Goal: Task Accomplishment & Management: Manage account settings

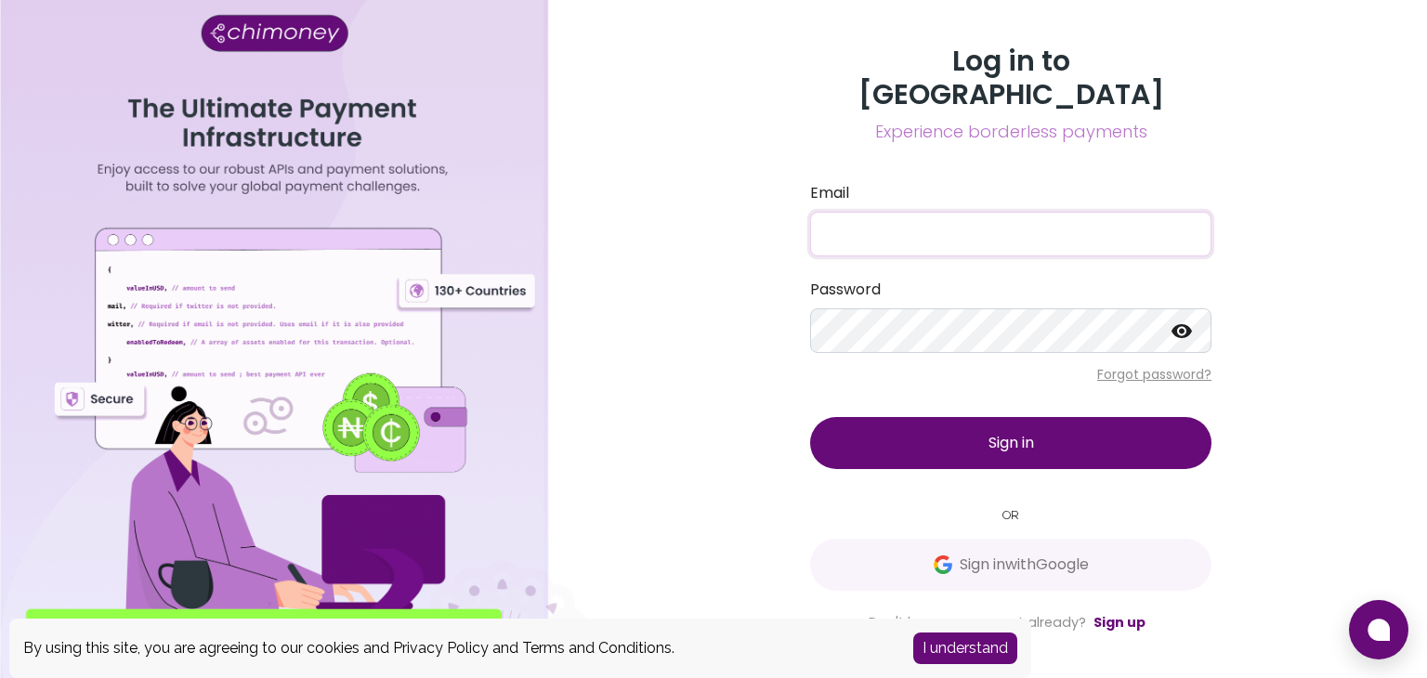
click at [986, 229] on input "Email" at bounding box center [1010, 234] width 401 height 45
click at [942, 217] on input "Email" at bounding box center [1010, 234] width 401 height 45
type input "[PERSON_NAME][EMAIL_ADDRESS][DOMAIN_NAME]"
click at [958, 417] on button "Sign in" at bounding box center [1010, 443] width 401 height 52
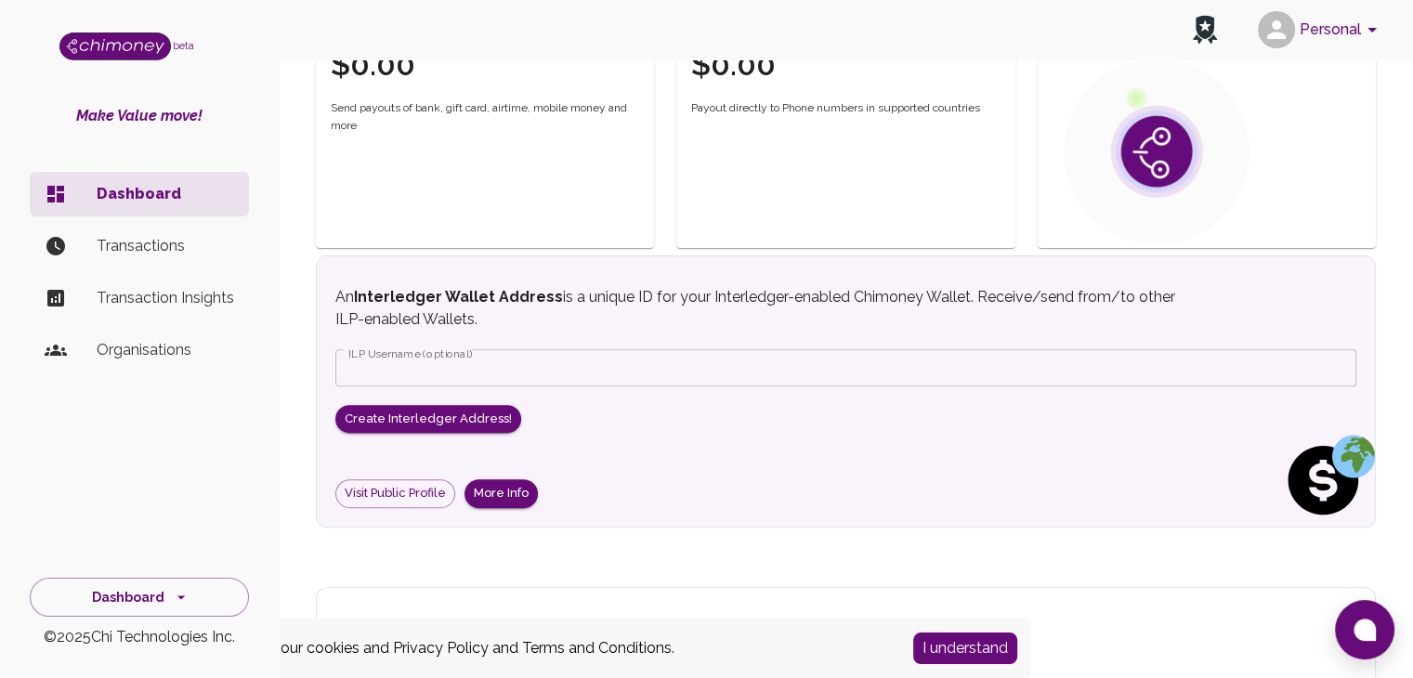
scroll to position [680, 0]
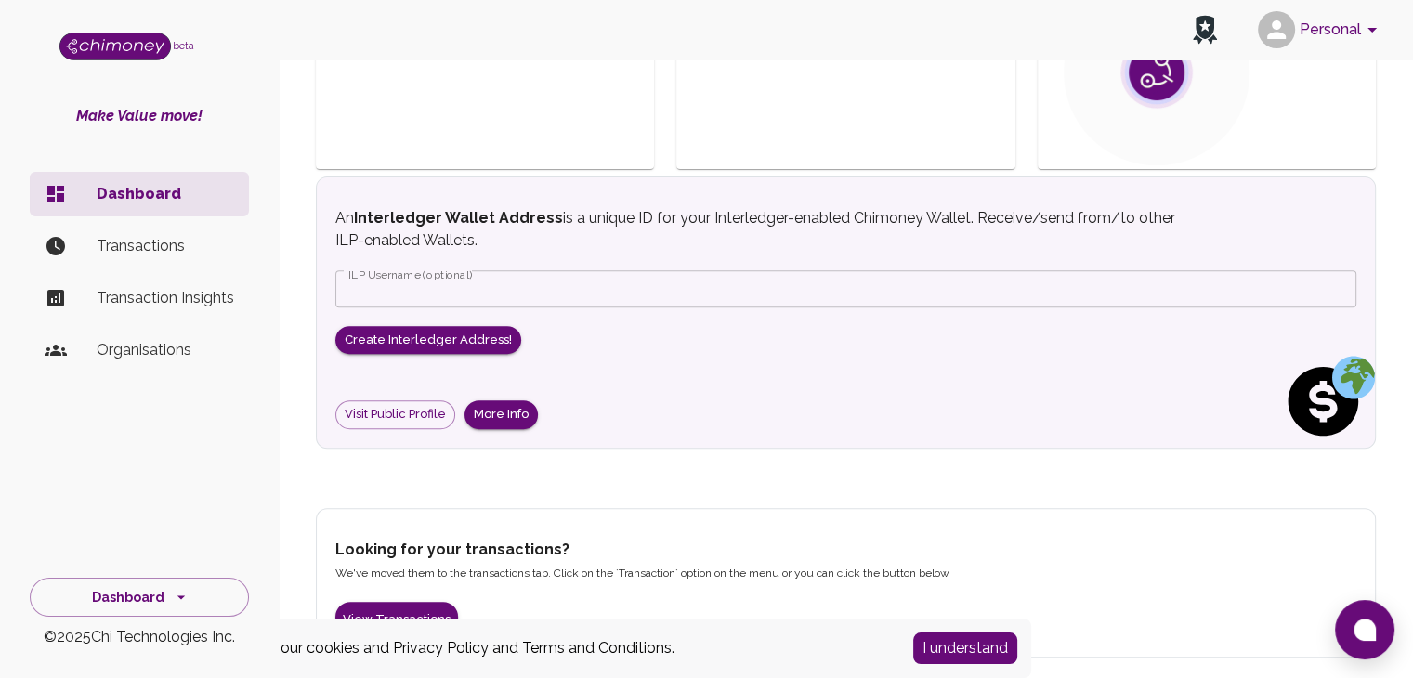
click at [146, 249] on p "Transactions" at bounding box center [165, 246] width 137 height 22
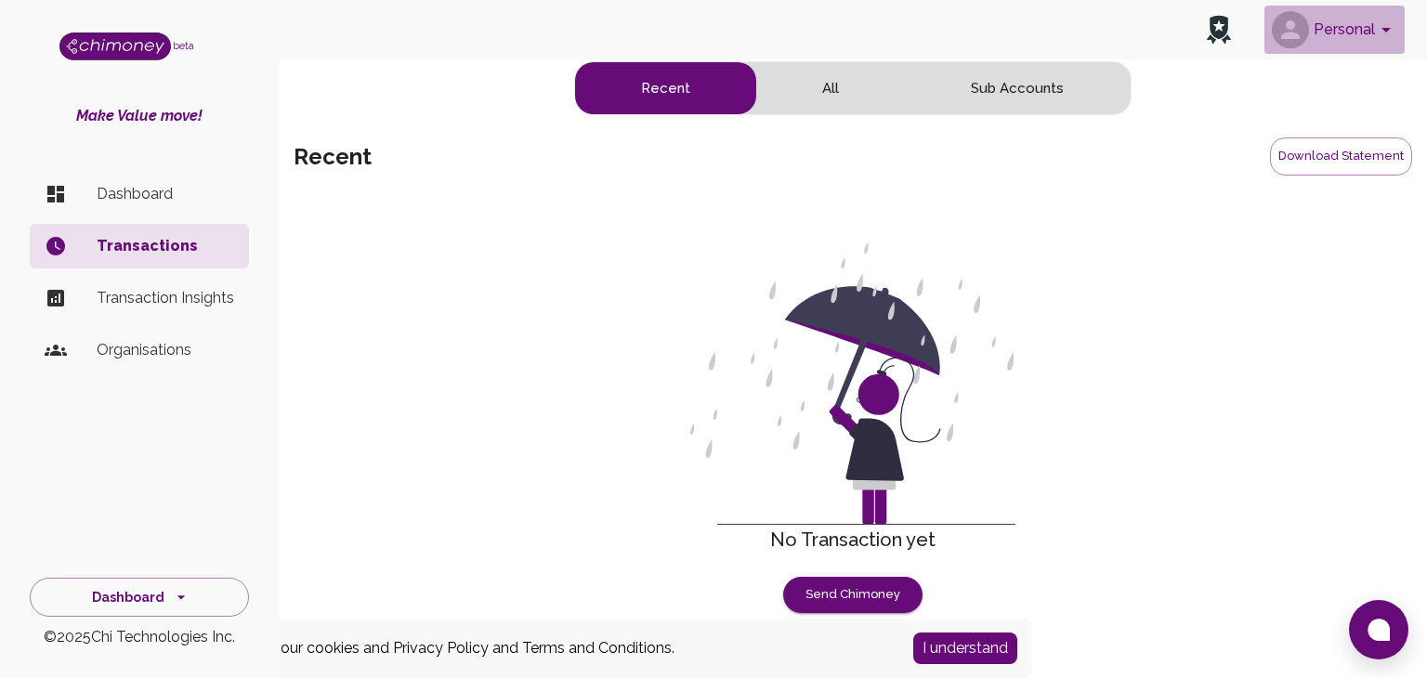
click at [1389, 32] on icon "account of current user" at bounding box center [1386, 30] width 22 height 22
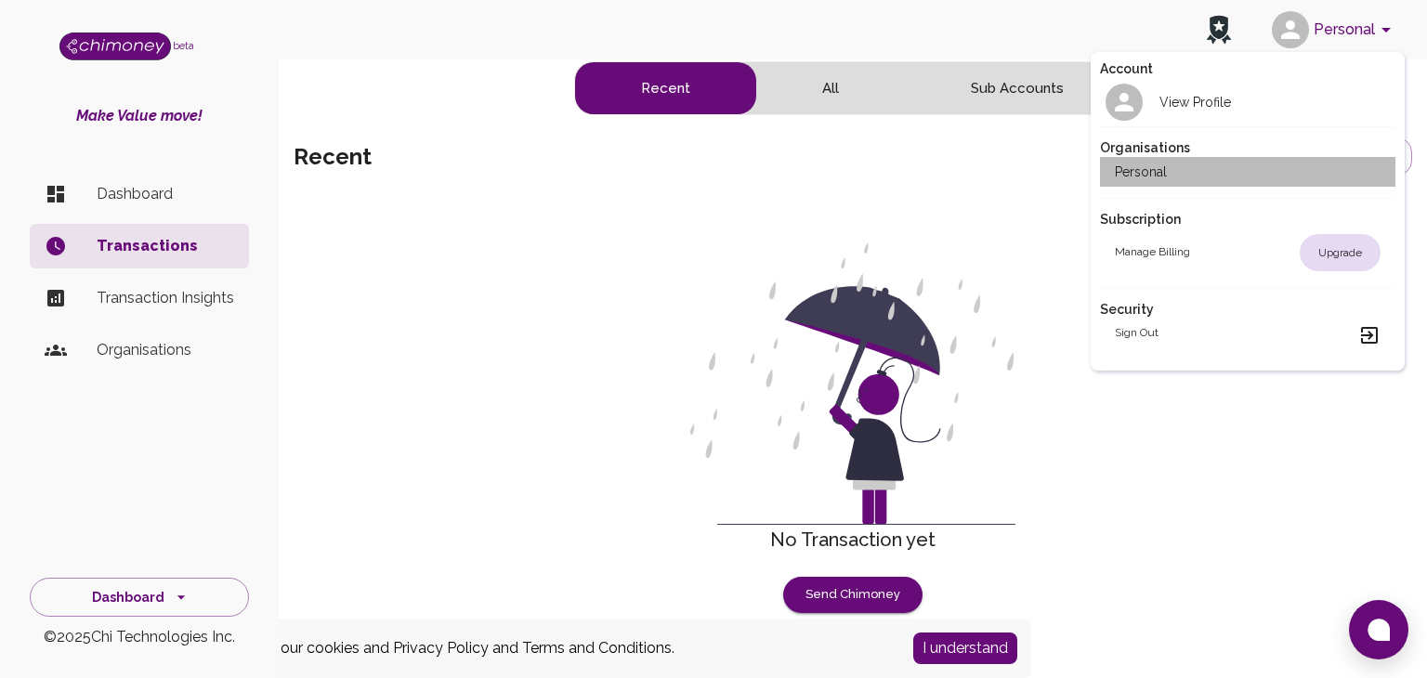
click at [1145, 176] on h2 "Personal" at bounding box center [1141, 172] width 52 height 19
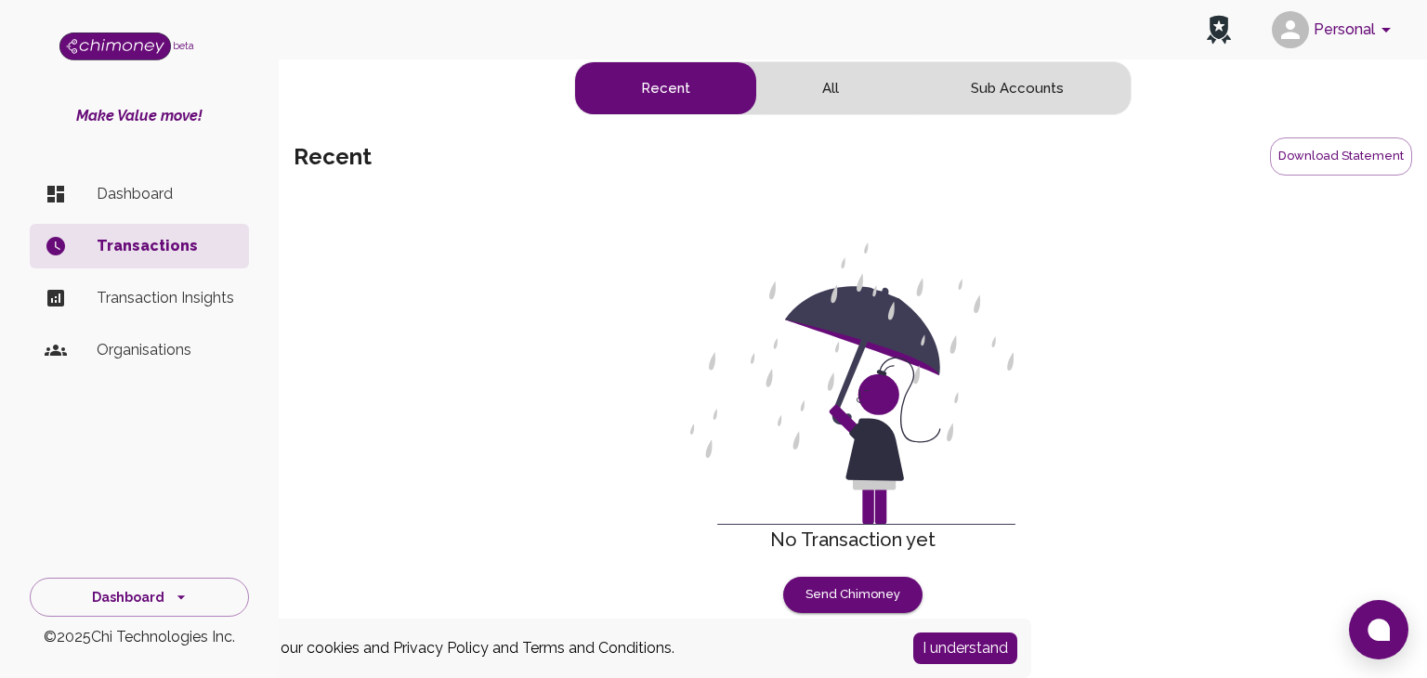
click at [145, 199] on p "Dashboard" at bounding box center [165, 194] width 137 height 22
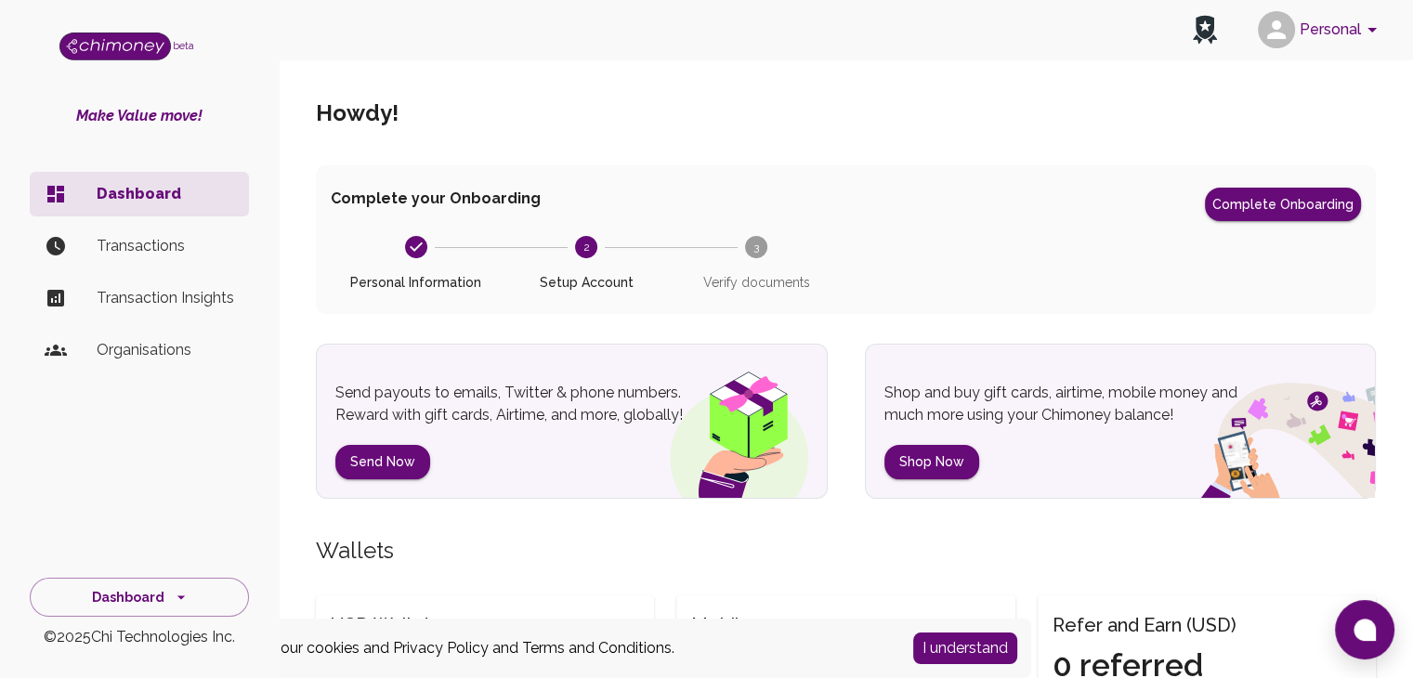
click at [133, 356] on p "Organisations" at bounding box center [165, 350] width 137 height 22
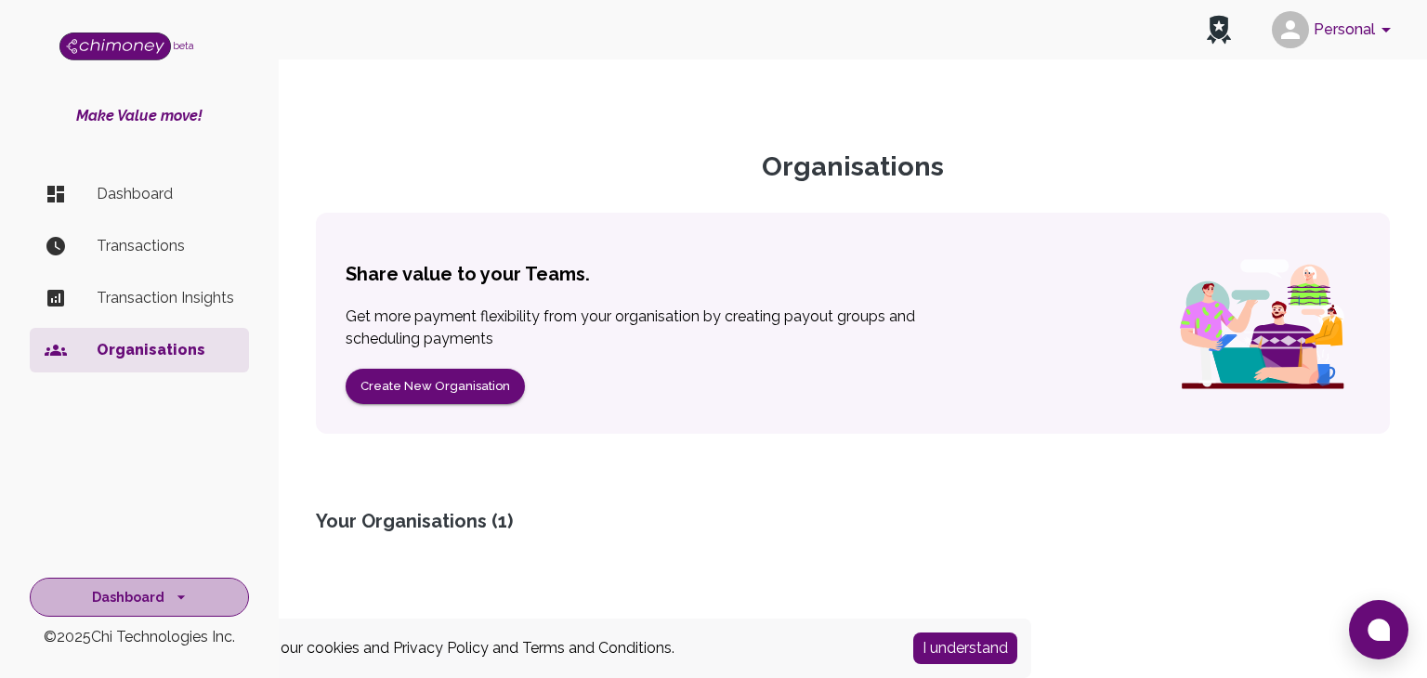
click at [190, 587] on button "Dashboard" at bounding box center [139, 598] width 219 height 40
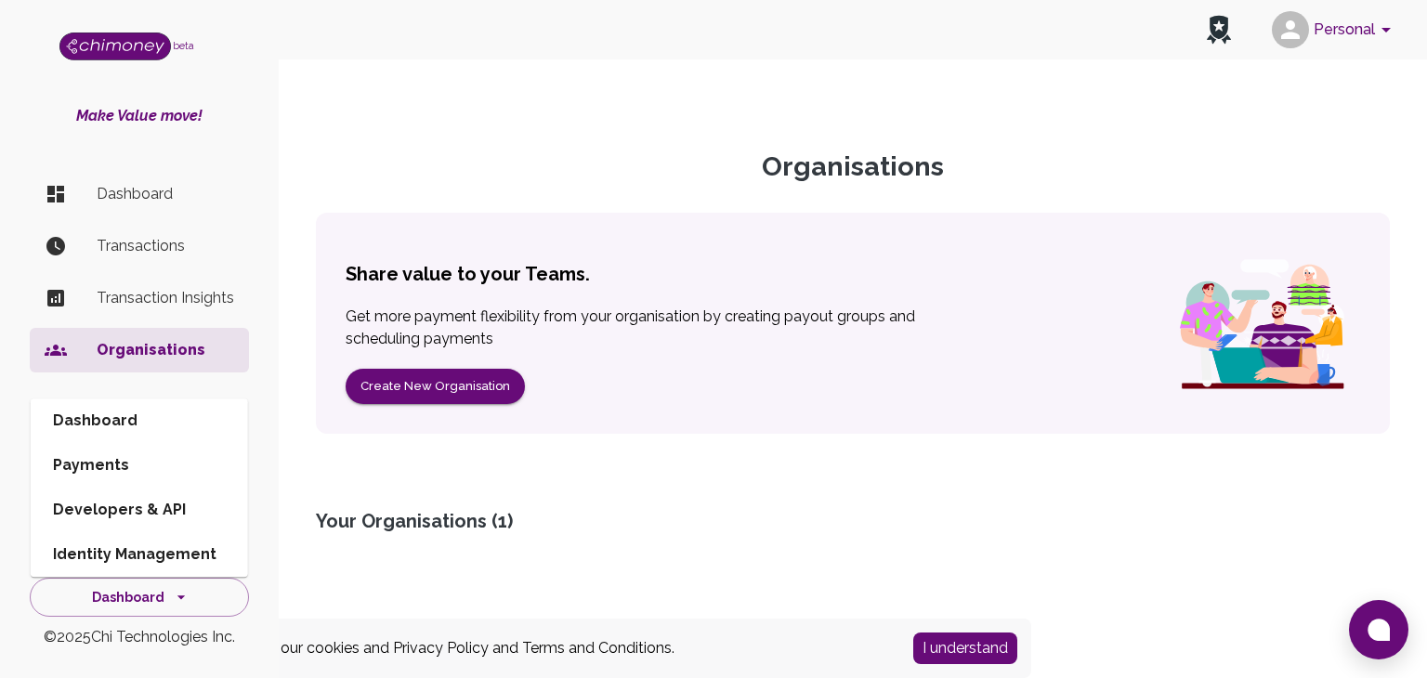
click at [425, 135] on div "Organisations Share value to your Teams. Get more payment flexibility from your…" at bounding box center [853, 354] width 1119 height 496
click at [1390, 24] on icon "account of current user" at bounding box center [1386, 30] width 22 height 22
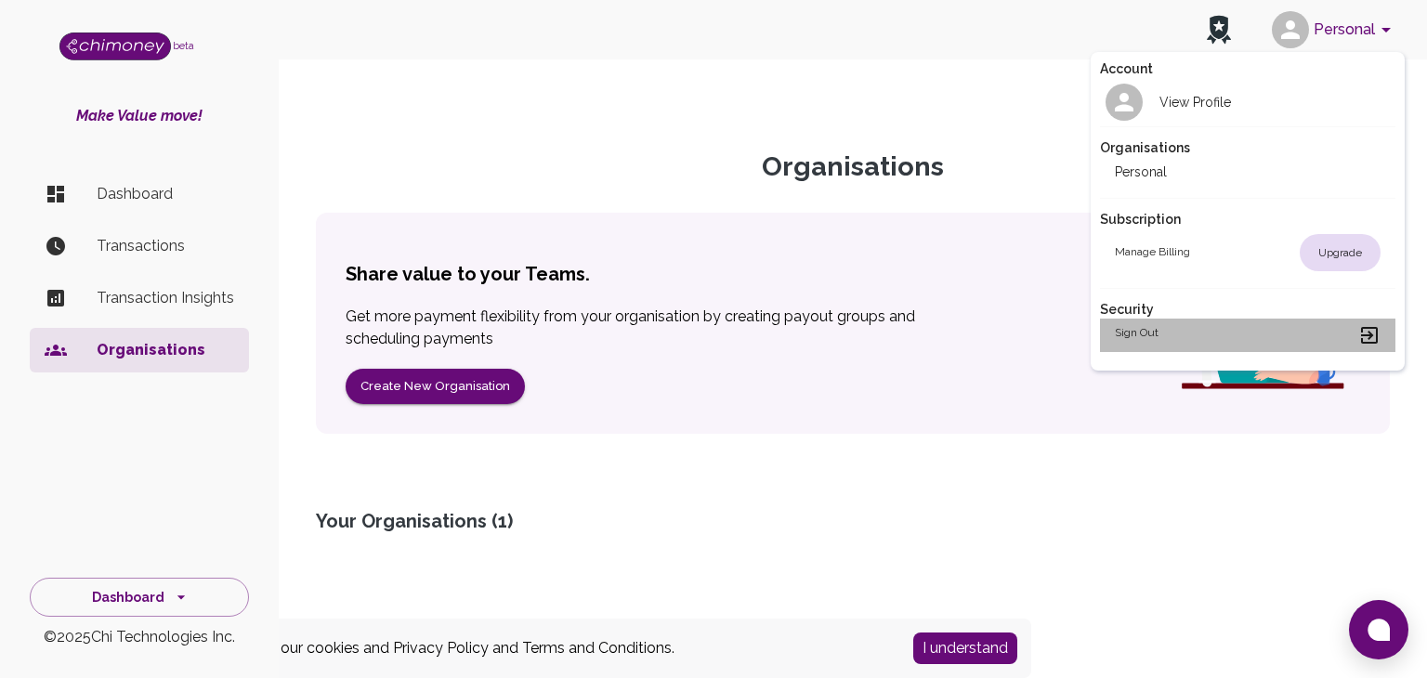
click at [1165, 332] on div "Sign out" at bounding box center [1248, 335] width 267 height 22
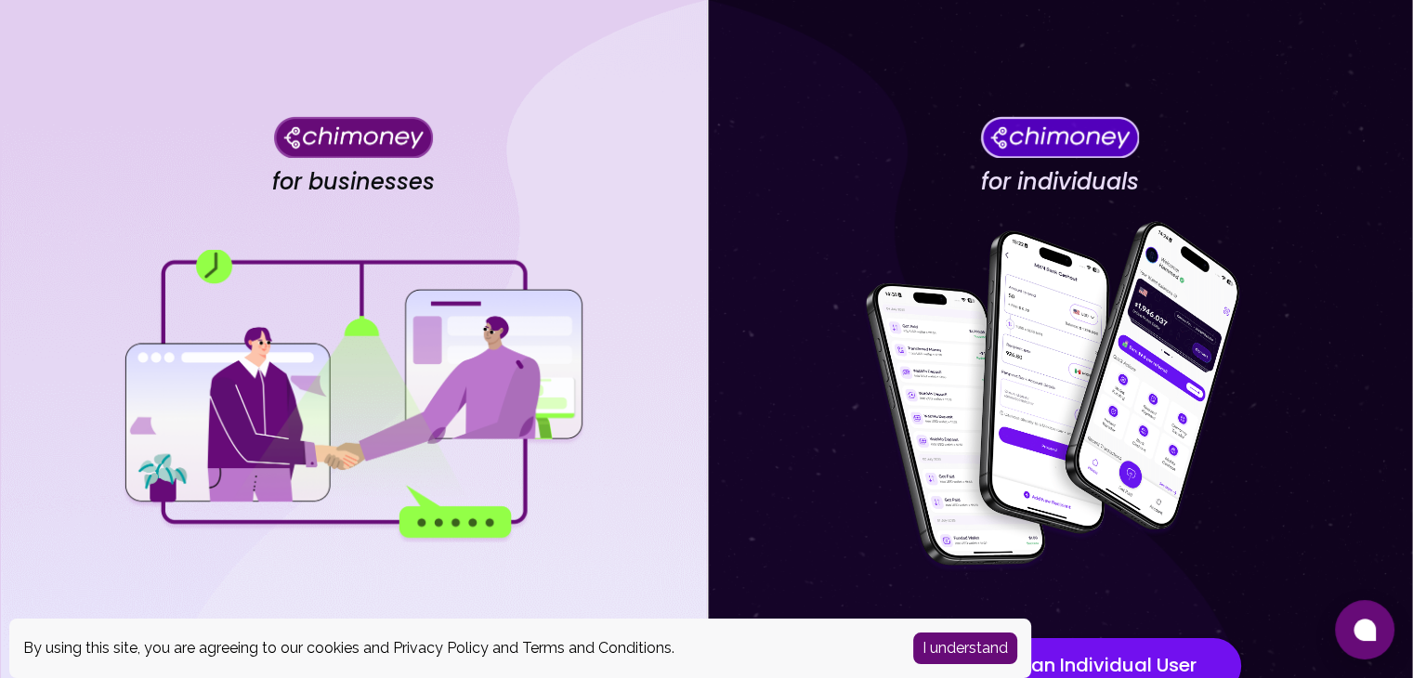
scroll to position [162, 0]
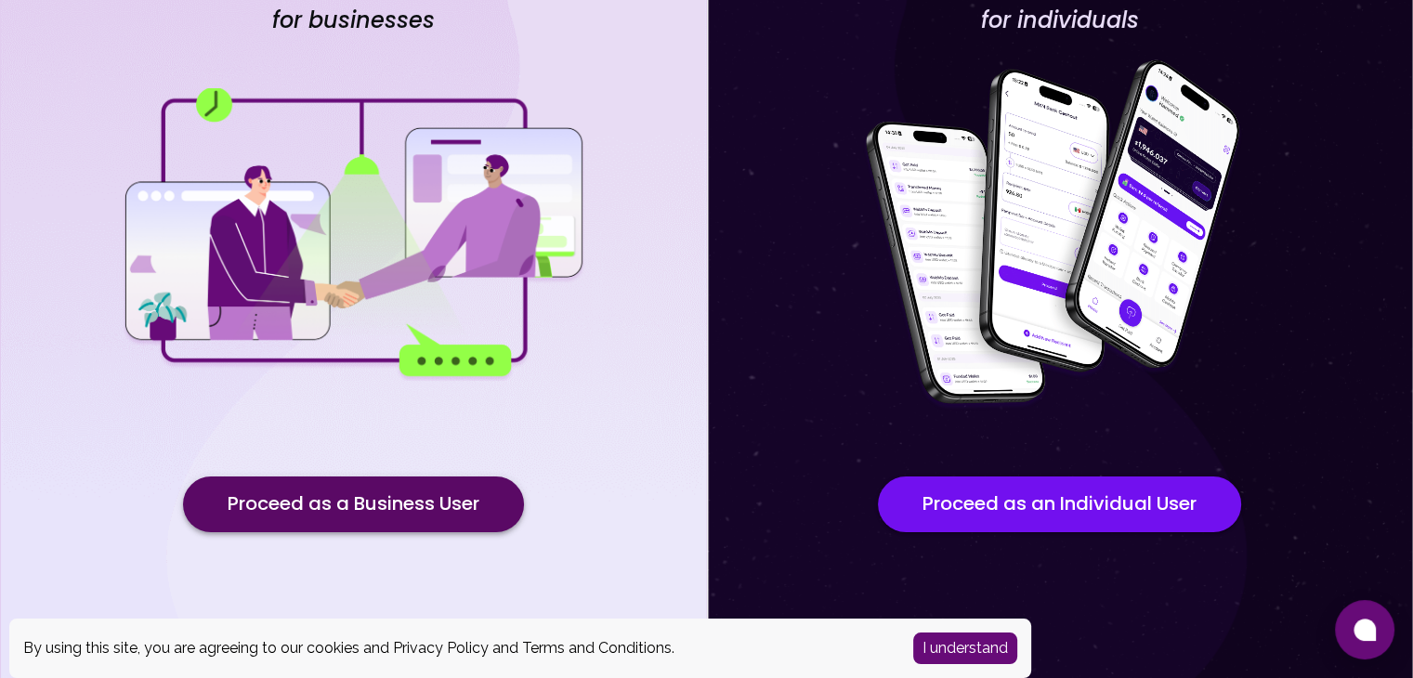
click at [424, 489] on button "Proceed as a Business User" at bounding box center [353, 505] width 341 height 56
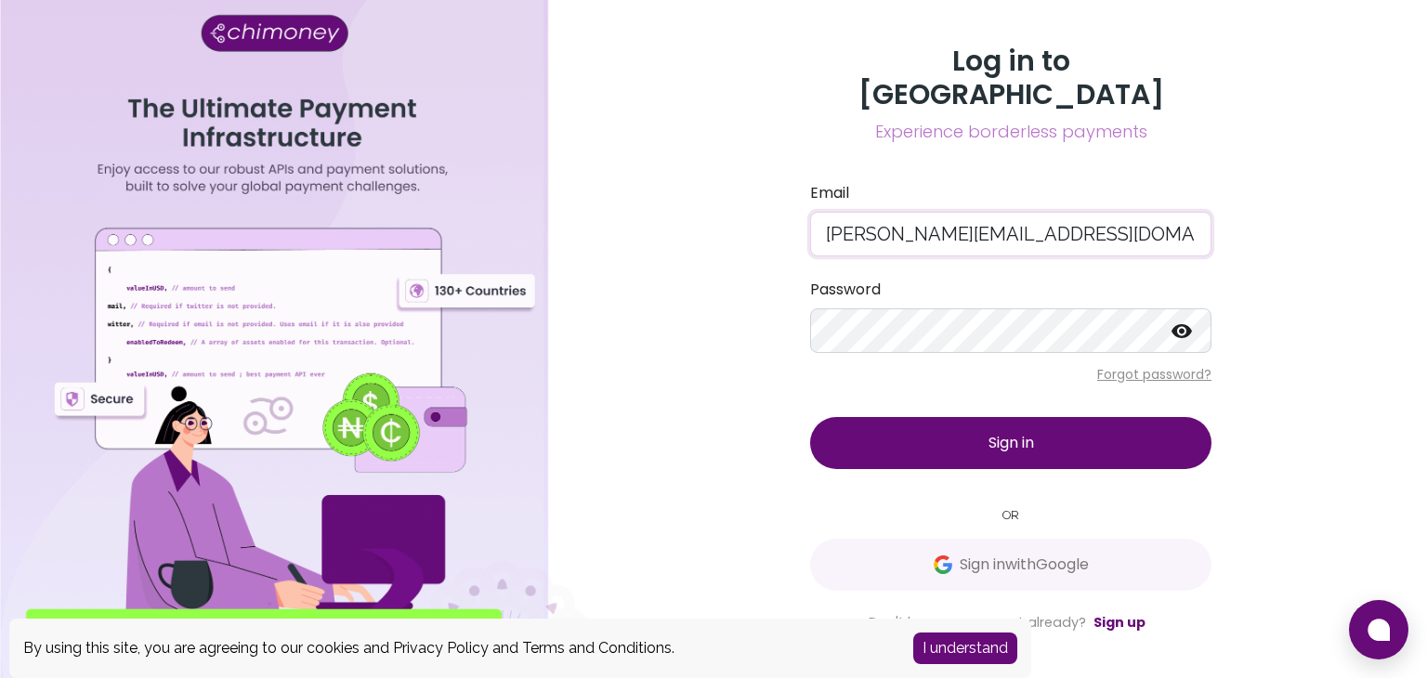
click at [884, 217] on input "[PERSON_NAME][EMAIL_ADDRESS][DOMAIN_NAME]" at bounding box center [1010, 234] width 401 height 45
click at [960, 221] on input "[EMAIL_ADDRESS][DOMAIN_NAME]" at bounding box center [1010, 234] width 401 height 45
click at [1023, 213] on input "[EMAIL_ADDRESS][DOMAIN_NAME]" at bounding box center [1010, 234] width 401 height 45
type input "[EMAIL_ADDRESS][DOMAIN_NAME]"
click at [1153, 365] on p "Forgot password?" at bounding box center [1010, 374] width 401 height 19
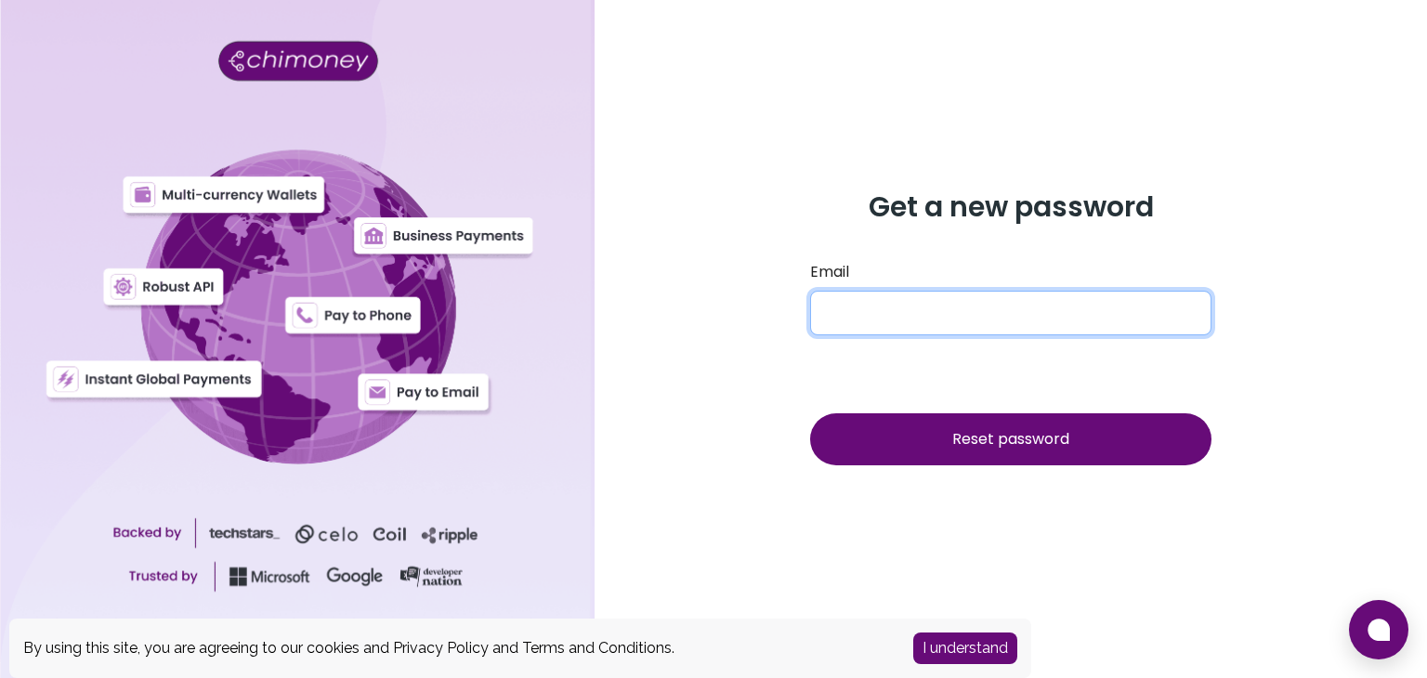
click at [897, 302] on input "Email" at bounding box center [1010, 313] width 401 height 45
paste input "[EMAIL_ADDRESS][DOMAIN_NAME]"
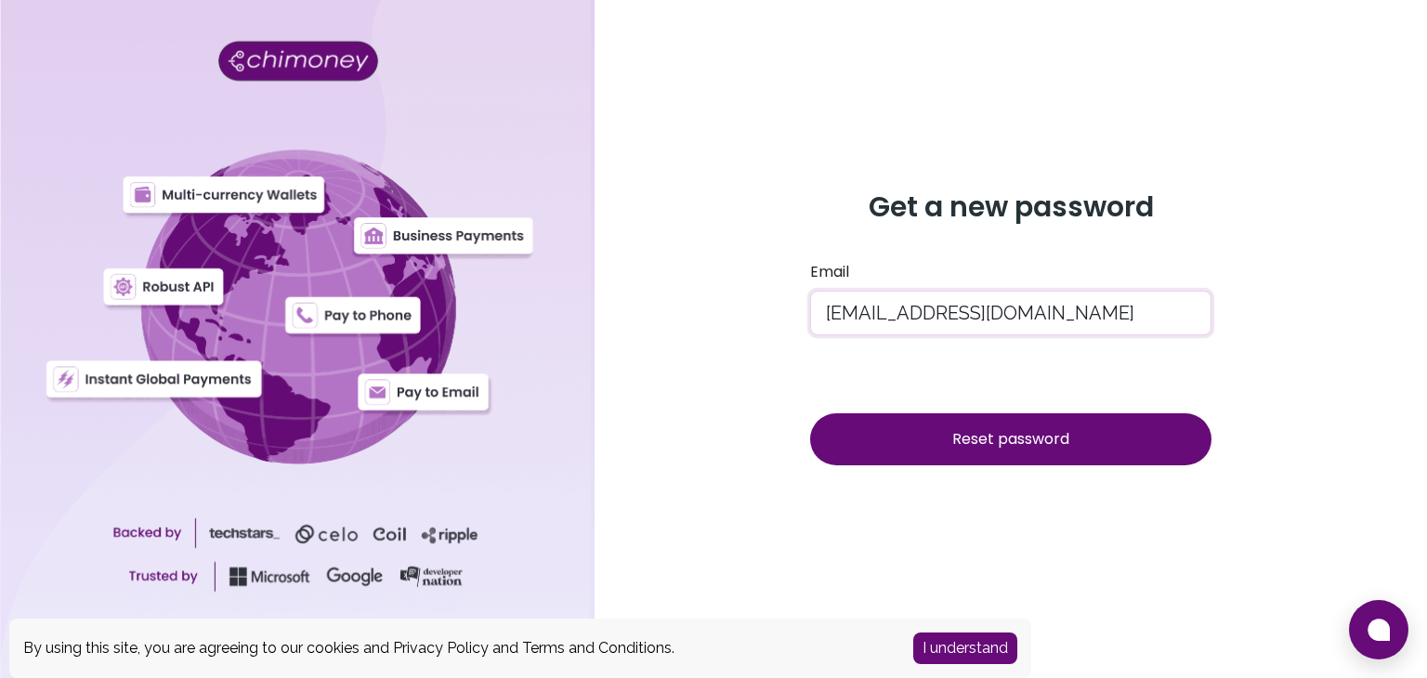
type input "[EMAIL_ADDRESS][DOMAIN_NAME]"
click at [906, 432] on button "Reset password" at bounding box center [1010, 439] width 401 height 52
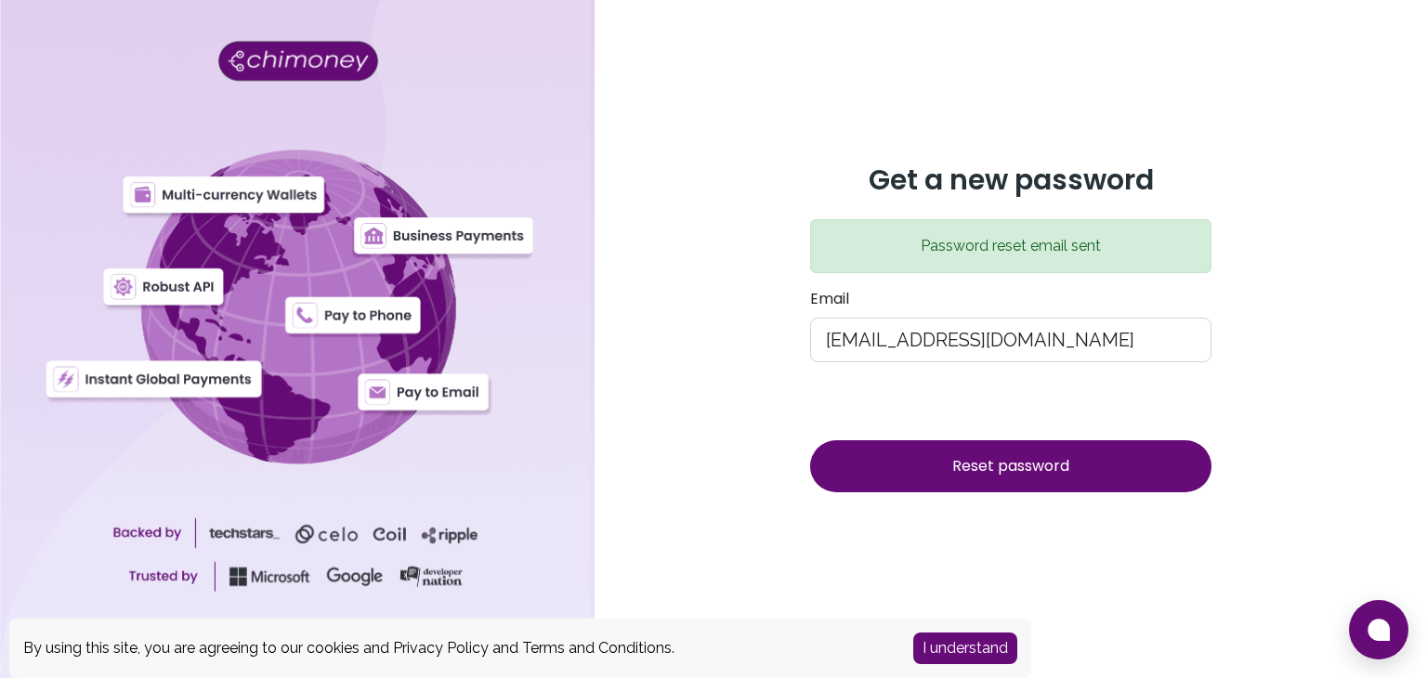
click at [745, 179] on div "Get a new password Password reset email sent Email [EMAIL_ADDRESS][DOMAIN_NAME]…" at bounding box center [1011, 339] width 832 height 678
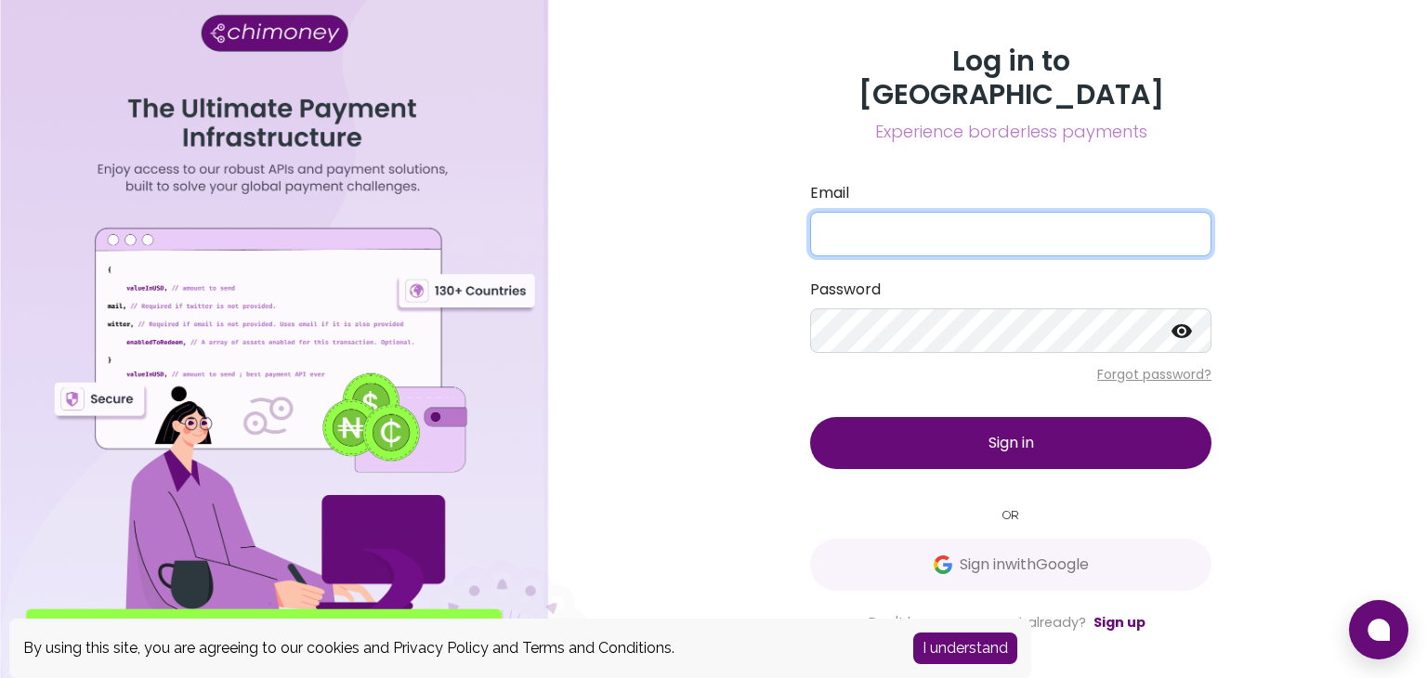
type input "[PERSON_NAME][EMAIL_ADDRESS][DOMAIN_NAME]"
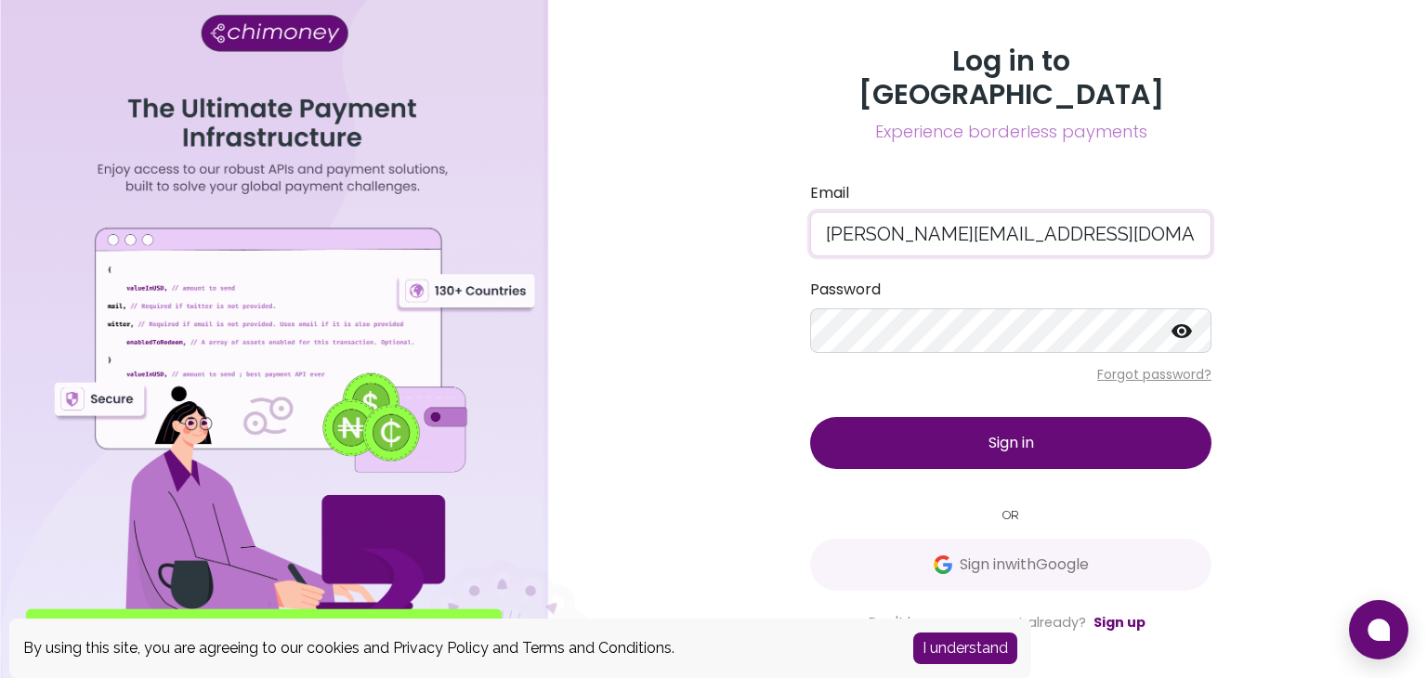
drag, startPoint x: 1059, startPoint y: 217, endPoint x: 750, endPoint y: 224, distance: 309.4
click at [750, 224] on div "Log in to Chimoney Experience borderless payments Email [PERSON_NAME][EMAIL_ADD…" at bounding box center [1011, 339] width 832 height 678
paste input "[EMAIL_ADDRESS][DOMAIN_NAME]"
type input "[EMAIL_ADDRESS][DOMAIN_NAME]"
click at [908, 252] on form "Email [EMAIL_ADDRESS][DOMAIN_NAME] Password Forgot password? Sign in" at bounding box center [1010, 325] width 401 height 287
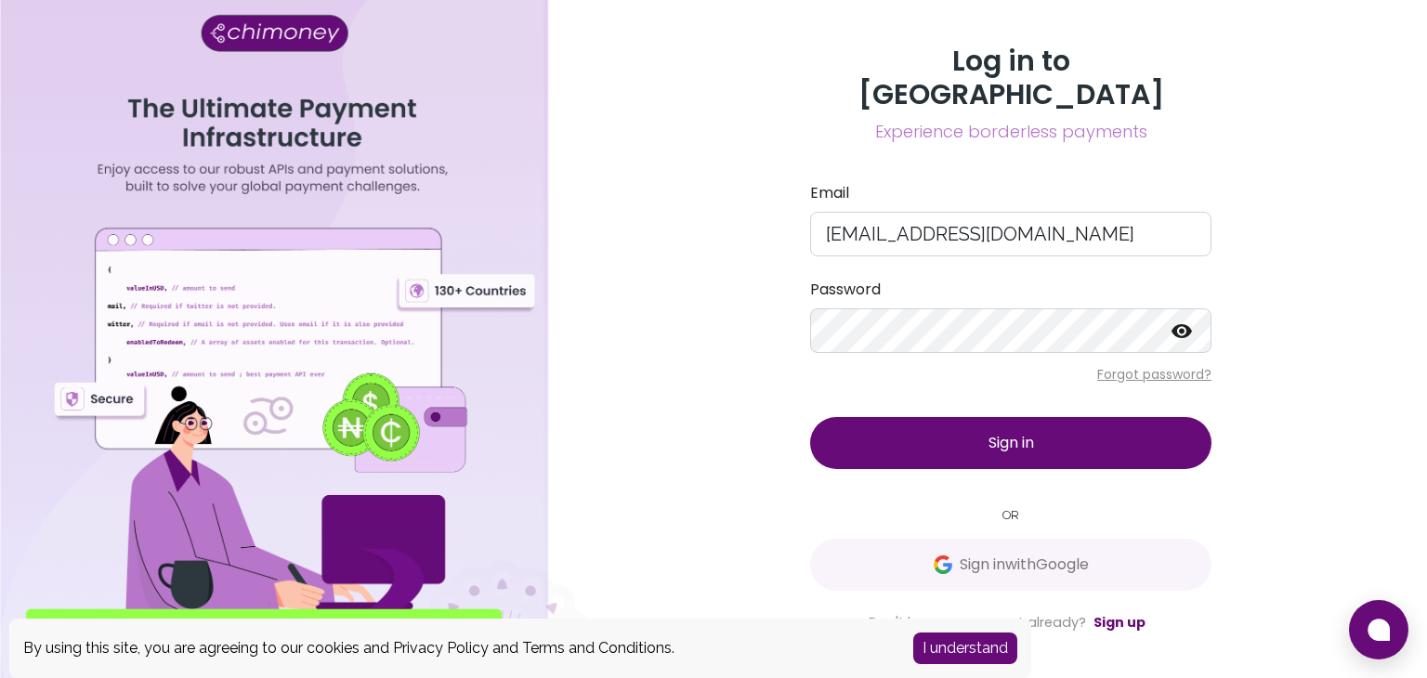
click at [865, 444] on button "Sign in" at bounding box center [1010, 443] width 401 height 52
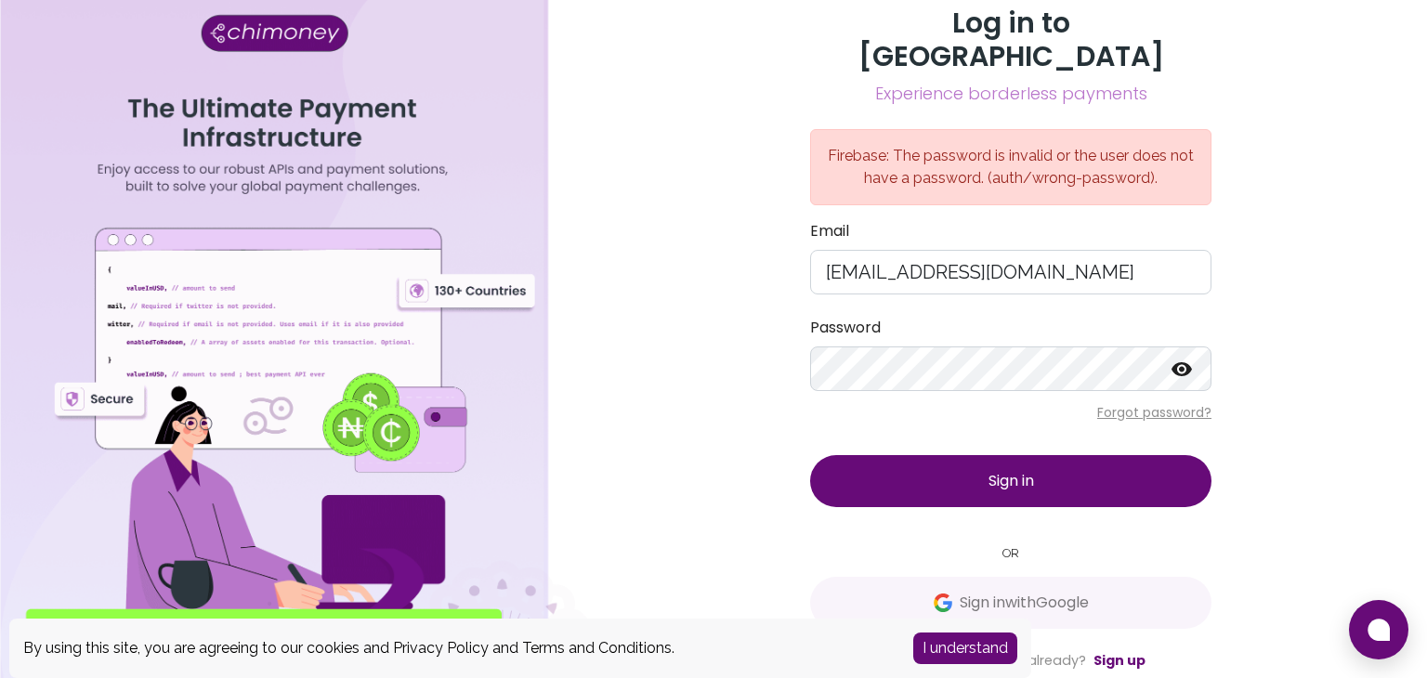
click at [1182, 360] on icon at bounding box center [1182, 370] width 22 height 22
click at [844, 462] on button "Sign in" at bounding box center [1010, 481] width 401 height 52
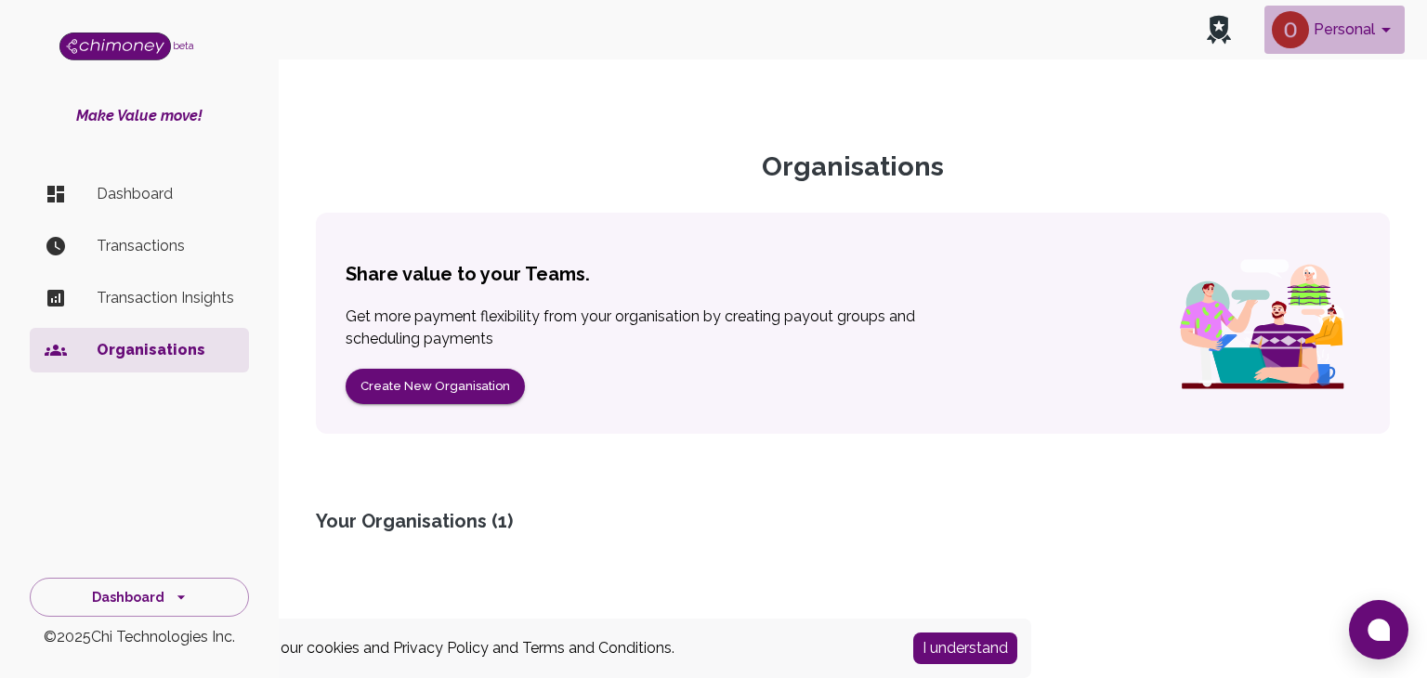
click at [1387, 27] on icon "account of current user" at bounding box center [1386, 30] width 22 height 22
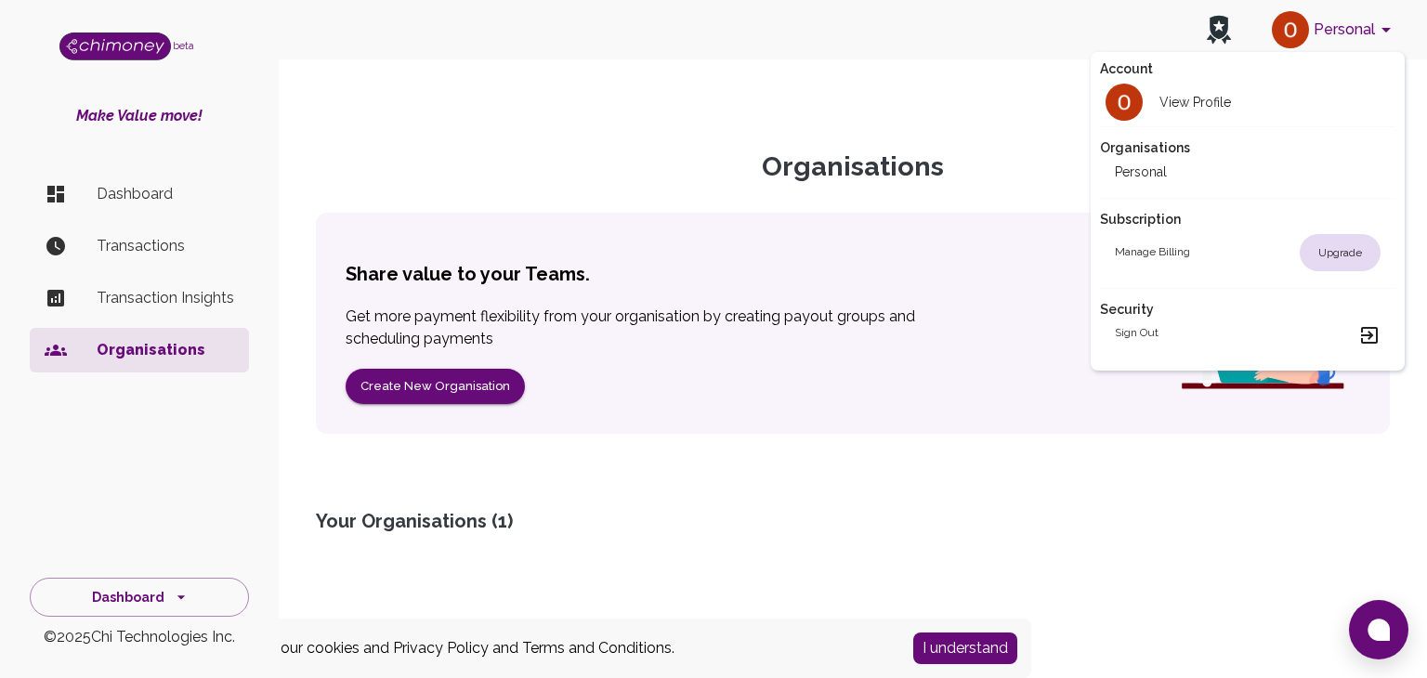
click at [158, 256] on div at bounding box center [713, 339] width 1427 height 678
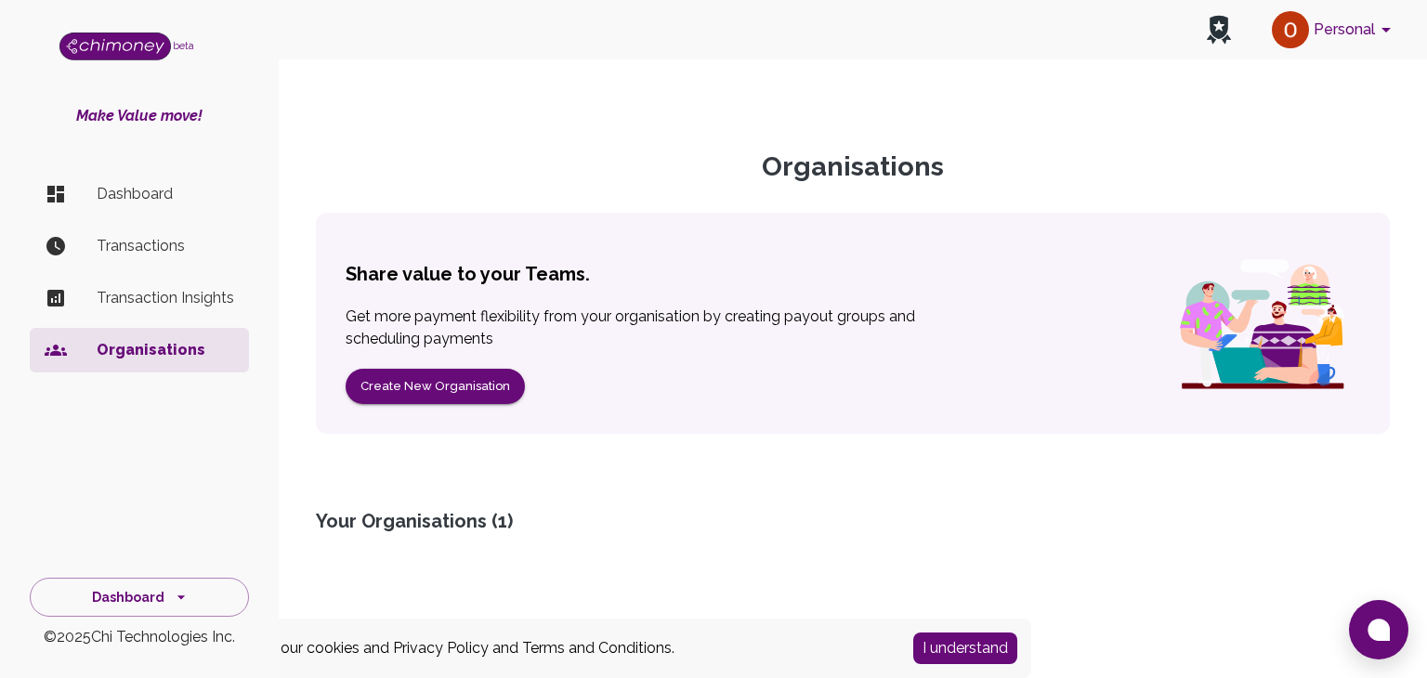
click at [158, 256] on body "Personal beta Make Value move! Dashboard Transactions Transaction Insights Orga…" at bounding box center [713, 339] width 1427 height 678
click at [160, 249] on p "Transactions" at bounding box center [165, 246] width 137 height 22
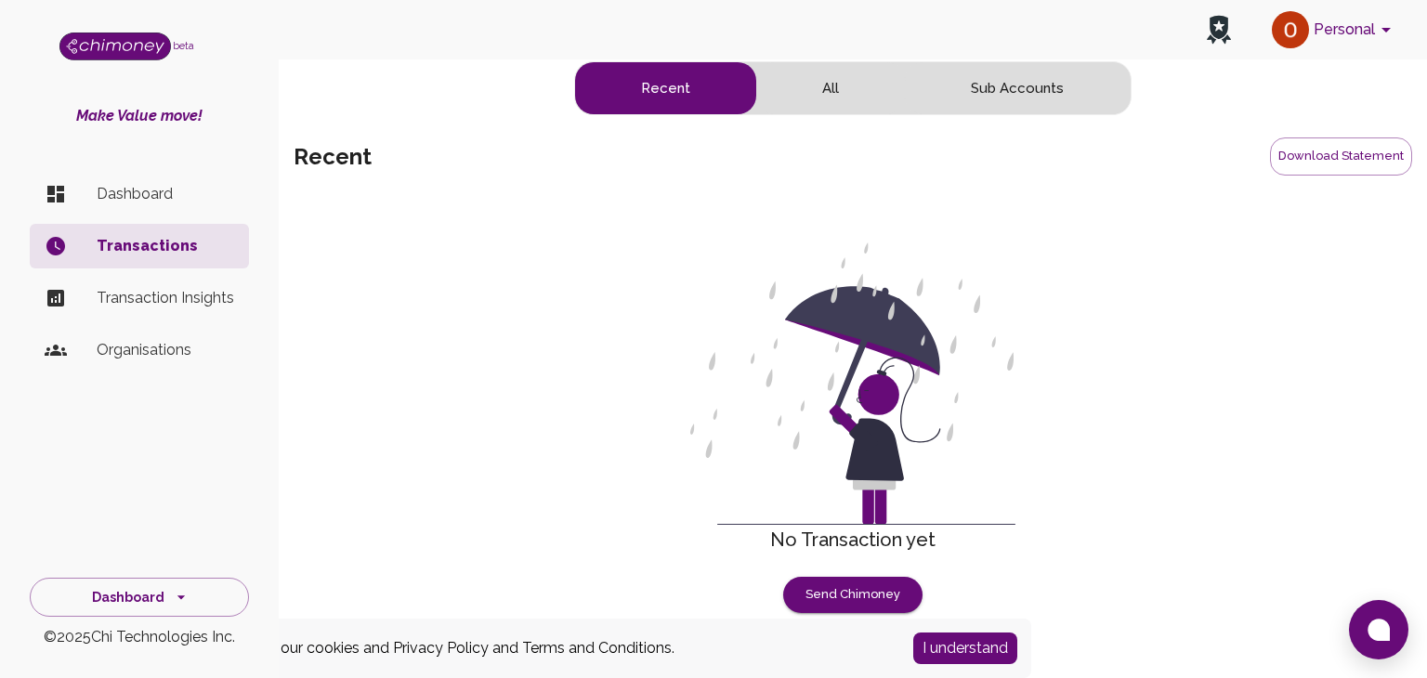
click at [155, 298] on p "Transaction Insights" at bounding box center [165, 298] width 137 height 22
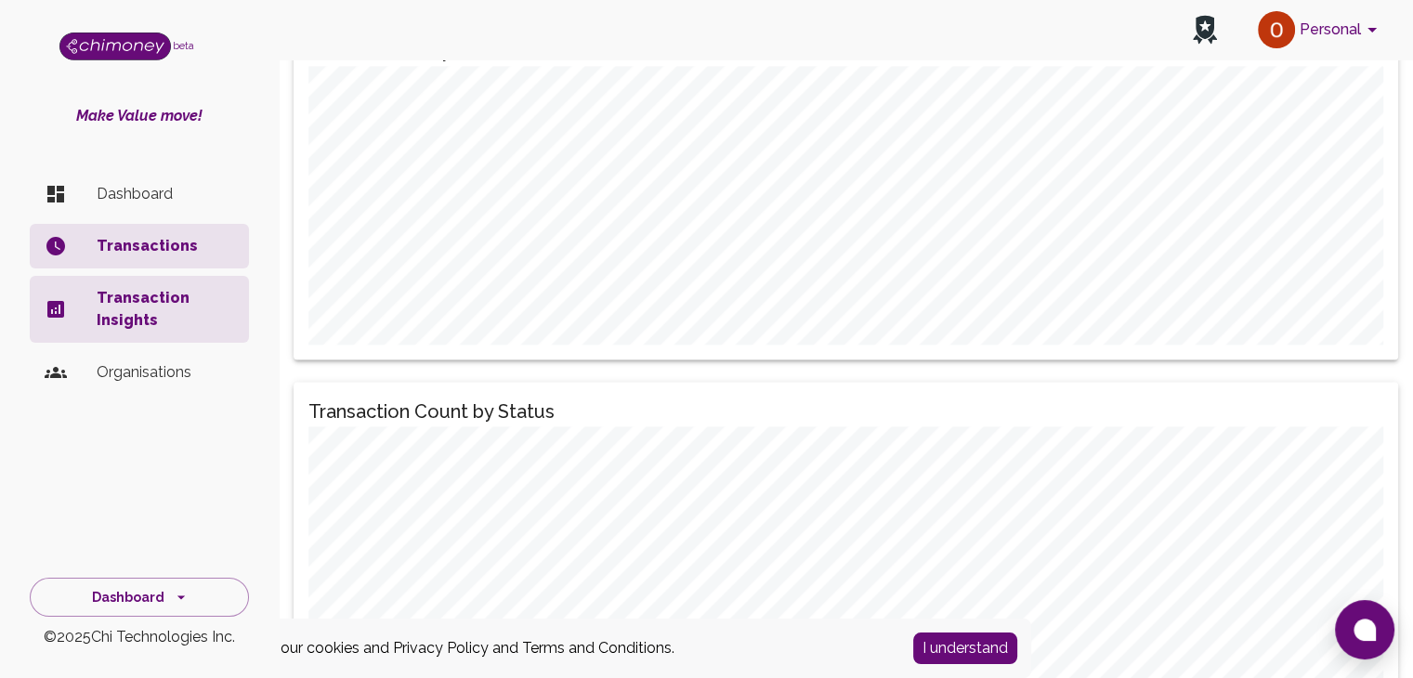
scroll to position [2389, 0]
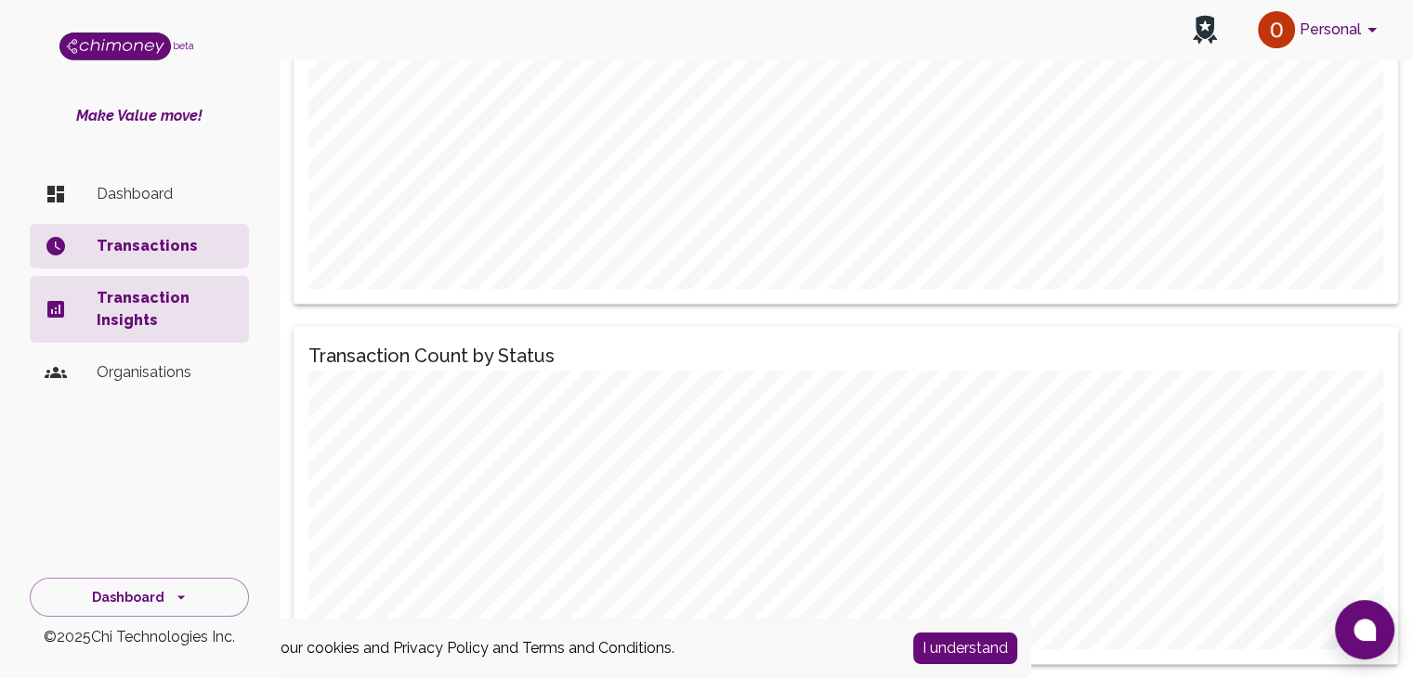
click at [130, 384] on li "Organisations" at bounding box center [139, 372] width 219 height 45
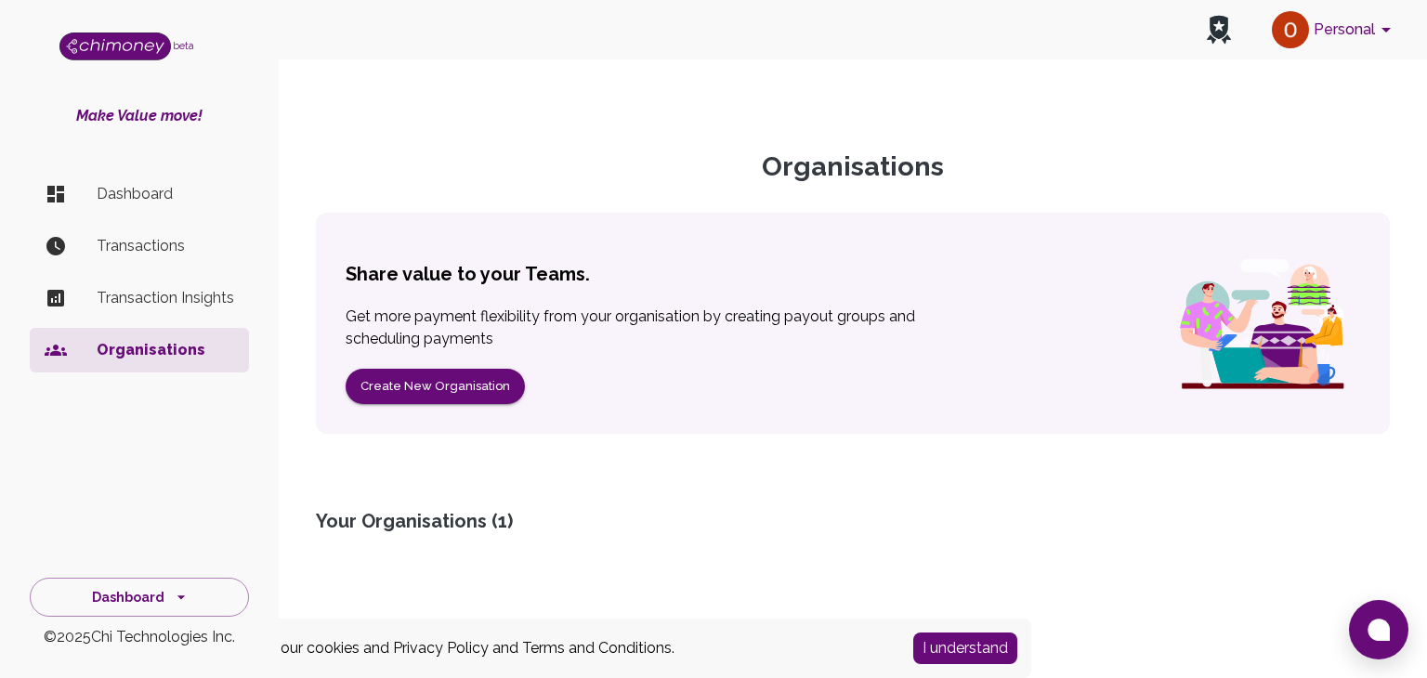
click at [448, 526] on div "Your Organisations ( 1 )" at bounding box center [853, 521] width 1074 height 26
click at [1026, 269] on div "Share value to your Teams. Get more payment flexibility from your organisation …" at bounding box center [853, 324] width 1074 height 222
click at [173, 591] on icon "side nav" at bounding box center [181, 597] width 19 height 19
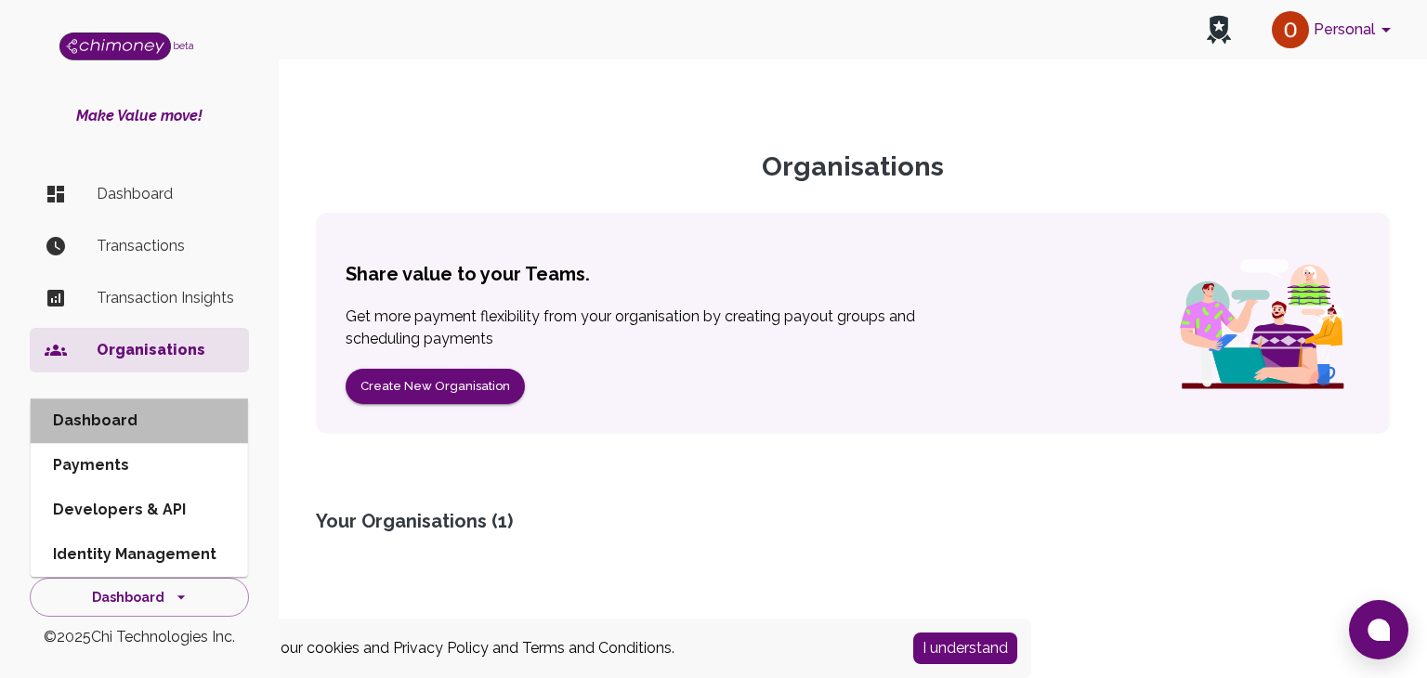
click at [111, 428] on li "Dashboard" at bounding box center [139, 421] width 217 height 45
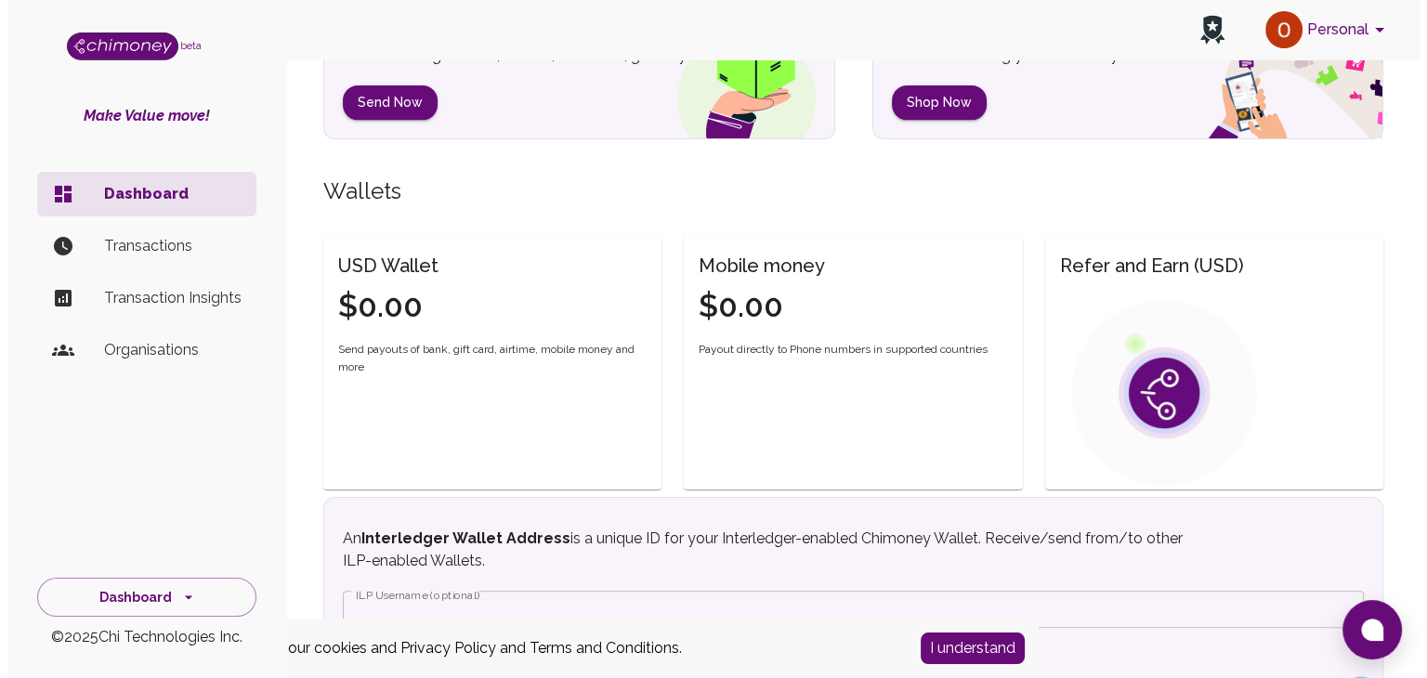
scroll to position [357, 0]
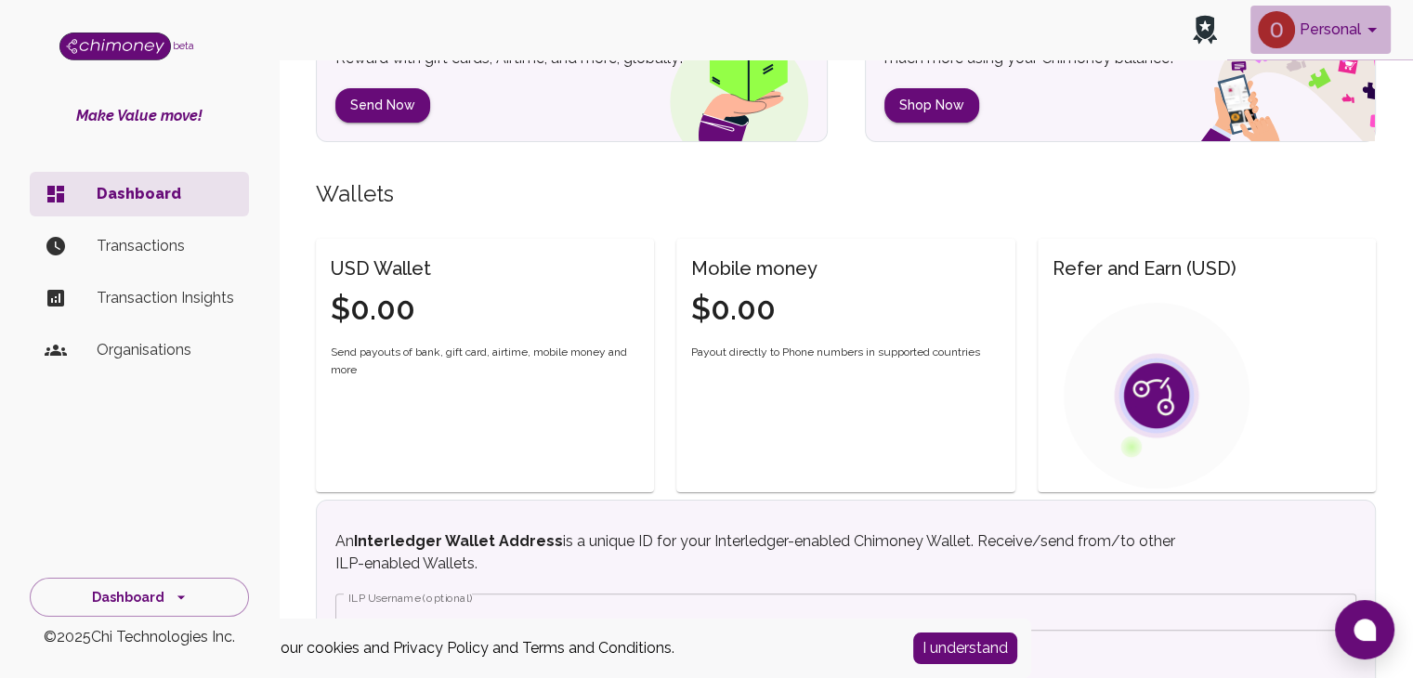
click at [1344, 37] on button "Personal" at bounding box center [1320, 30] width 140 height 48
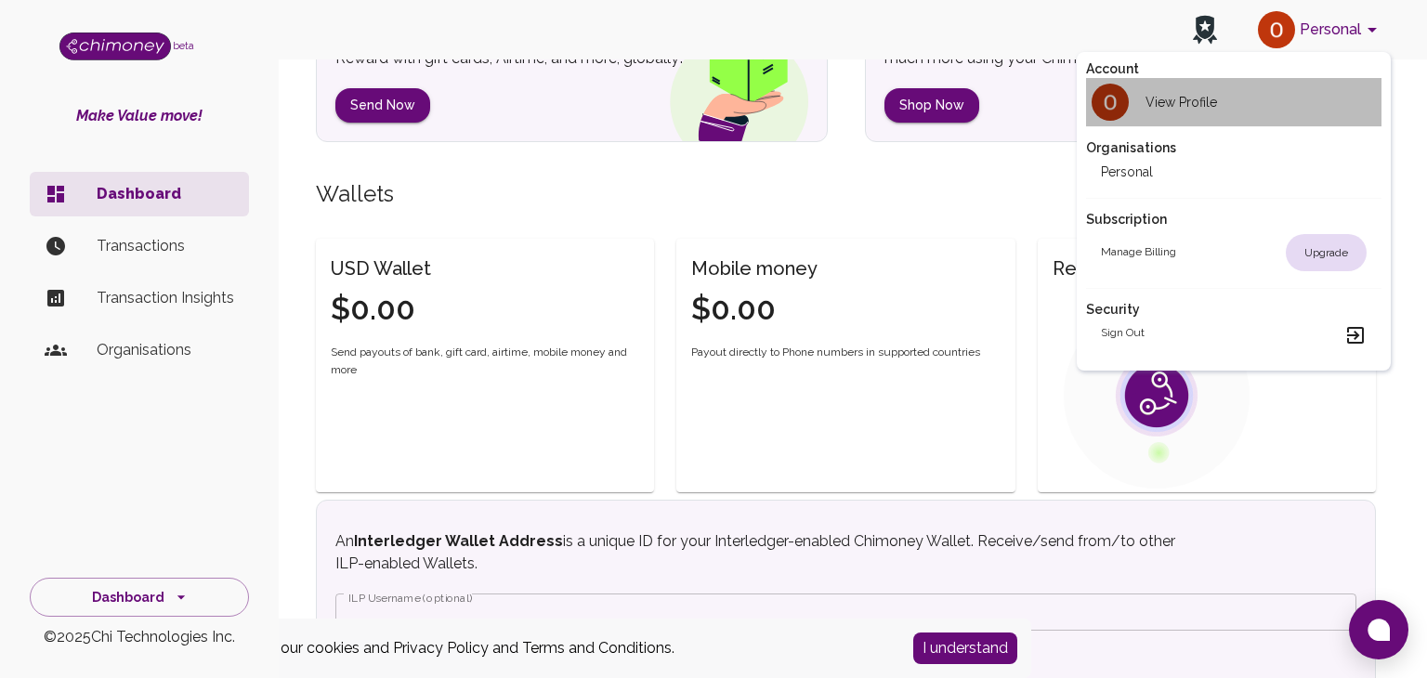
click at [1167, 116] on div "View Profile" at bounding box center [1159, 102] width 116 height 37
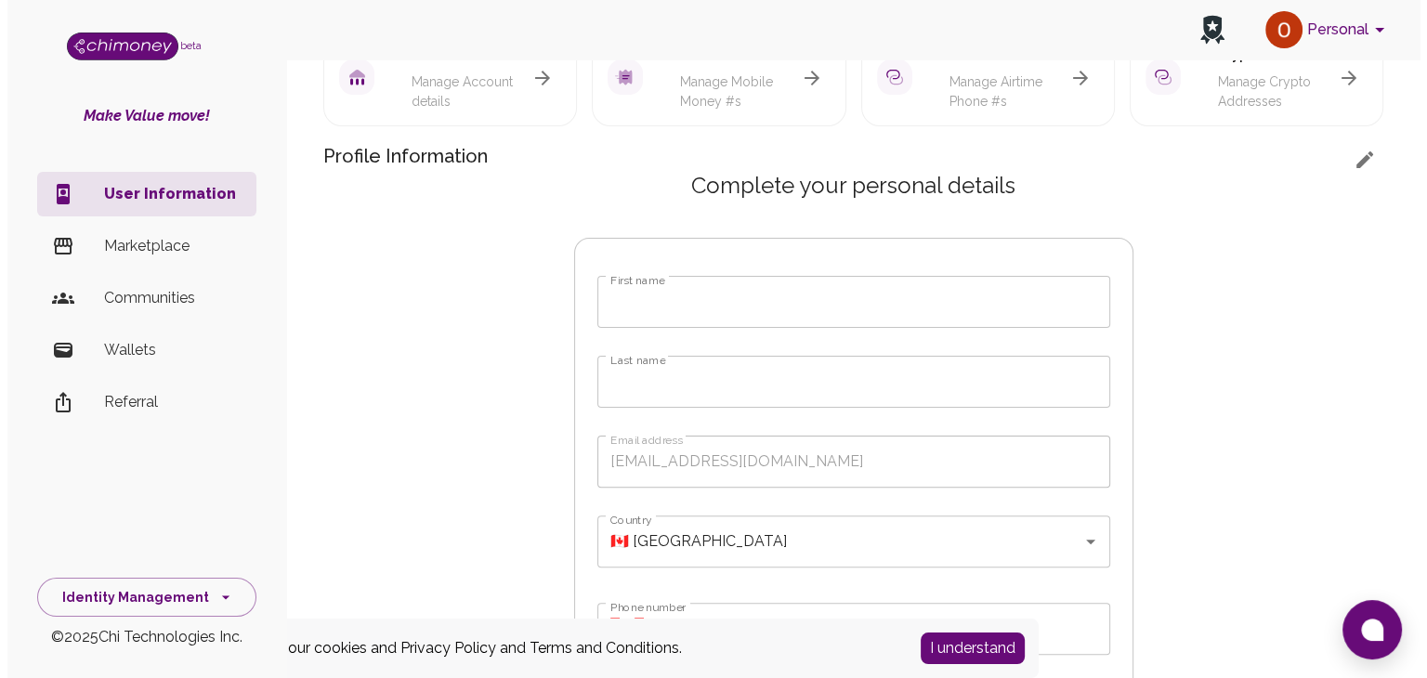
scroll to position [580, 0]
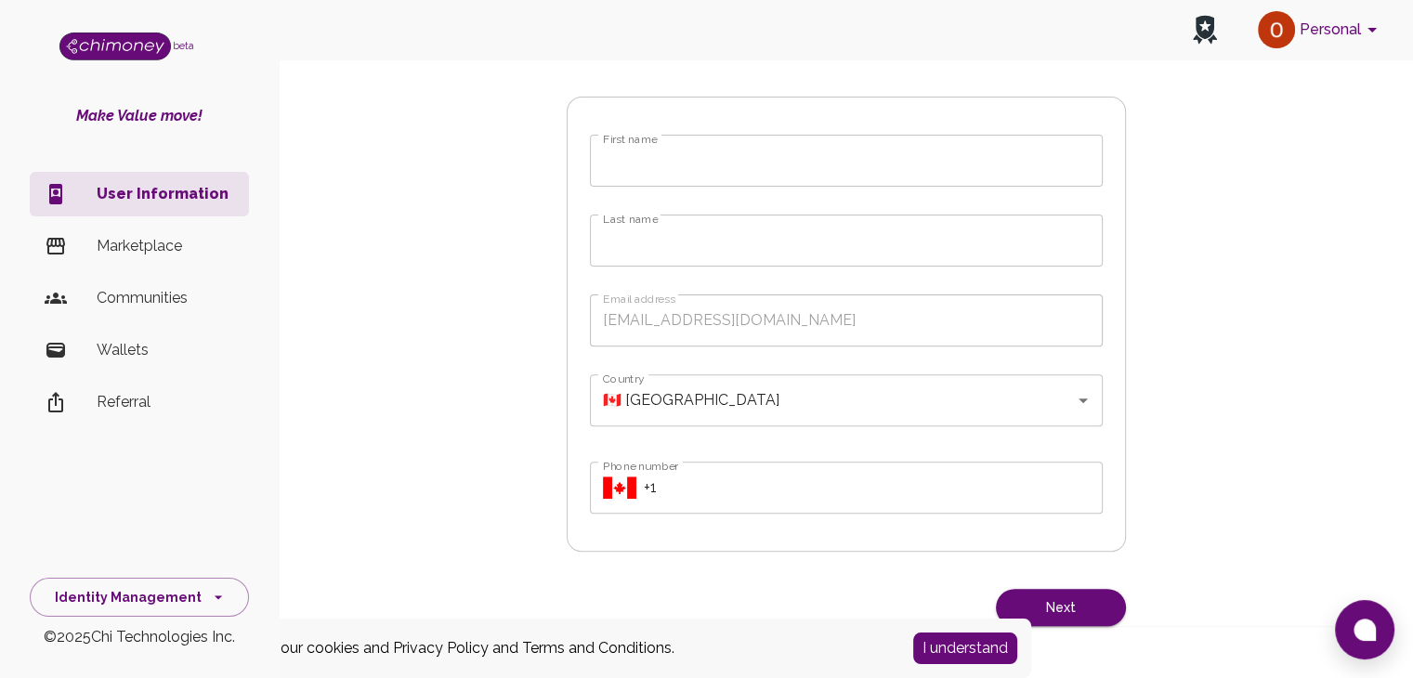
click at [1316, 34] on button "Personal" at bounding box center [1320, 30] width 140 height 48
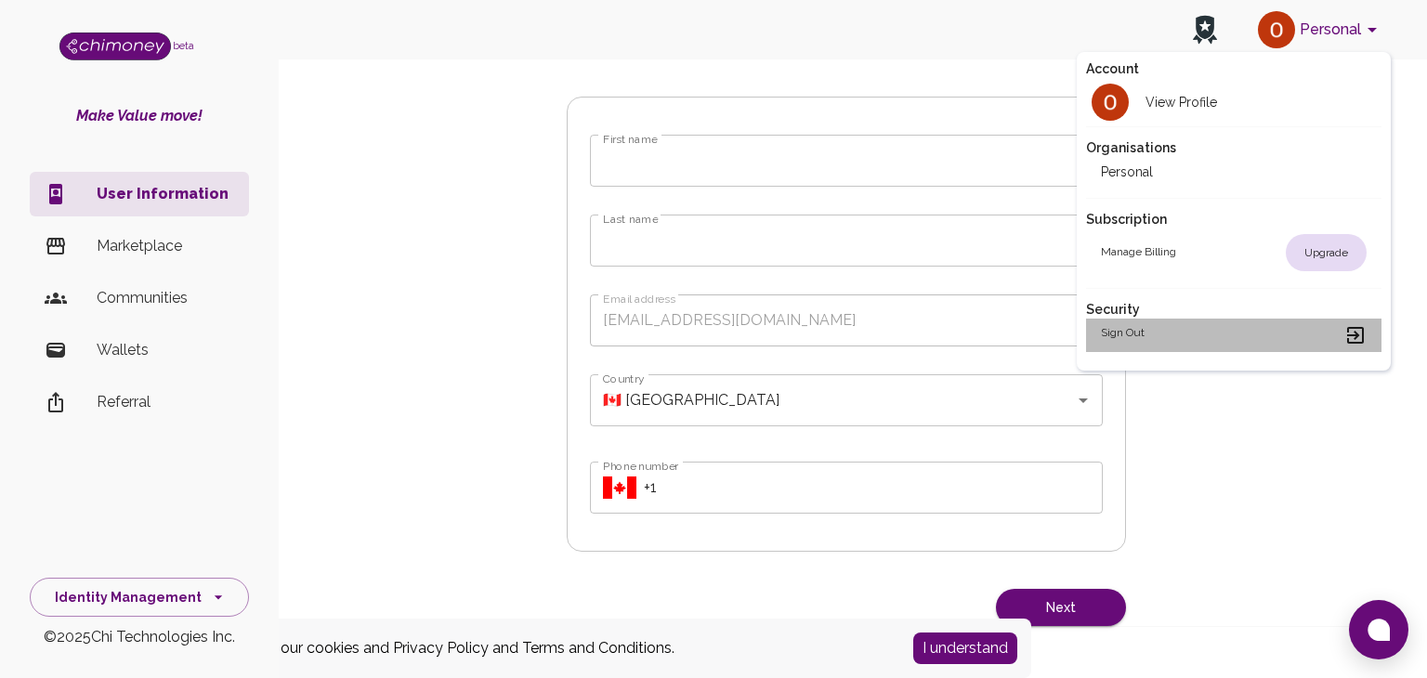
click at [1123, 335] on h2 "Sign out" at bounding box center [1123, 335] width 44 height 22
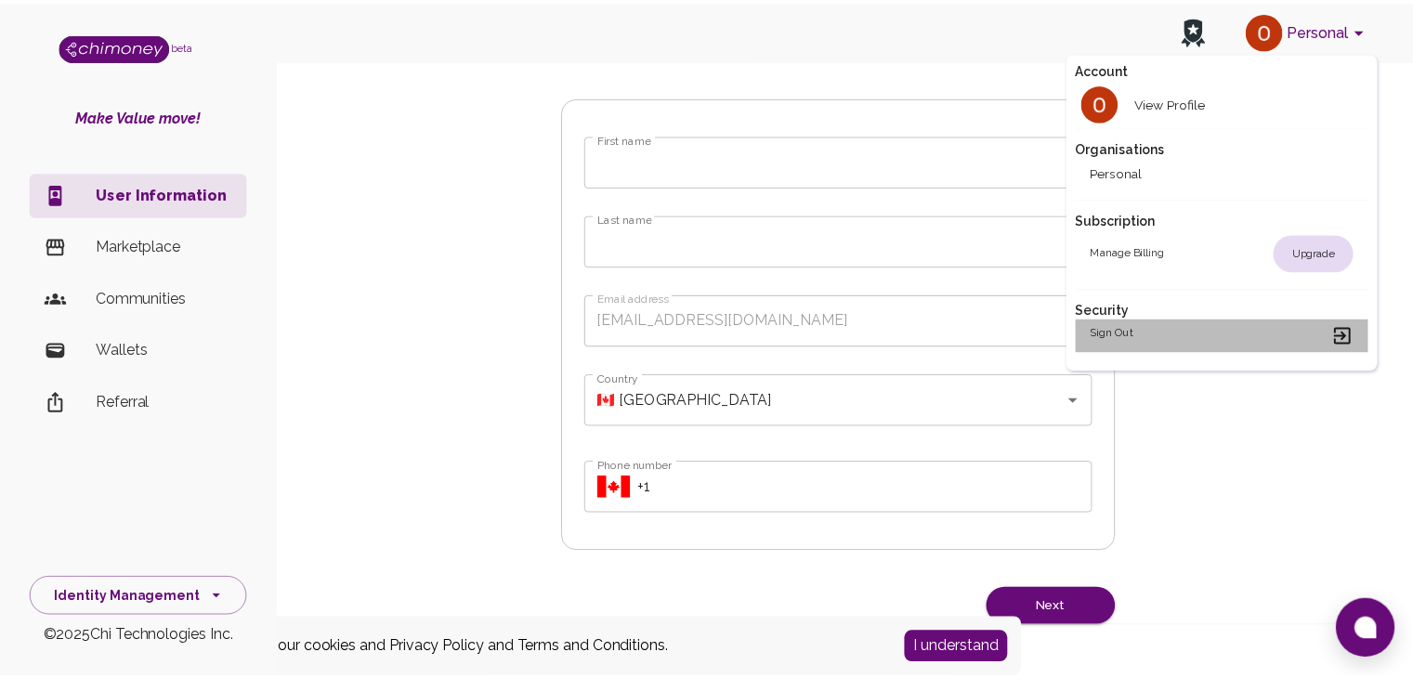
scroll to position [0, 0]
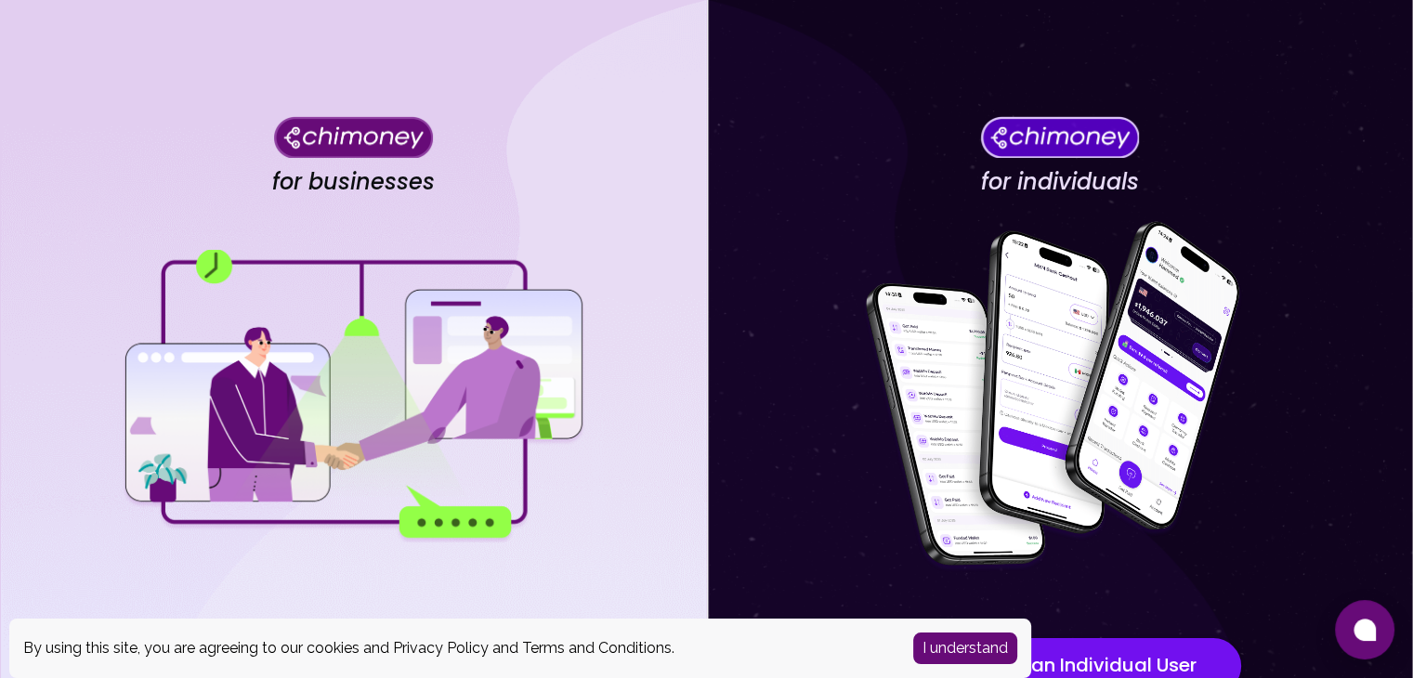
scroll to position [162, 0]
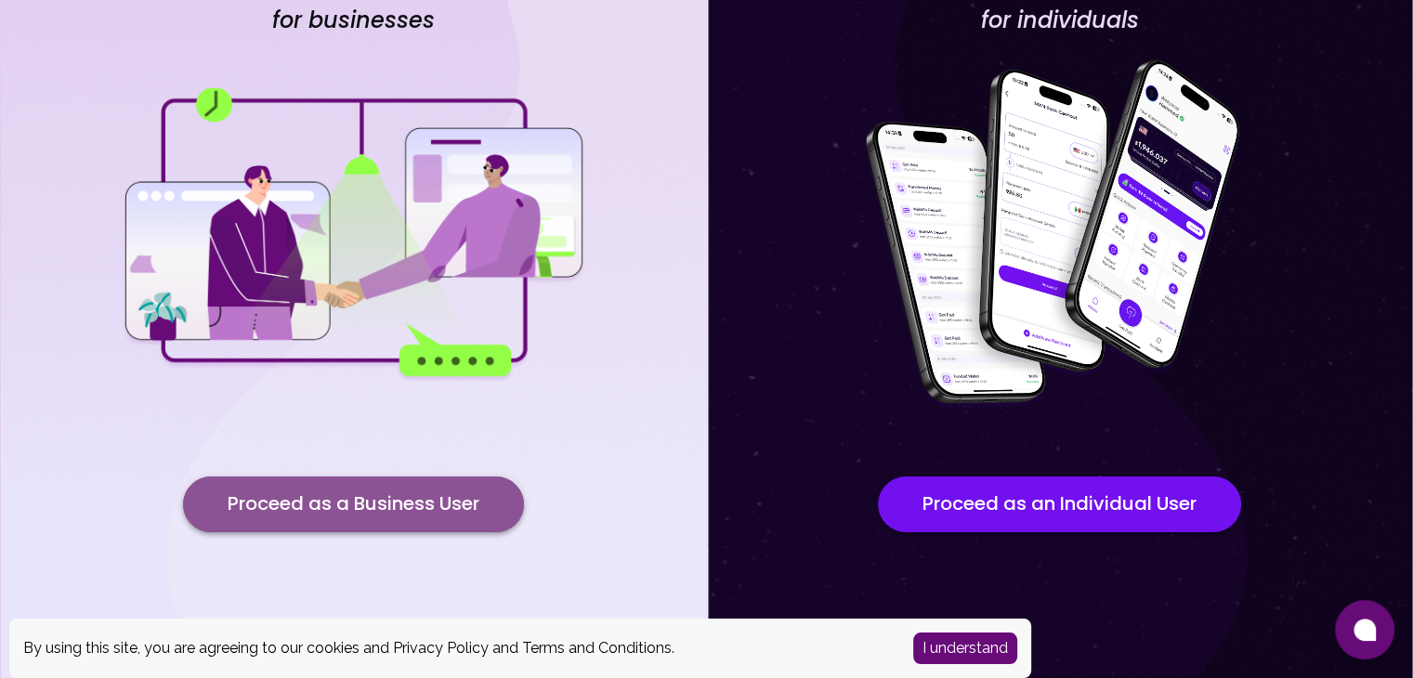
click at [390, 500] on button "Proceed as a Business User" at bounding box center [353, 505] width 341 height 56
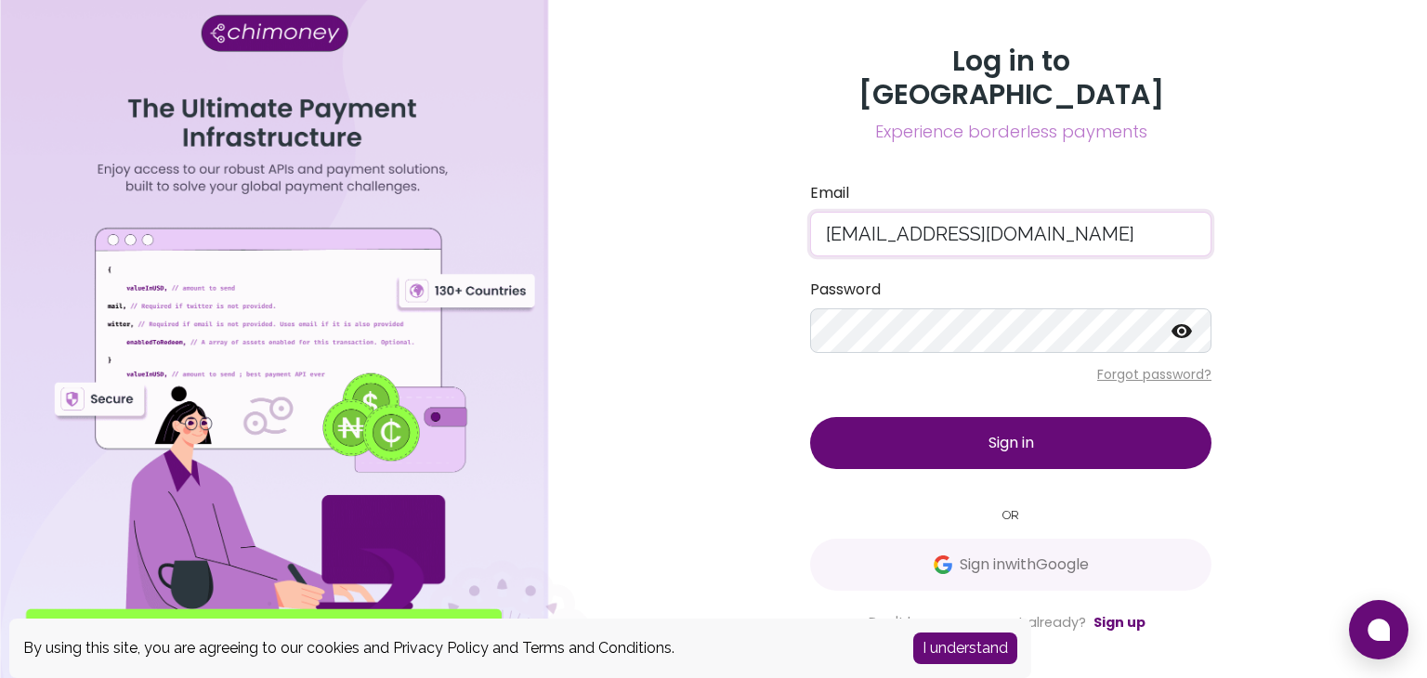
click at [854, 222] on input "[EMAIL_ADDRESS][DOMAIN_NAME]" at bounding box center [1010, 234] width 401 height 45
drag, startPoint x: 1059, startPoint y: 212, endPoint x: 777, endPoint y: 212, distance: 282.4
click at [777, 212] on div "Log in to Chimoney Experience borderless payments Email [EMAIL_ADDRESS][DOMAIN_…" at bounding box center [1011, 339] width 832 height 678
type input "[EMAIL_ADDRESS][DOMAIN_NAME]"
click at [1177, 365] on p "Forgot password?" at bounding box center [1010, 374] width 401 height 19
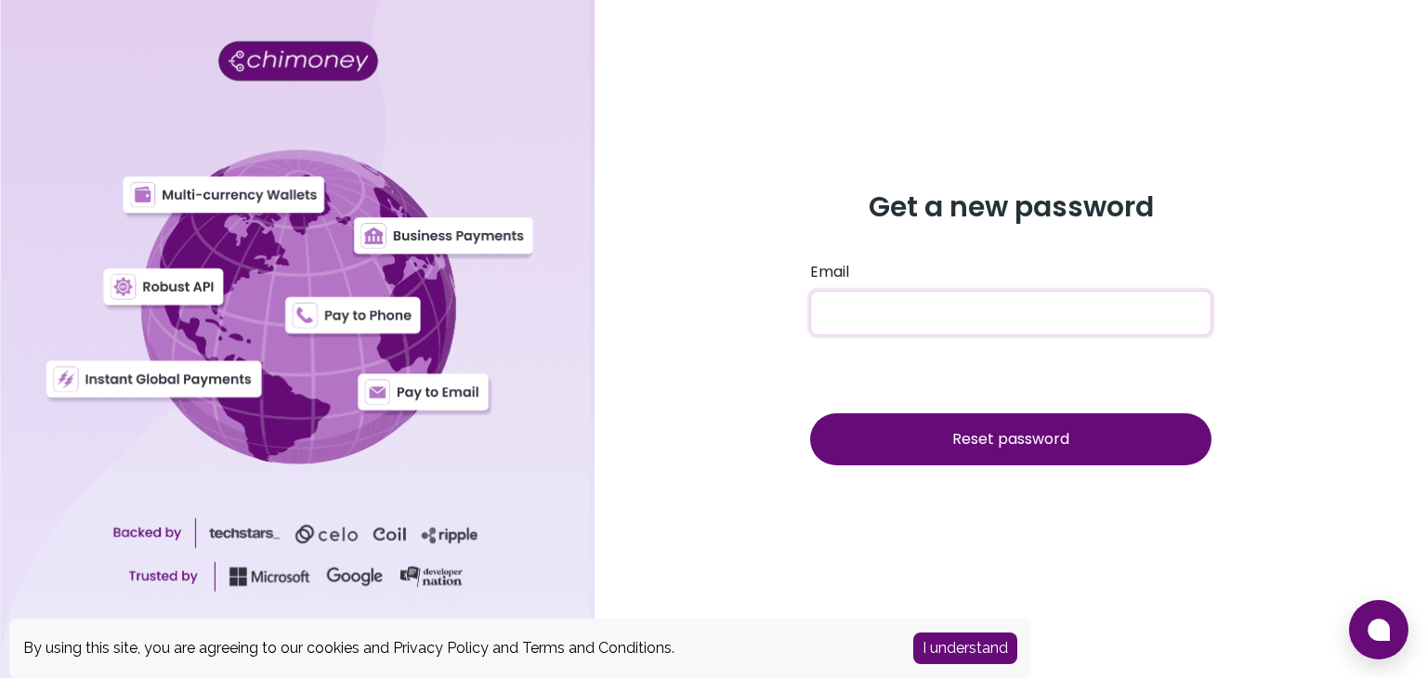
click at [979, 304] on input "Email" at bounding box center [1010, 313] width 401 height 45
paste input "[EMAIL_ADDRESS][DOMAIN_NAME]"
click at [1003, 443] on span "Reset password" at bounding box center [1010, 438] width 117 height 21
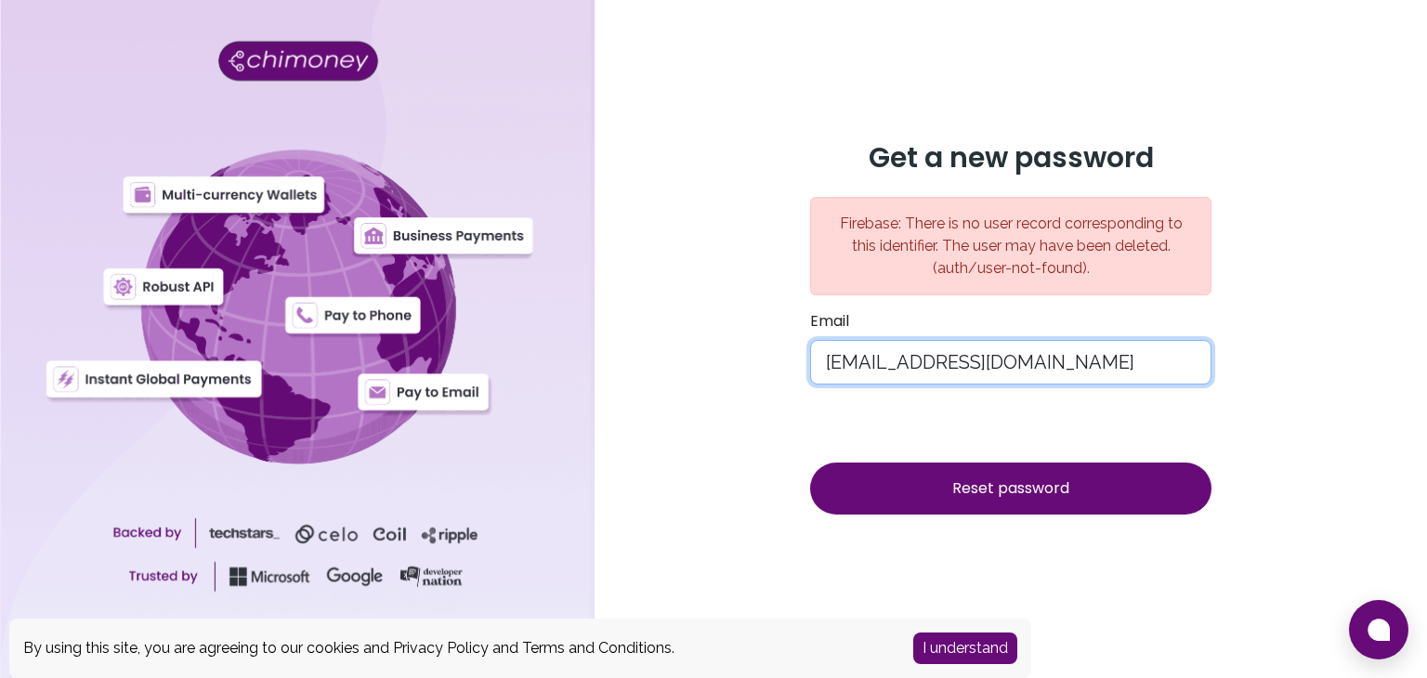
click at [969, 366] on input "[EMAIL_ADDRESS][DOMAIN_NAME]" at bounding box center [1010, 362] width 401 height 45
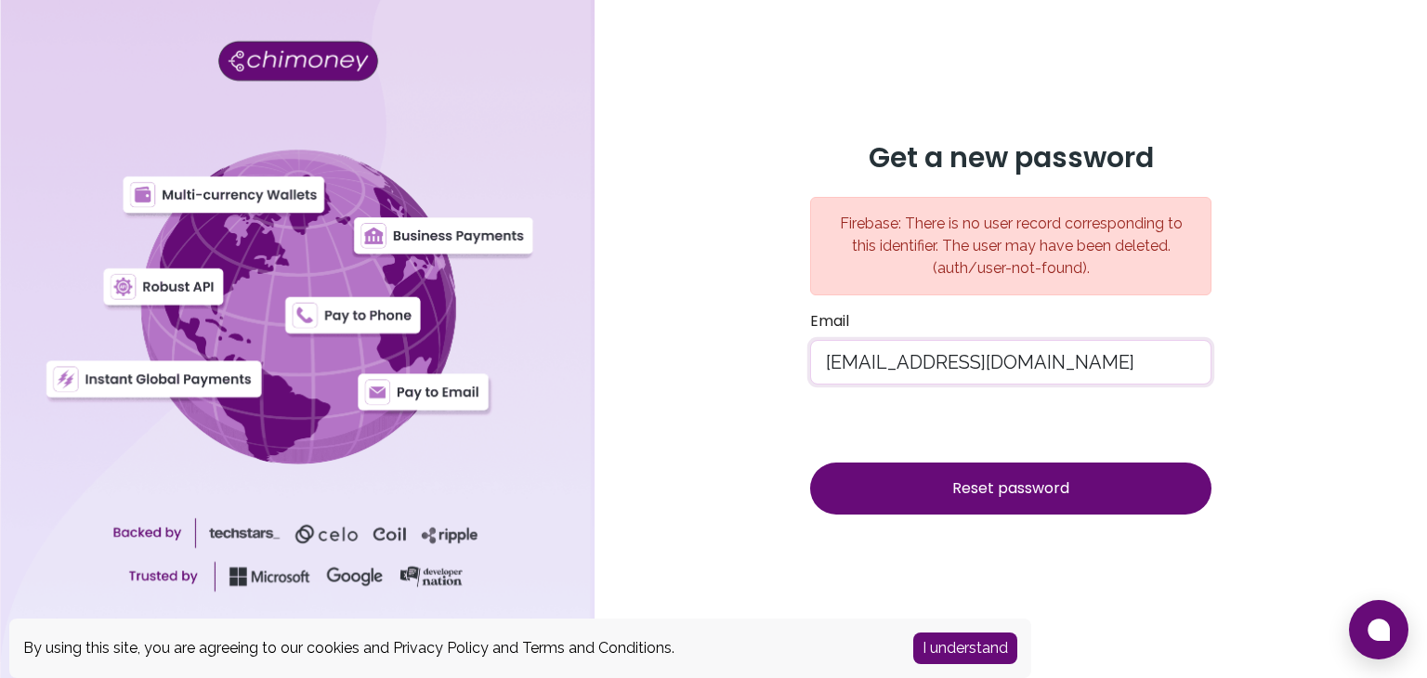
click at [1047, 355] on input "[EMAIL_ADDRESS][DOMAIN_NAME]" at bounding box center [1010, 362] width 401 height 45
click at [966, 476] on button "Reset password" at bounding box center [1010, 489] width 401 height 52
click at [1040, 372] on input "[EMAIL_ADDRESS][DOMAIN_NAME]" at bounding box center [1010, 362] width 401 height 45
click at [1037, 514] on button "Reset password" at bounding box center [1010, 489] width 401 height 52
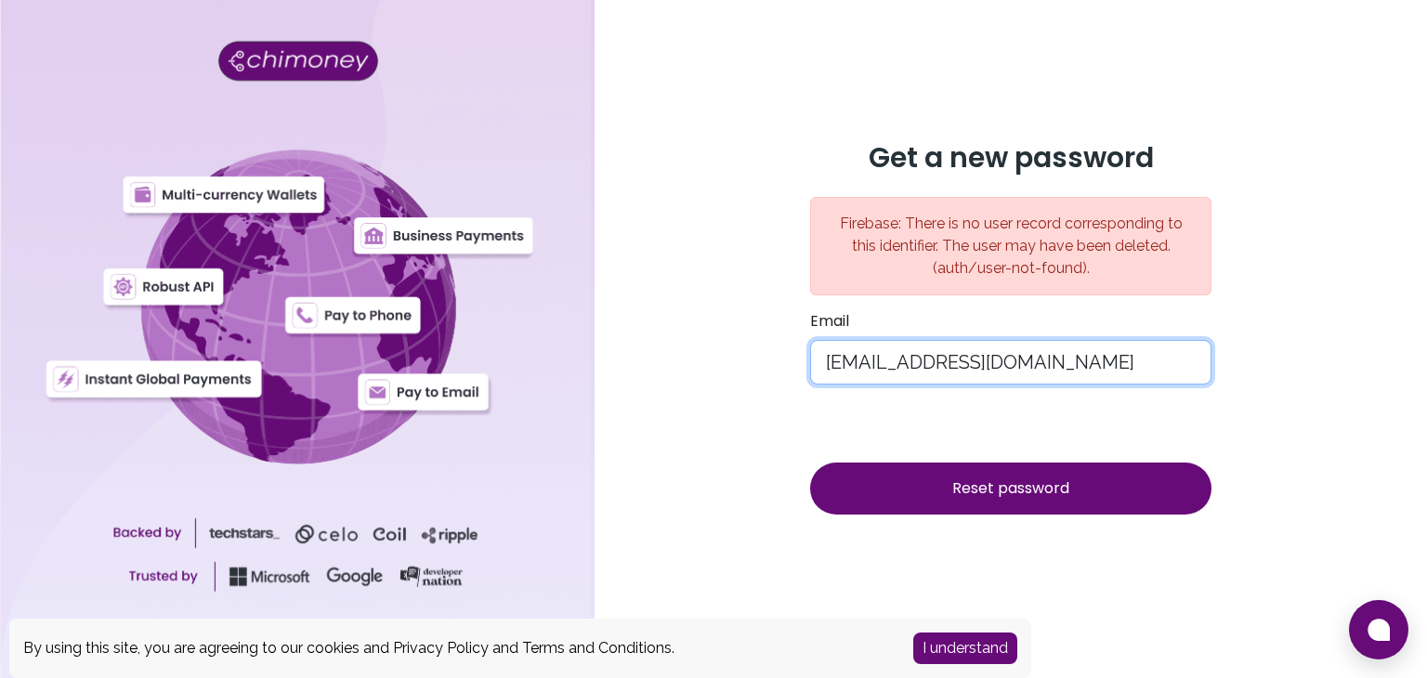
click at [970, 364] on input "[EMAIL_ADDRESS][DOMAIN_NAME]" at bounding box center [1010, 362] width 401 height 45
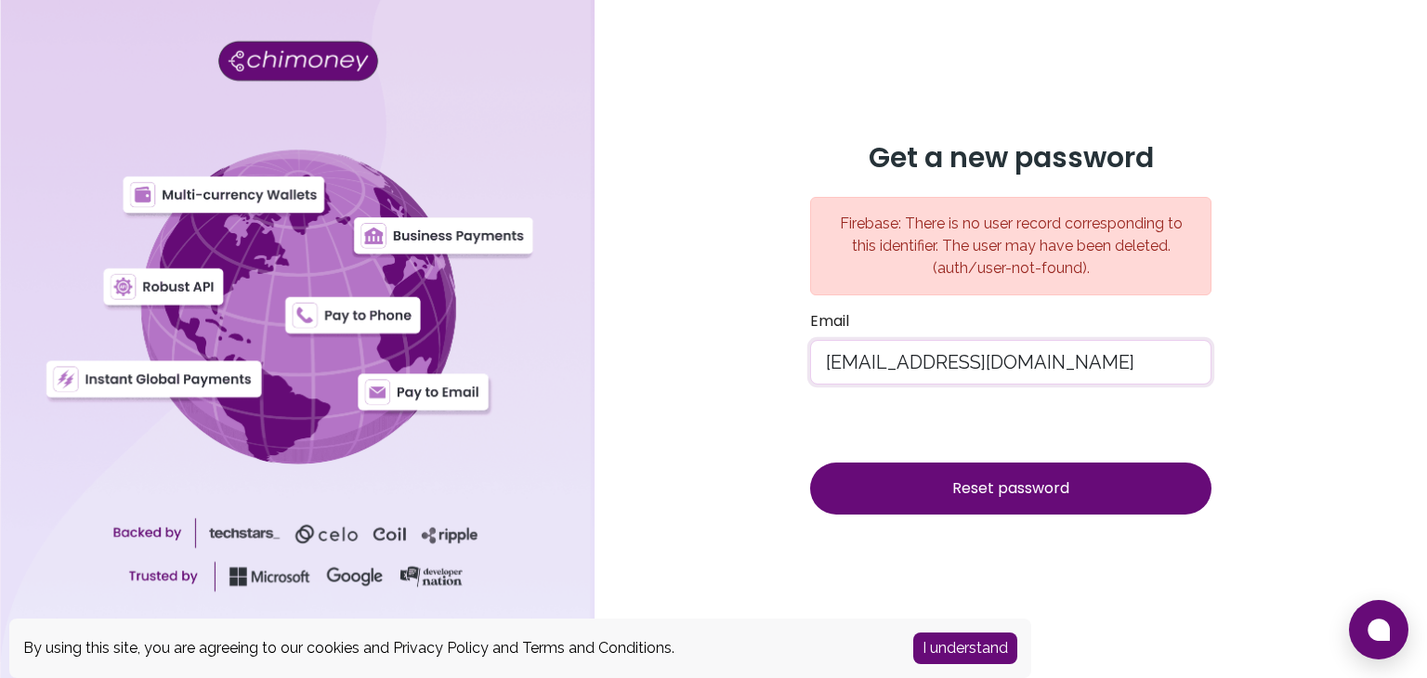
click at [859, 365] on input "[EMAIL_ADDRESS][DOMAIN_NAME]" at bounding box center [1010, 362] width 401 height 45
type input "[EMAIL_ADDRESS][DOMAIN_NAME]"
click at [948, 504] on button "Reset password" at bounding box center [1010, 489] width 401 height 52
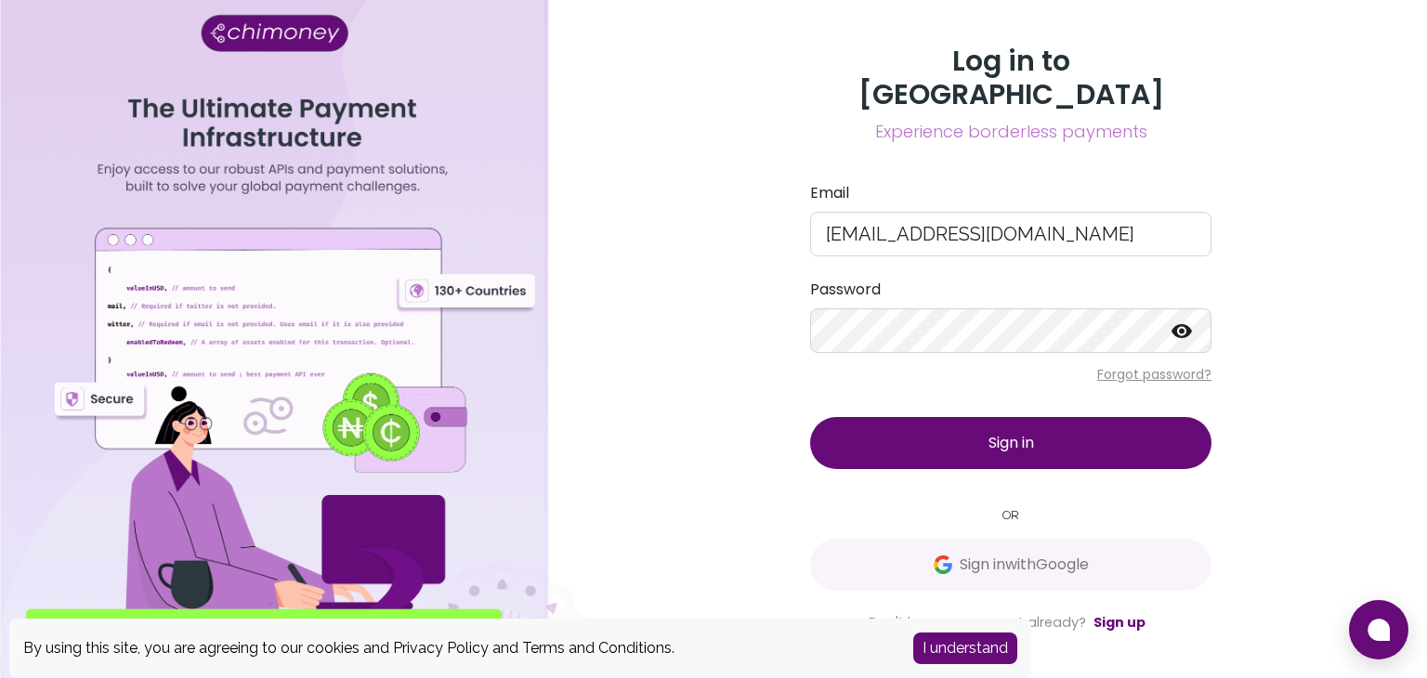
click at [1042, 417] on button "Sign in" at bounding box center [1010, 443] width 401 height 52
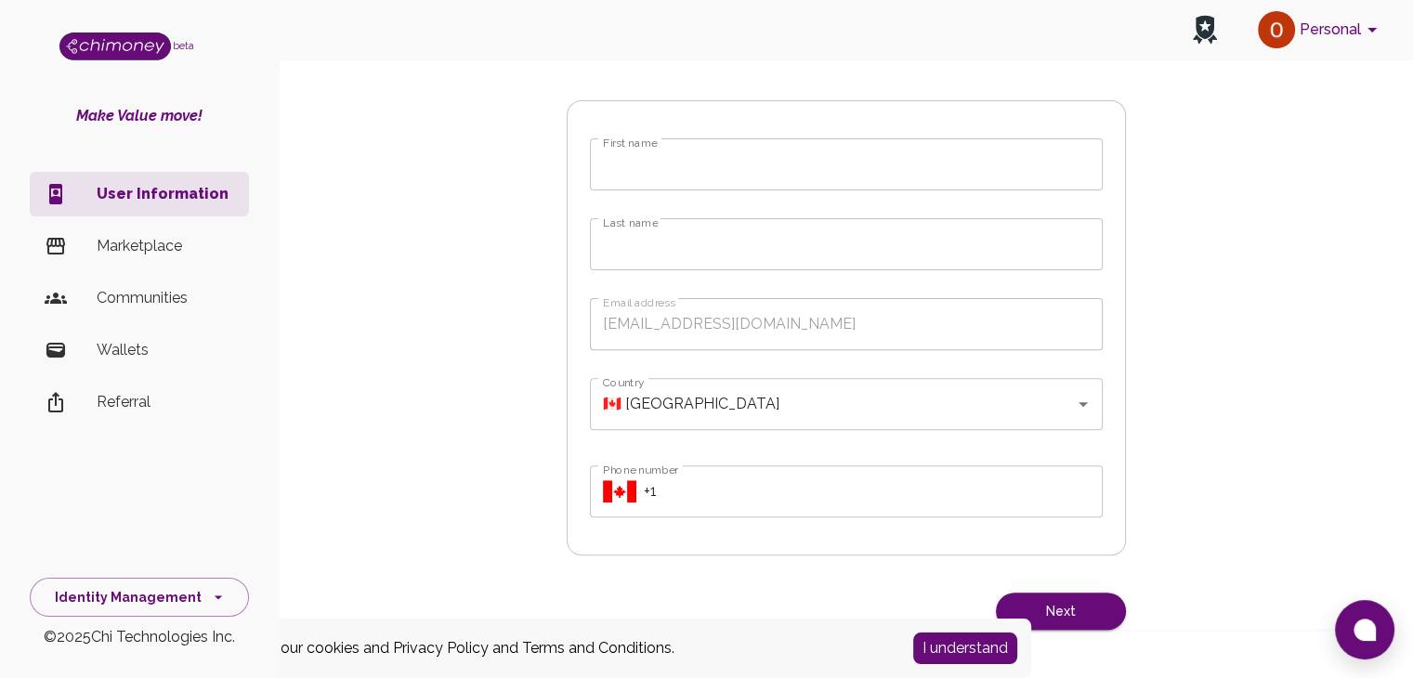
scroll to position [580, 0]
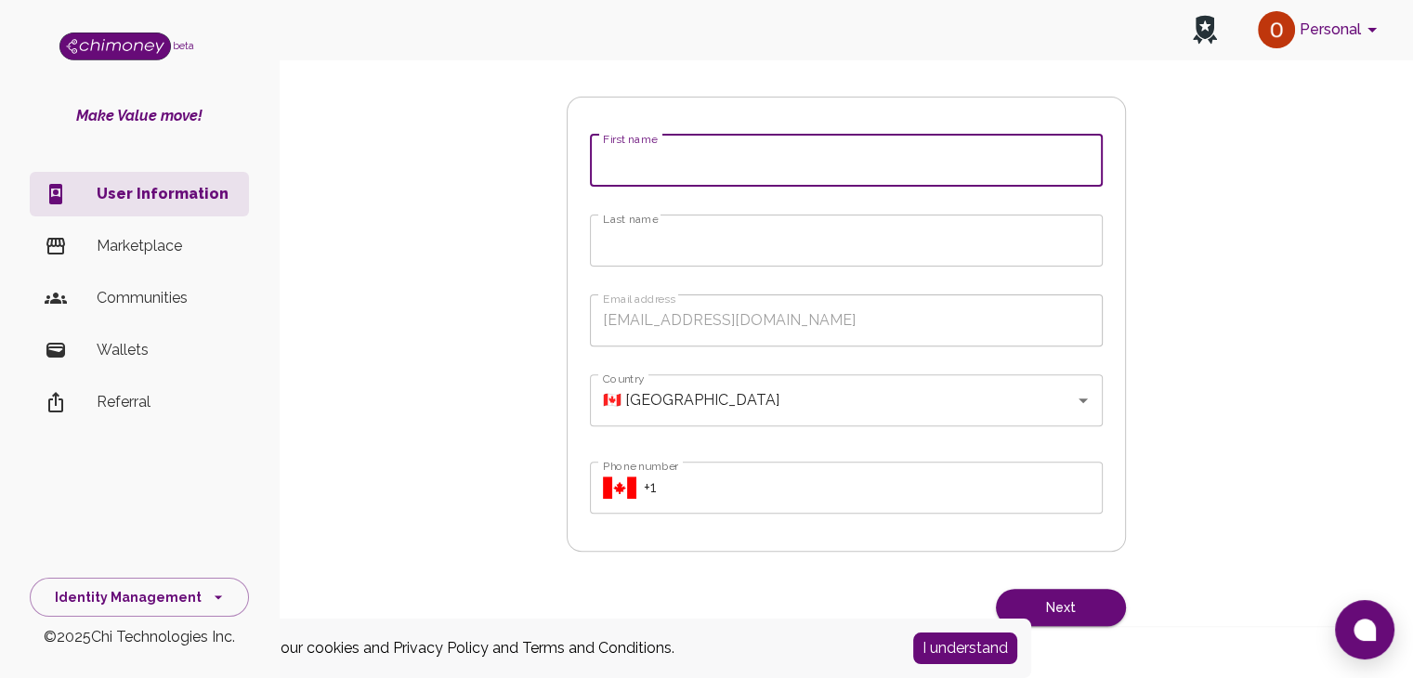
click at [633, 183] on input "First name" at bounding box center [846, 161] width 513 height 52
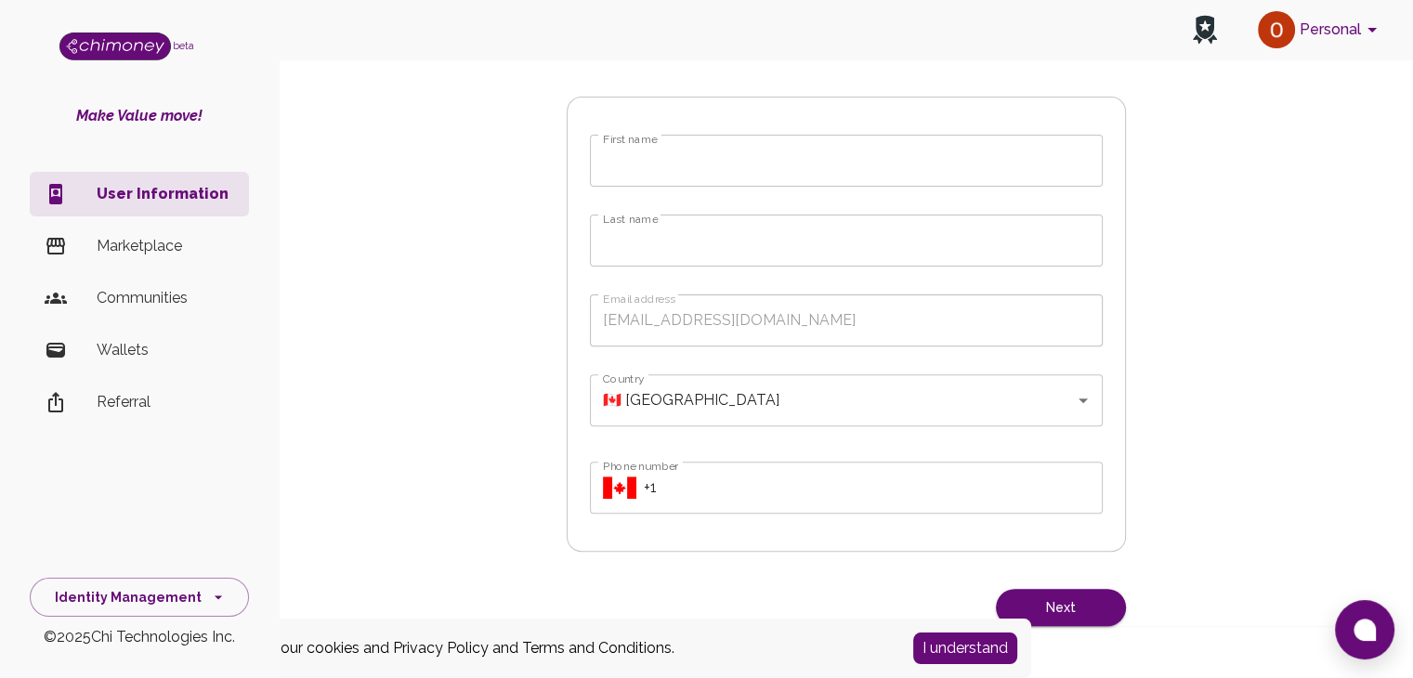
click at [147, 250] on p "Marketplace" at bounding box center [165, 246] width 137 height 22
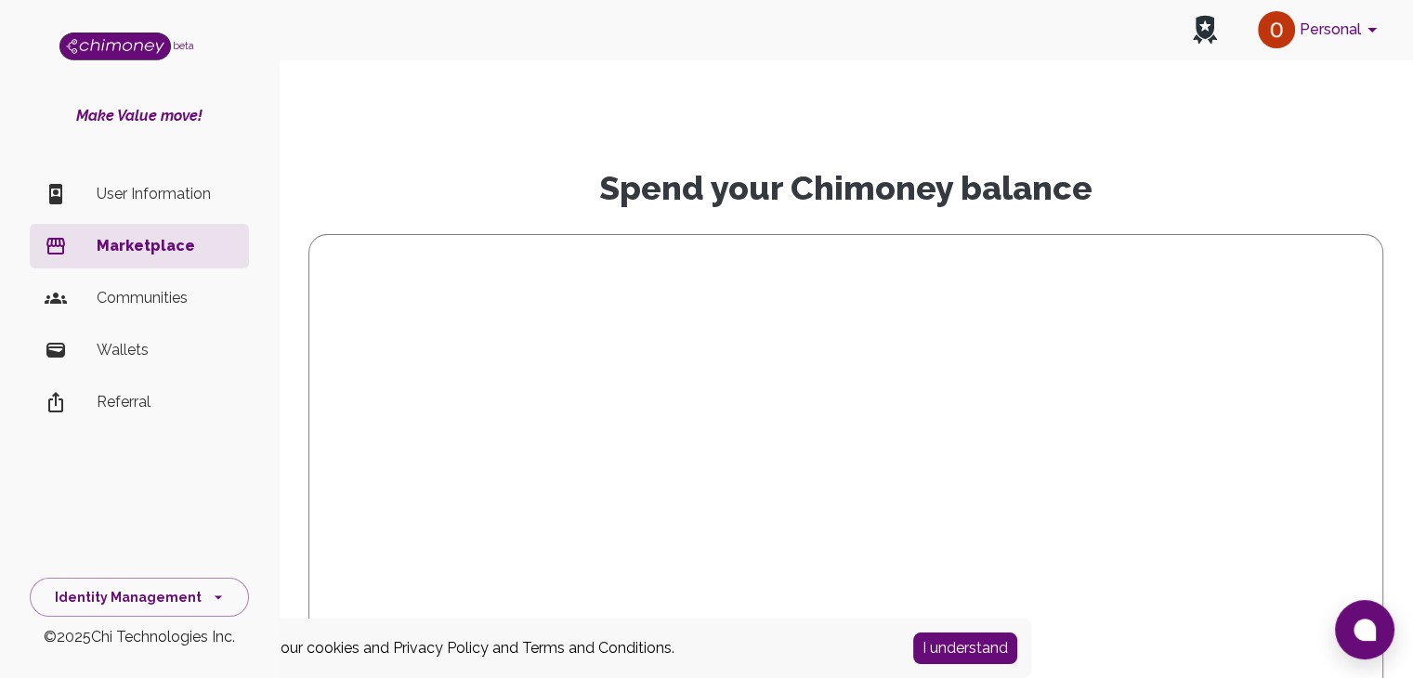
click at [156, 296] on p "Communities" at bounding box center [165, 298] width 137 height 22
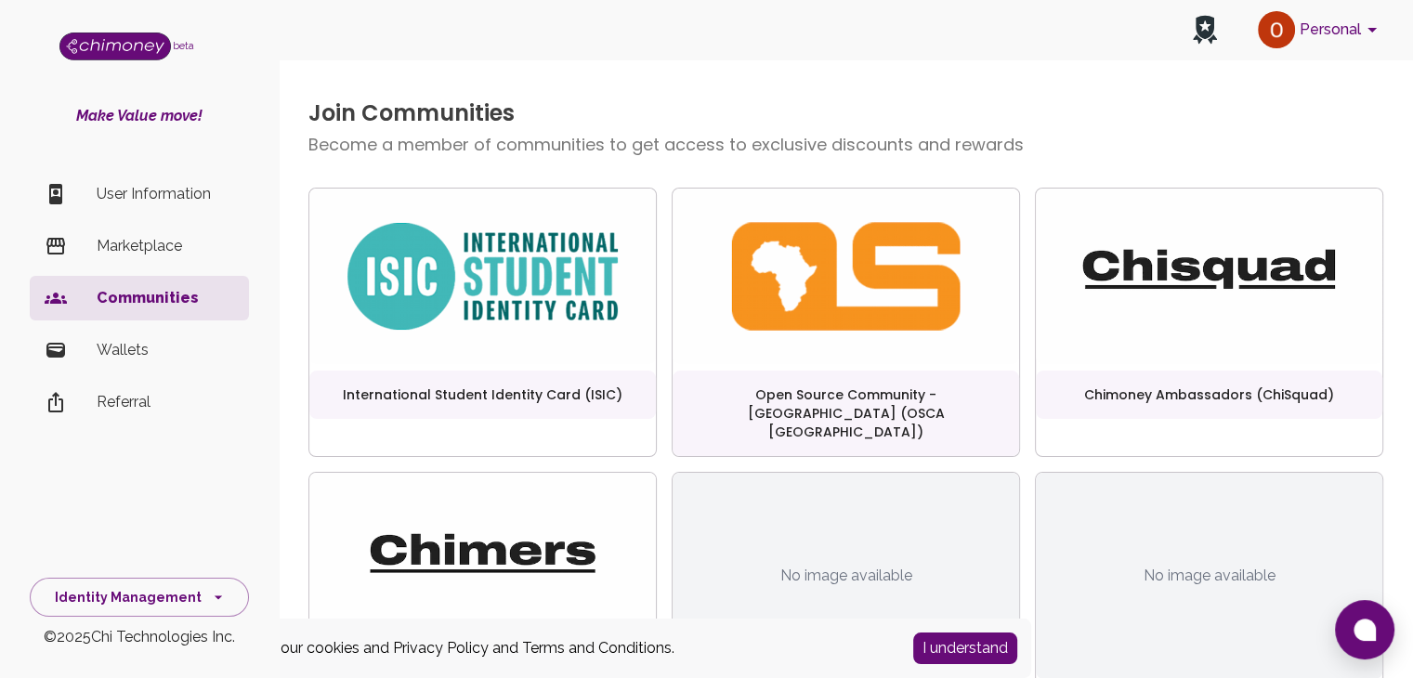
click at [124, 347] on p "Wallets" at bounding box center [165, 350] width 137 height 22
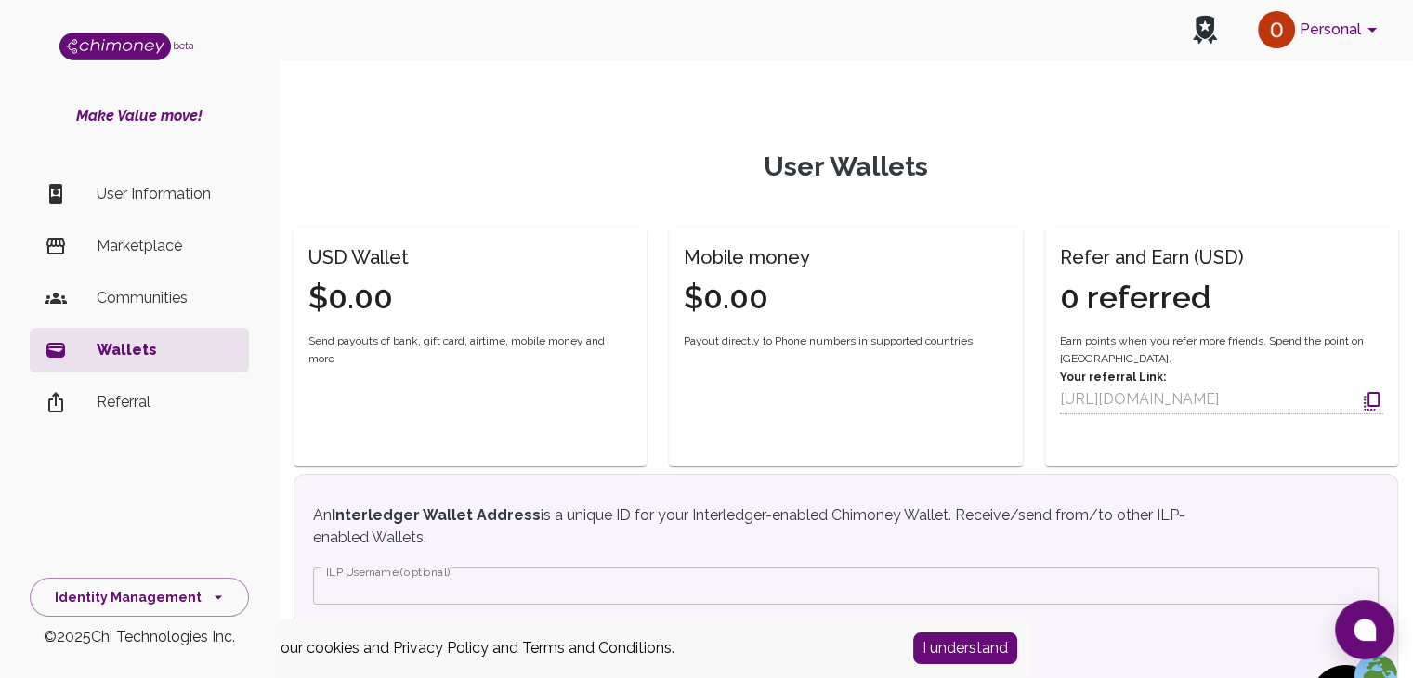
click at [181, 412] on p "Referral" at bounding box center [165, 402] width 137 height 22
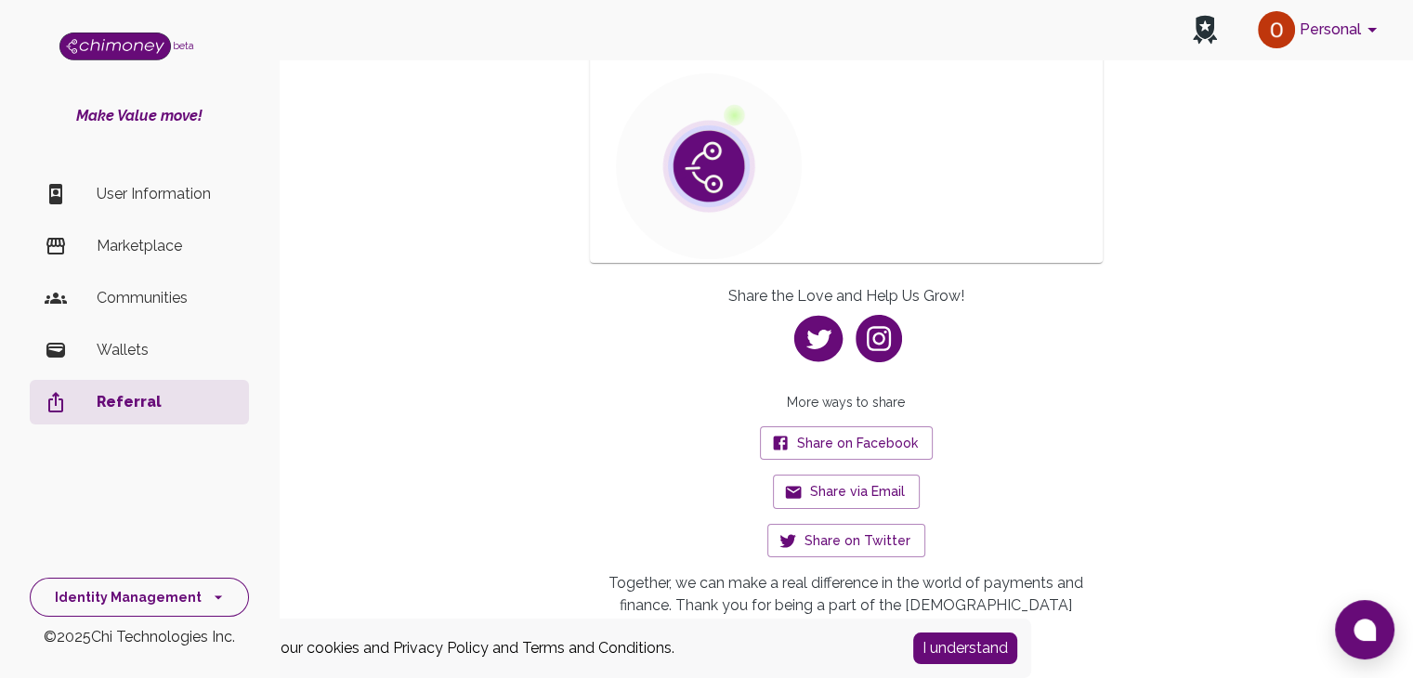
scroll to position [164, 0]
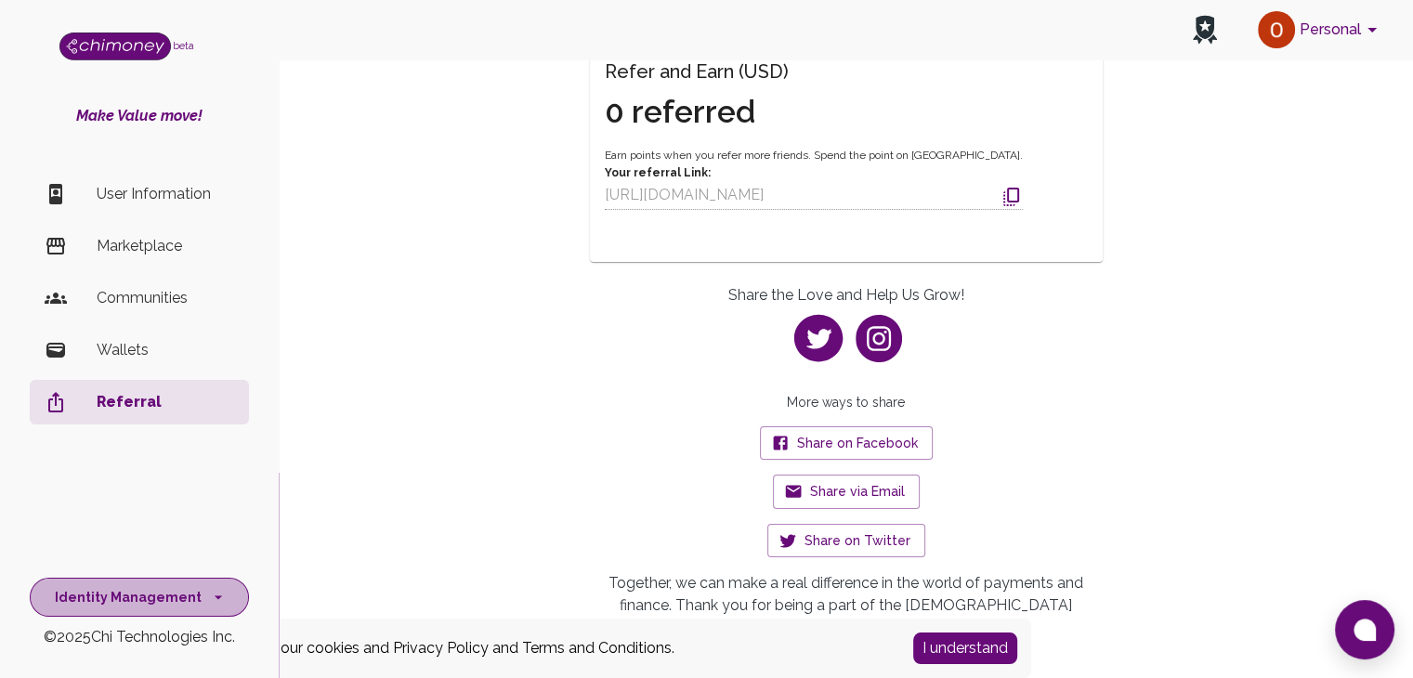
click at [209, 596] on icon "side nav" at bounding box center [218, 597] width 19 height 19
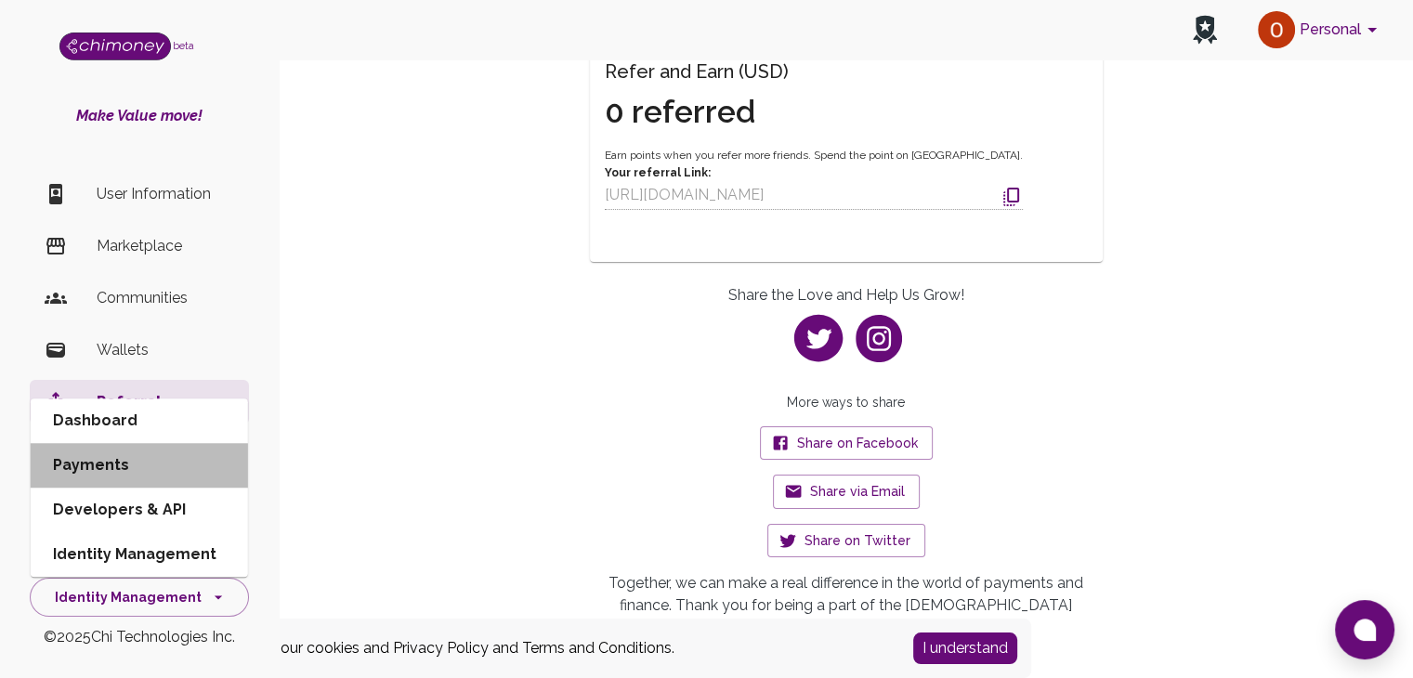
click at [123, 464] on li "Payments" at bounding box center [139, 465] width 217 height 45
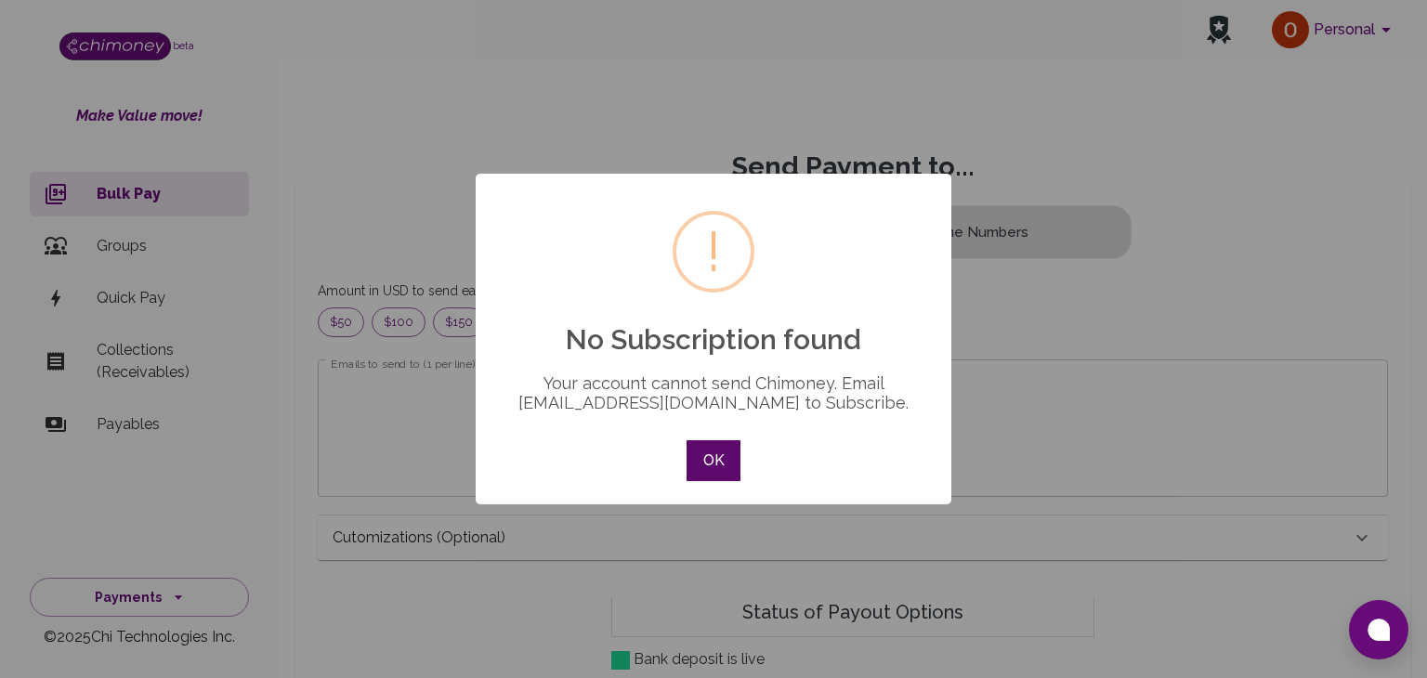
scroll to position [15, 15]
click at [704, 450] on button "OK" at bounding box center [714, 460] width 54 height 41
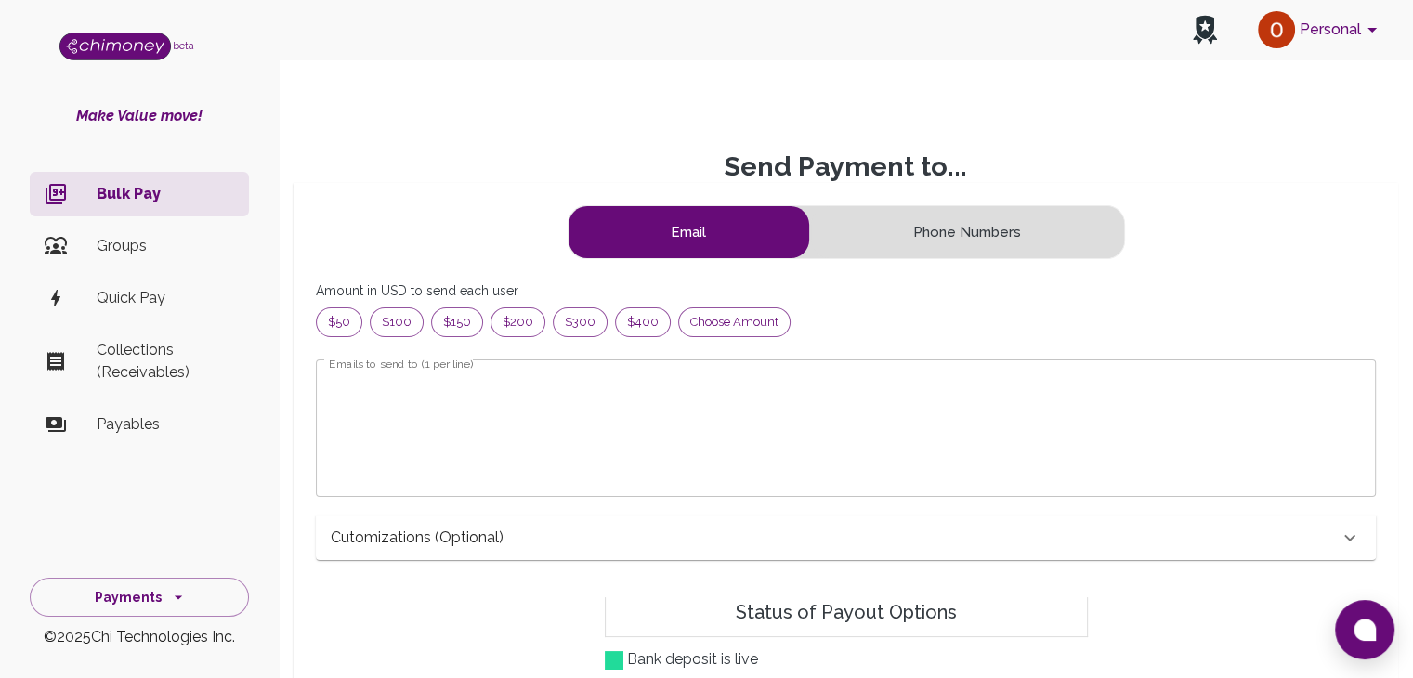
scroll to position [226, 1014]
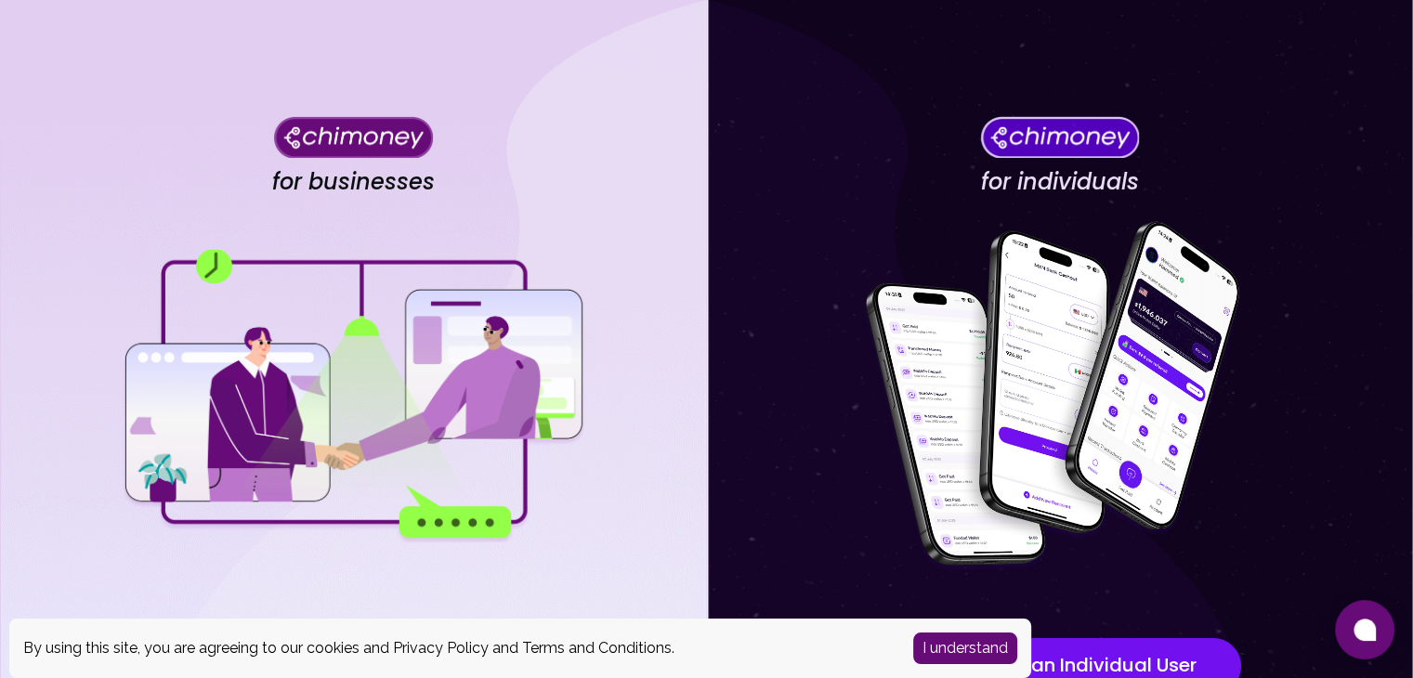
scroll to position [162, 0]
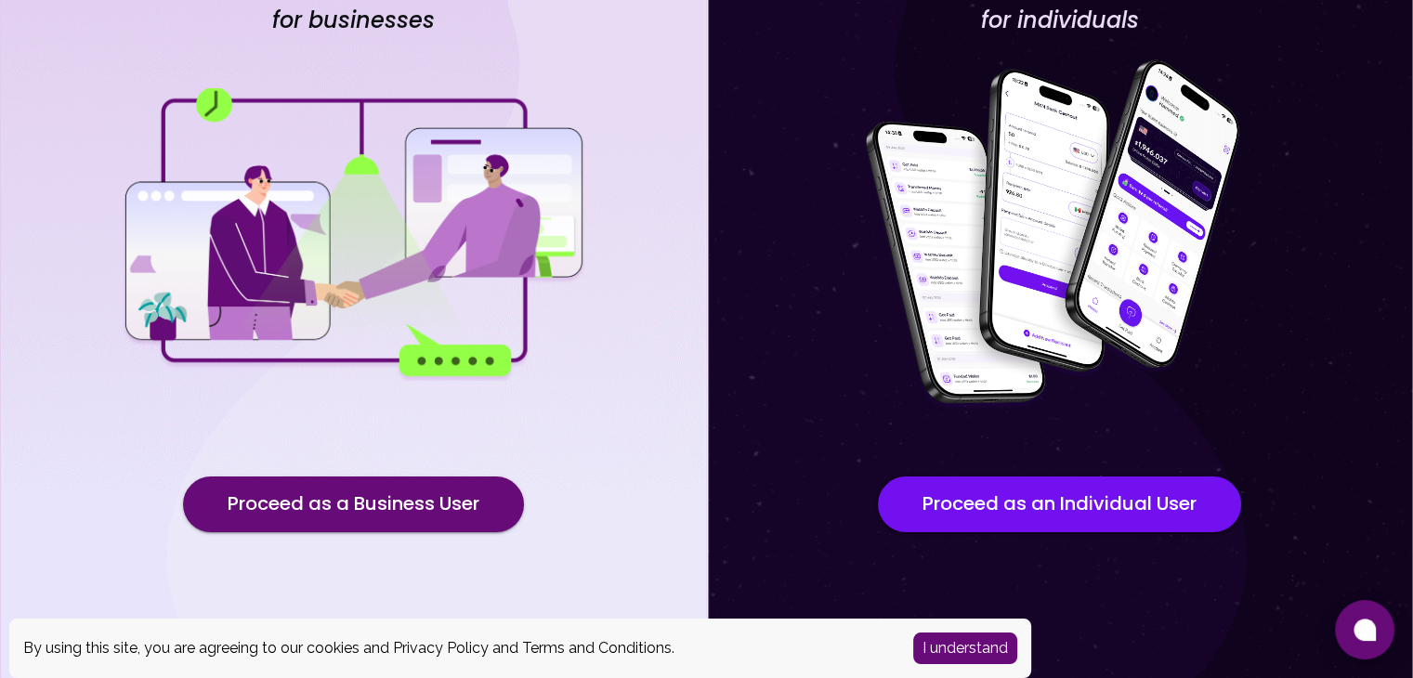
click at [1174, 612] on div "for individuals Proceed as an Individual User" at bounding box center [1060, 258] width 707 height 840
click at [990, 640] on button "I understand" at bounding box center [965, 649] width 104 height 32
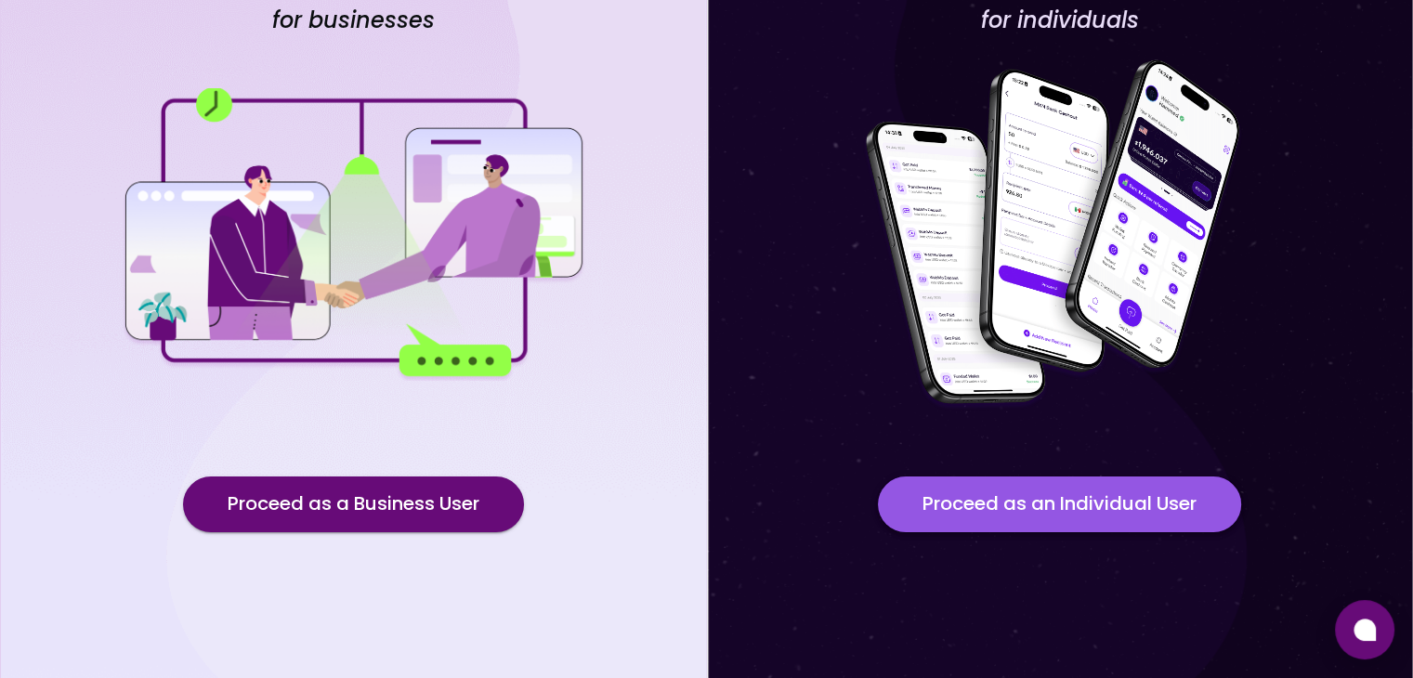
click at [1082, 491] on button "Proceed as an Individual User" at bounding box center [1059, 505] width 363 height 56
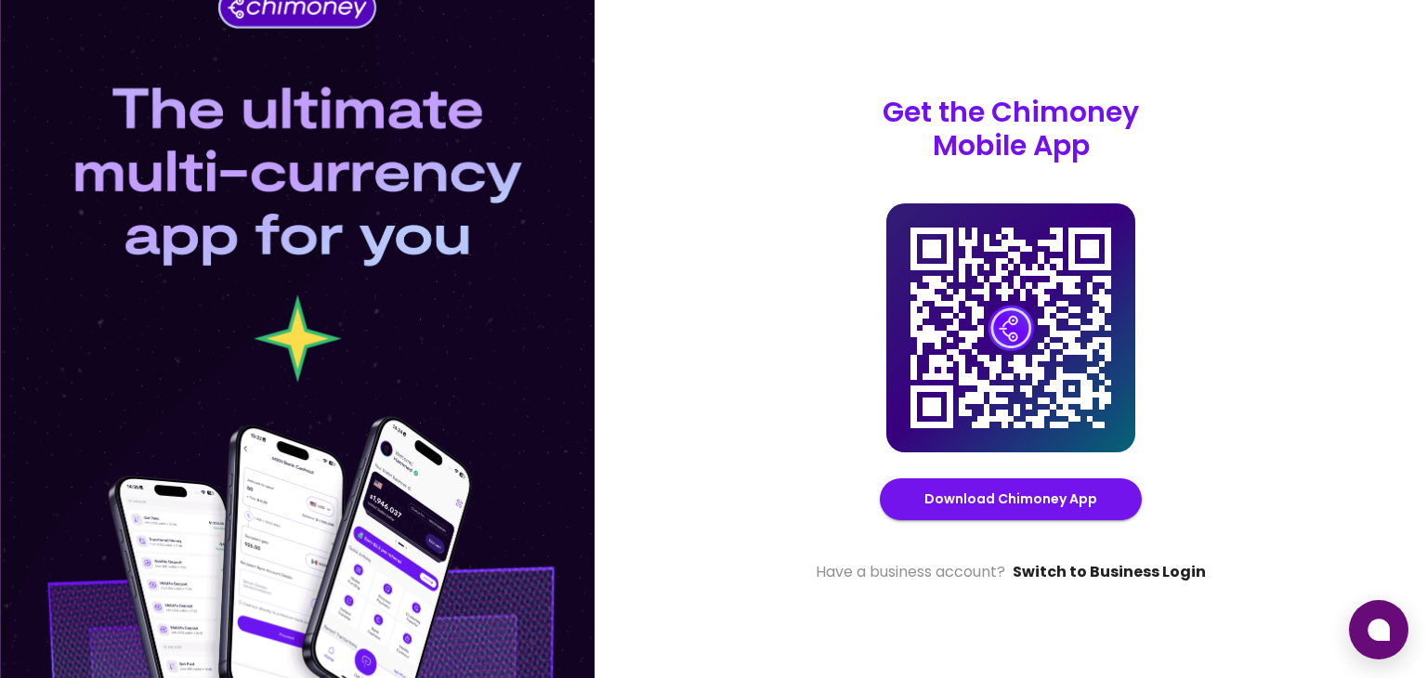
click at [1129, 566] on link "Switch to Business Login" at bounding box center [1109, 572] width 193 height 22
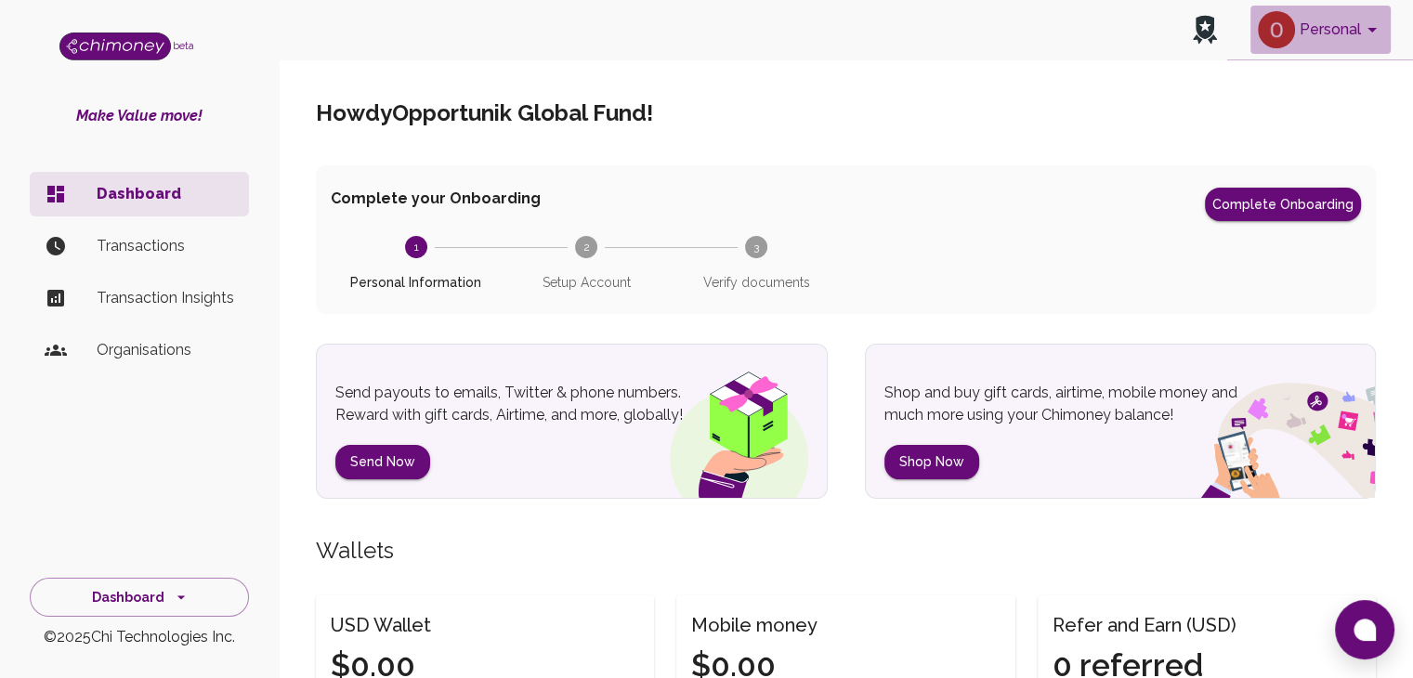
click at [1343, 31] on button "Personal" at bounding box center [1320, 30] width 140 height 48
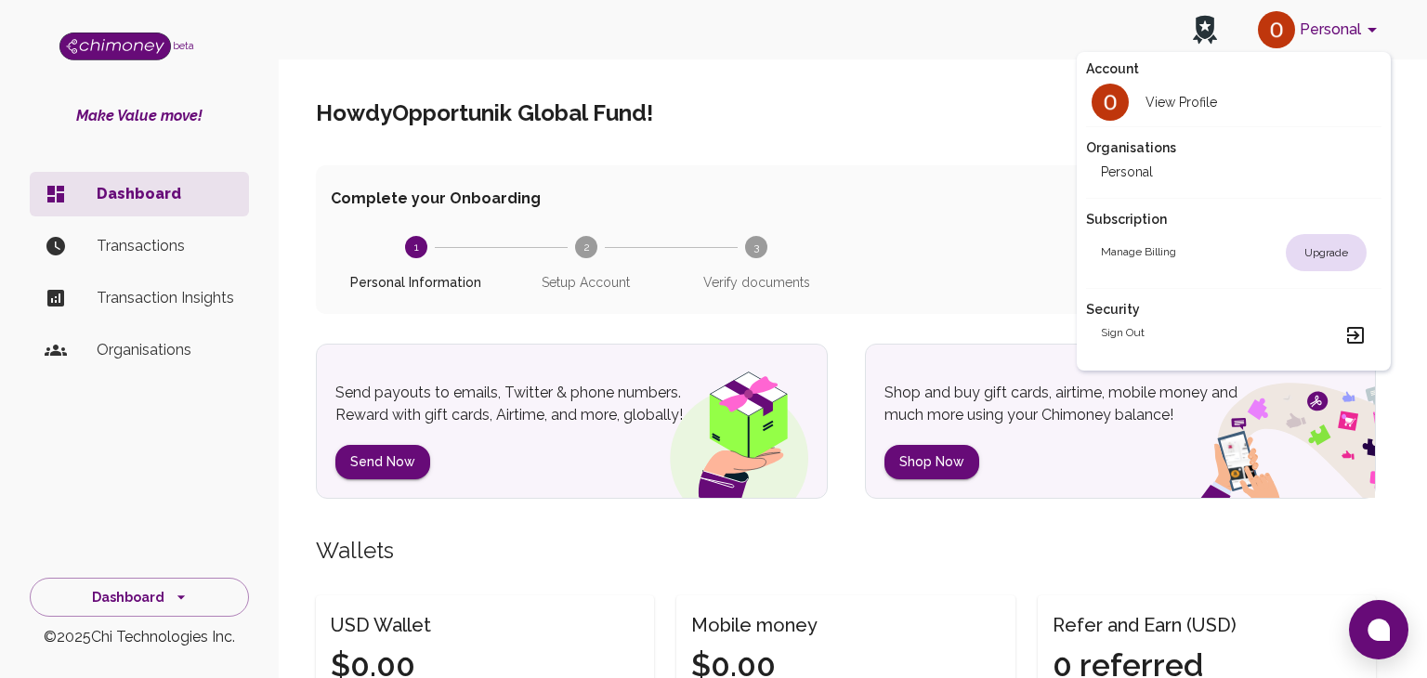
click at [984, 202] on div at bounding box center [713, 339] width 1427 height 678
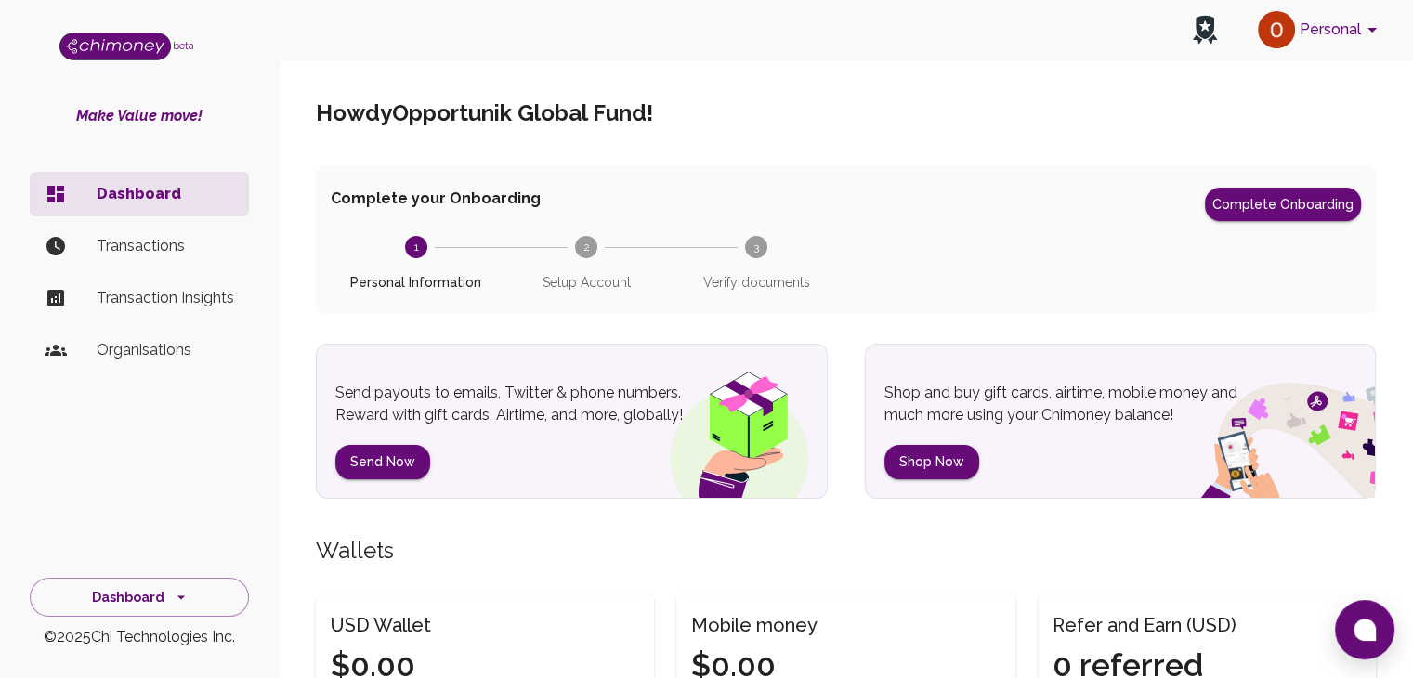
click at [167, 250] on p "Transactions" at bounding box center [165, 246] width 137 height 22
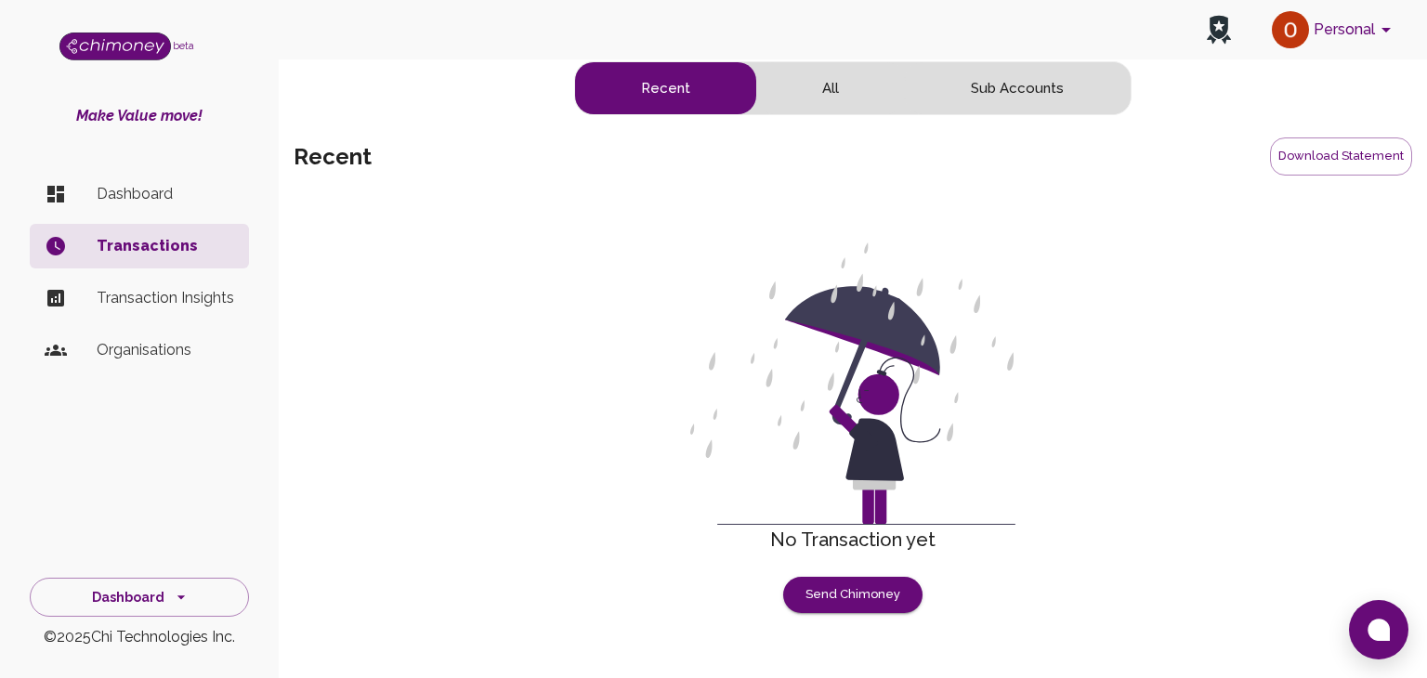
click at [194, 294] on p "Transaction Insights" at bounding box center [165, 298] width 137 height 22
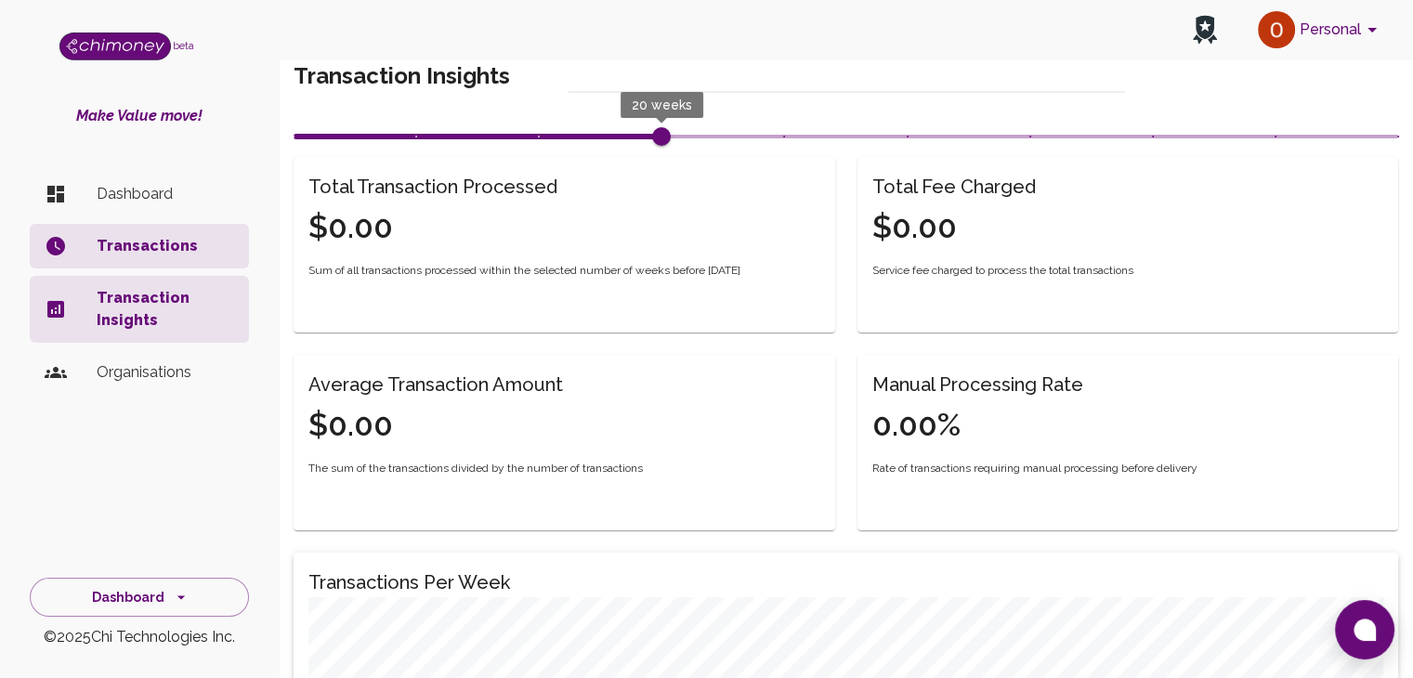
click at [264, 410] on div "Dashboard Transactions Transaction Insights Organisations" at bounding box center [139, 347] width 279 height 367
click at [1375, 28] on icon "account of current user" at bounding box center [1372, 30] width 9 height 5
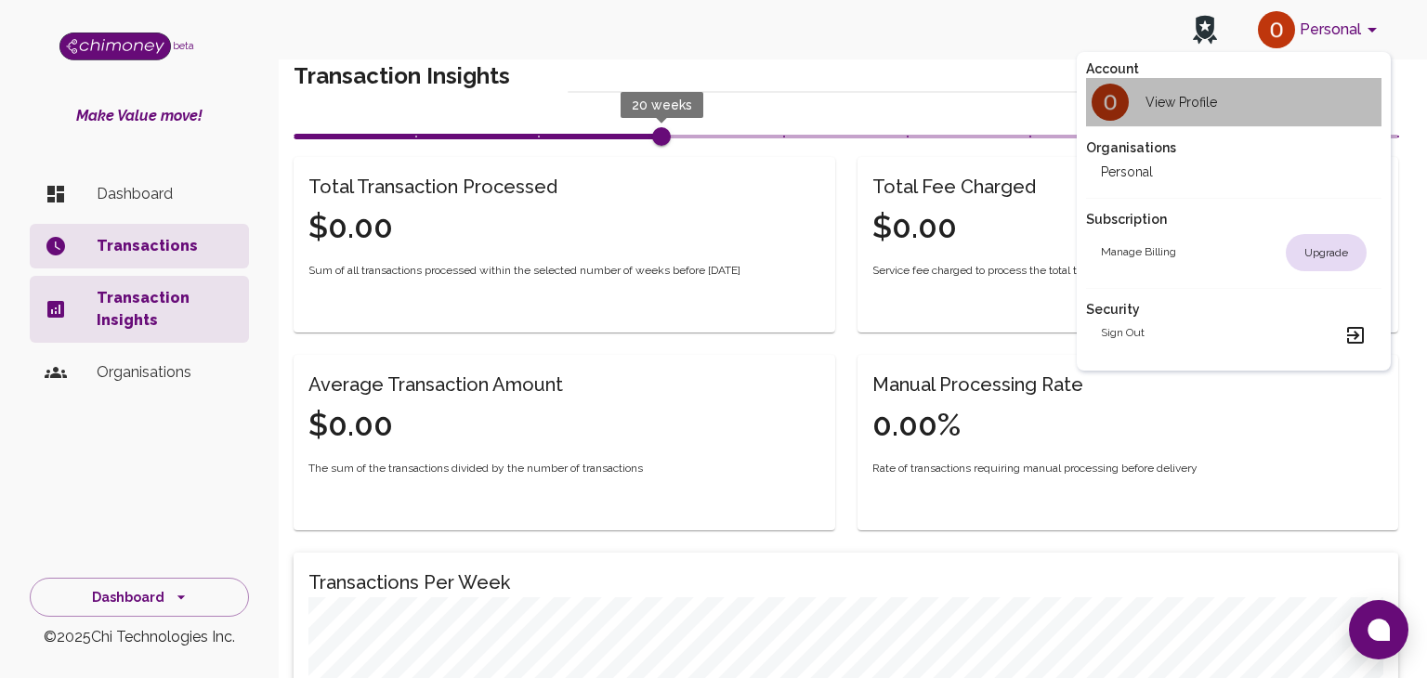
click at [1177, 110] on h2 "View Profile" at bounding box center [1181, 102] width 72 height 19
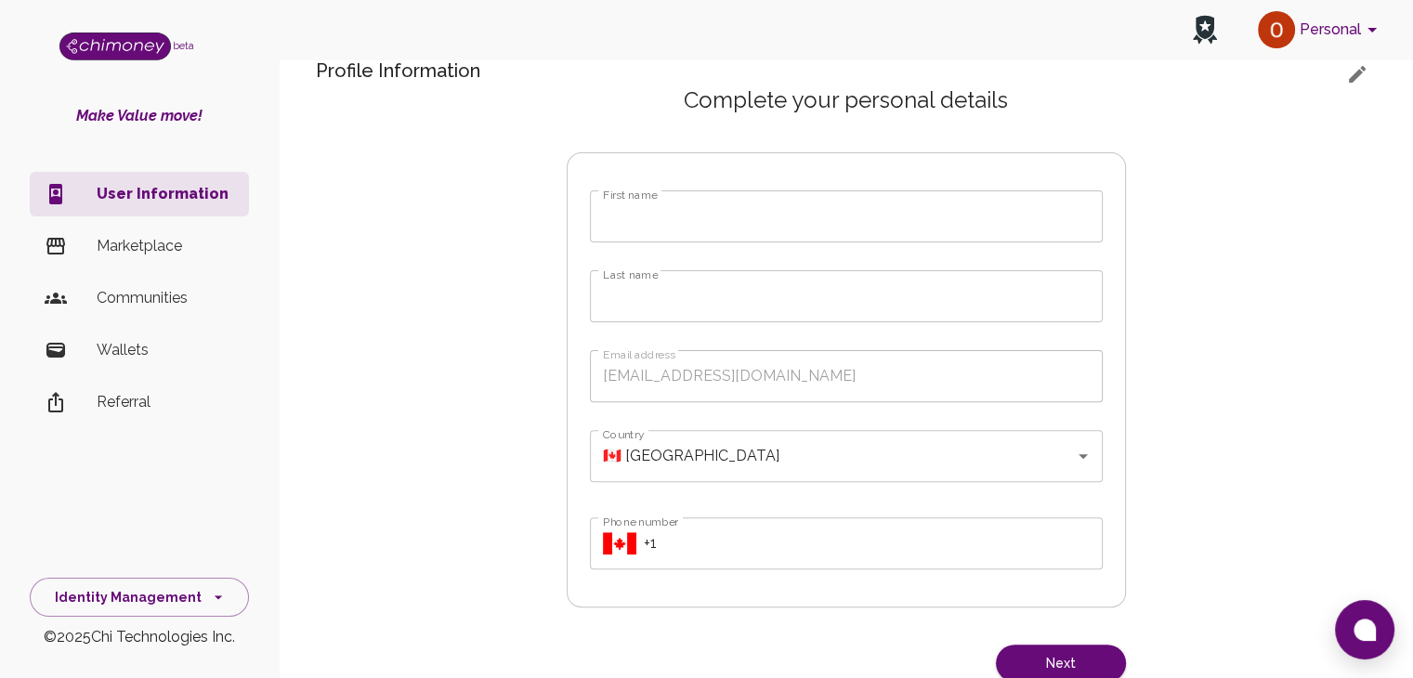
scroll to position [524, 0]
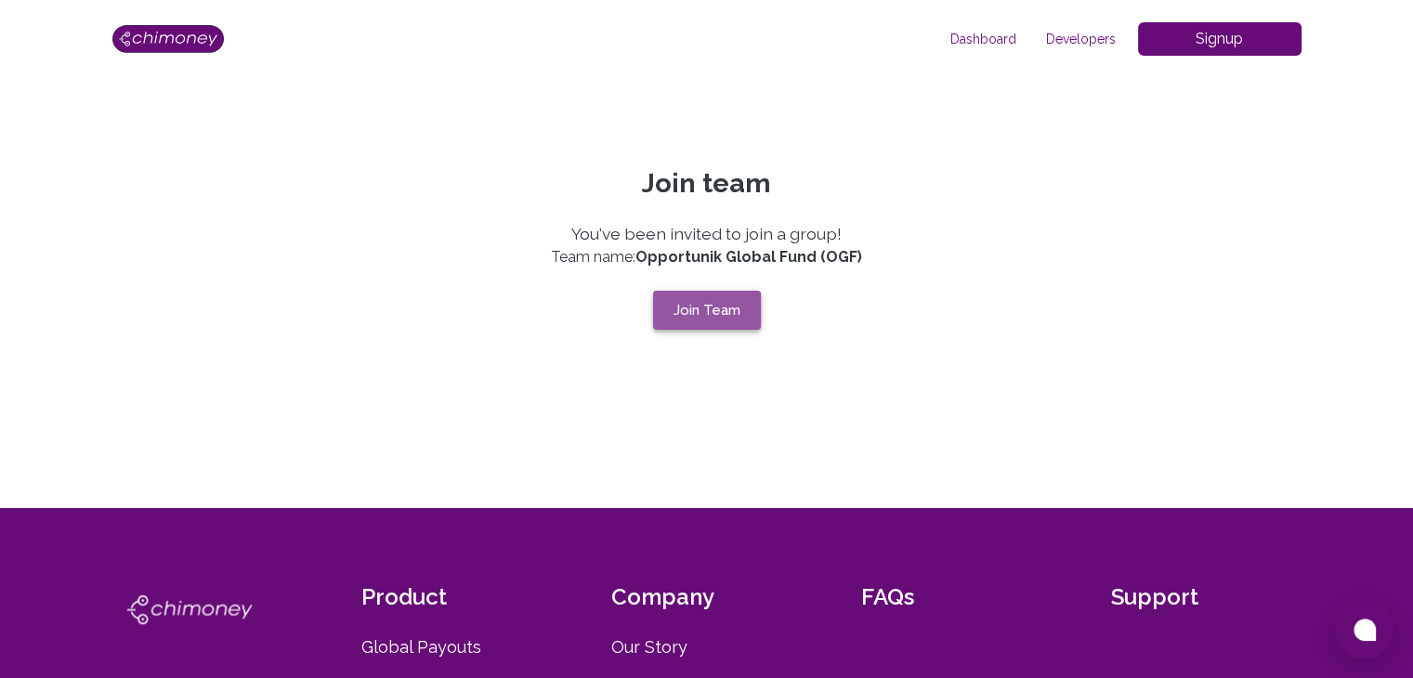
click at [734, 326] on button "Join Team" at bounding box center [707, 310] width 108 height 39
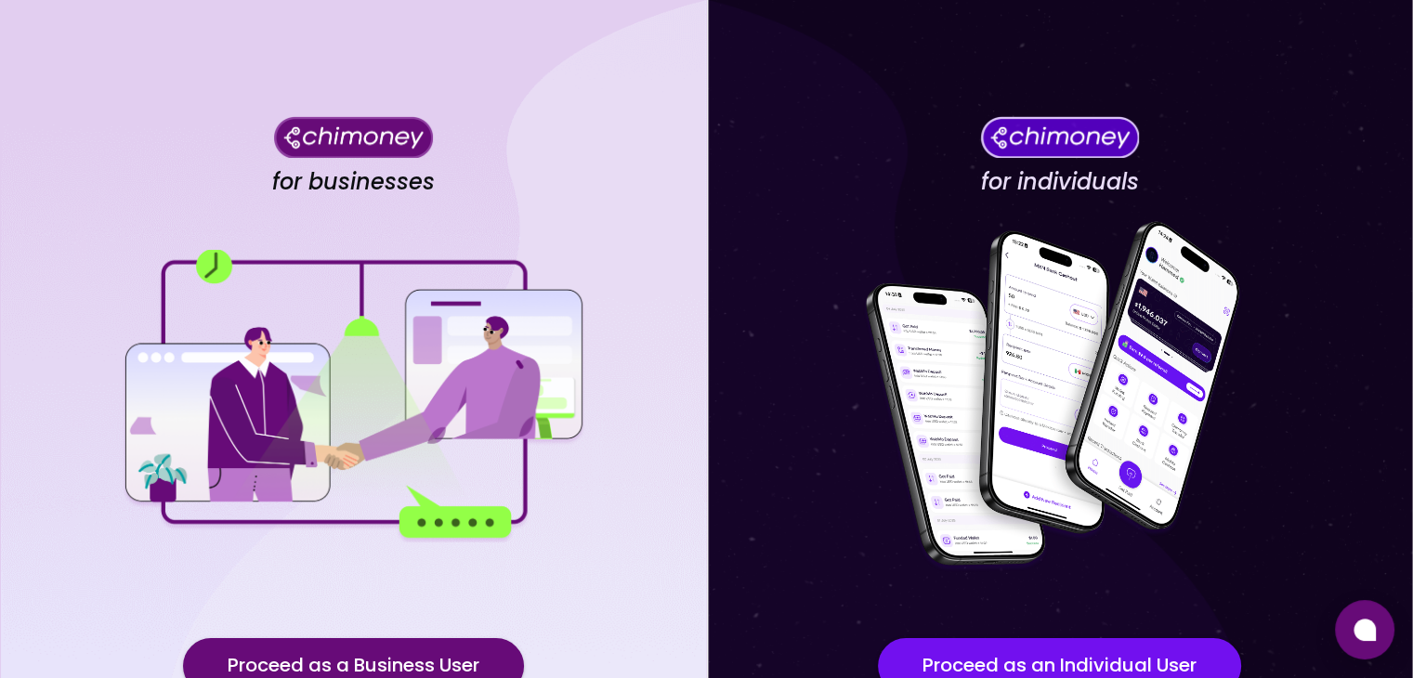
scroll to position [162, 0]
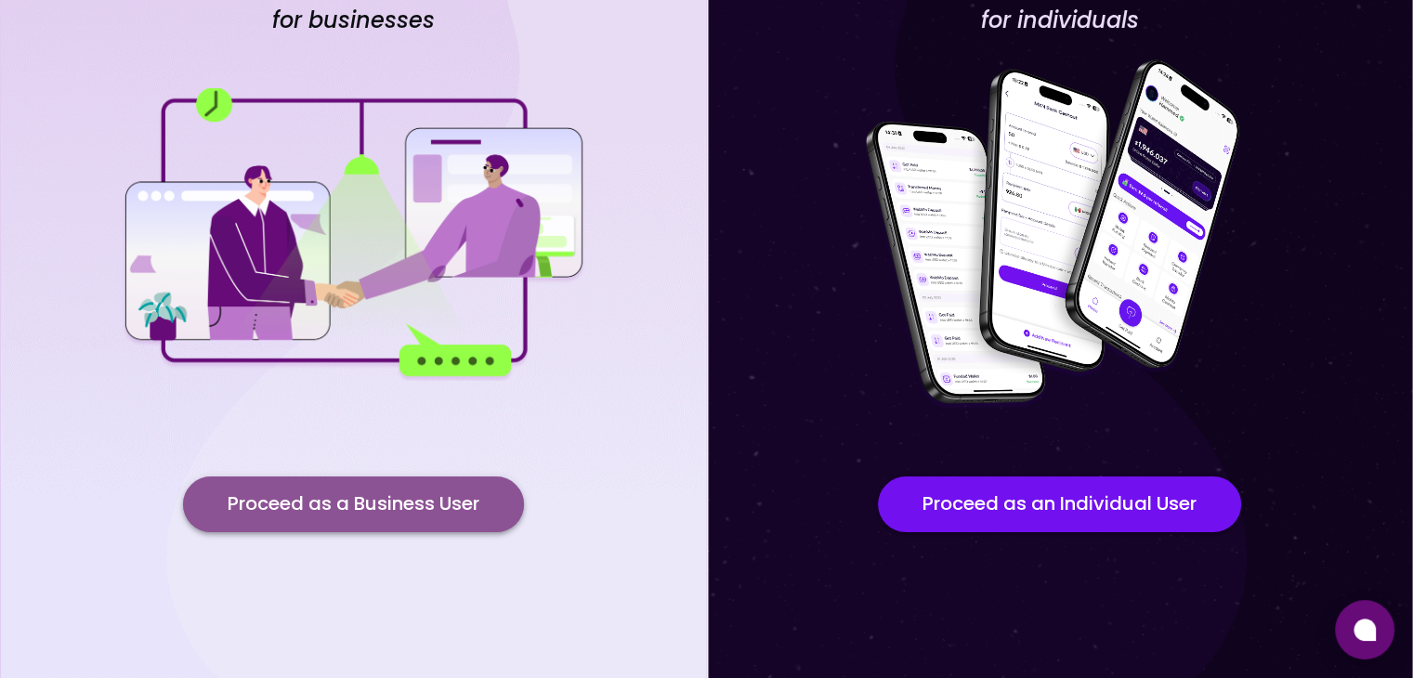
click at [447, 491] on button "Proceed as a Business User" at bounding box center [353, 505] width 341 height 56
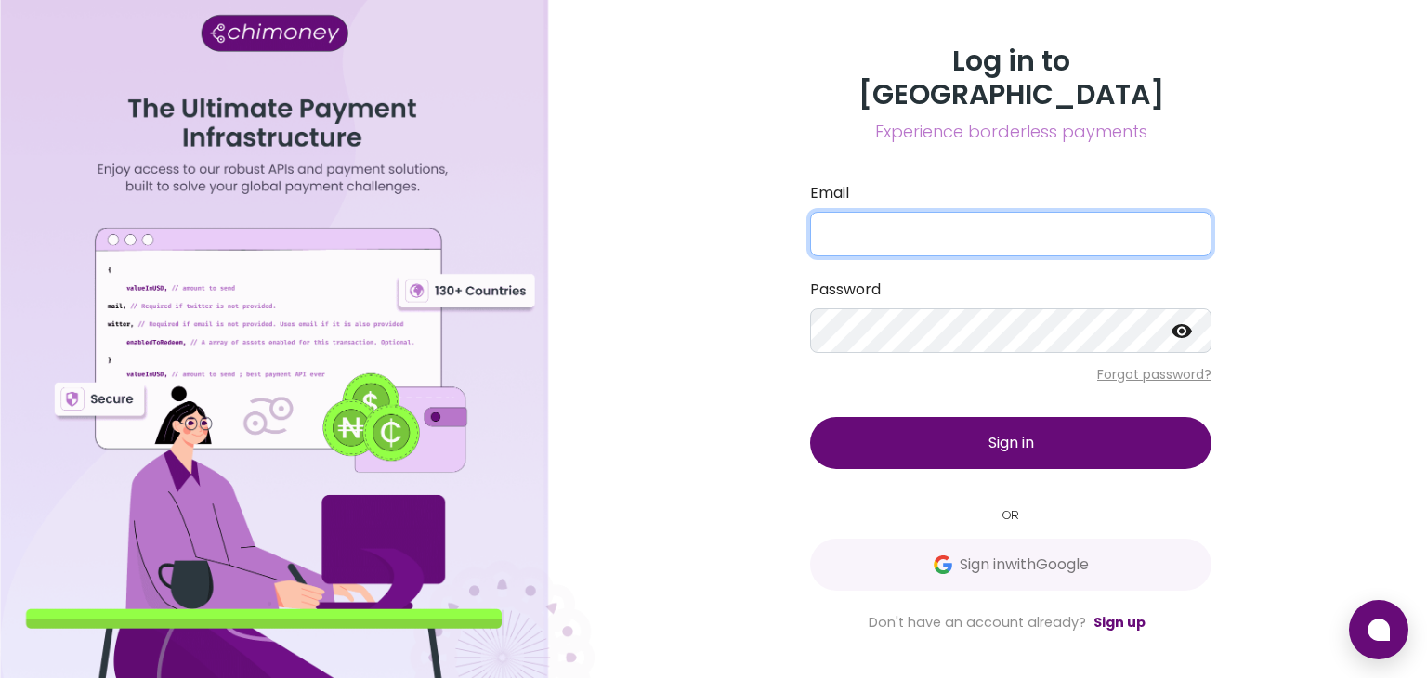
type input "[EMAIL_ADDRESS][DOMAIN_NAME]"
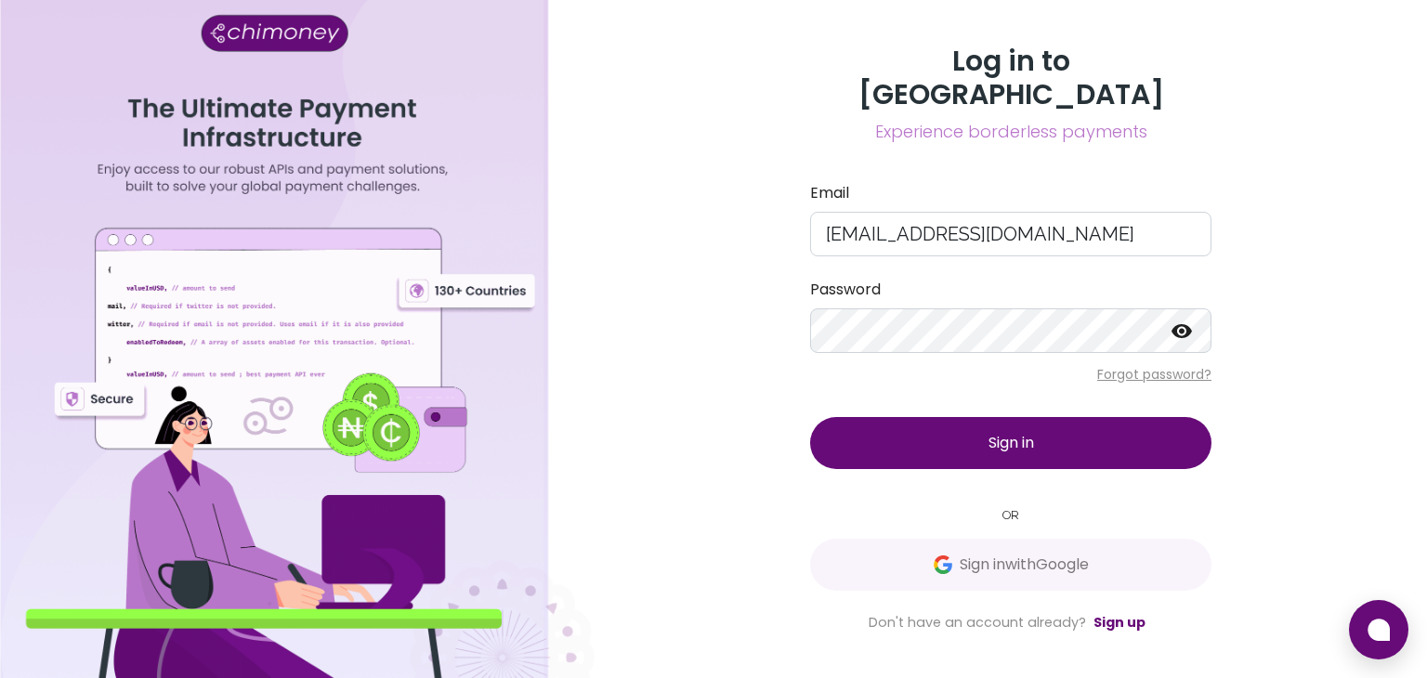
click at [1033, 432] on span "Sign in" at bounding box center [1011, 442] width 46 height 21
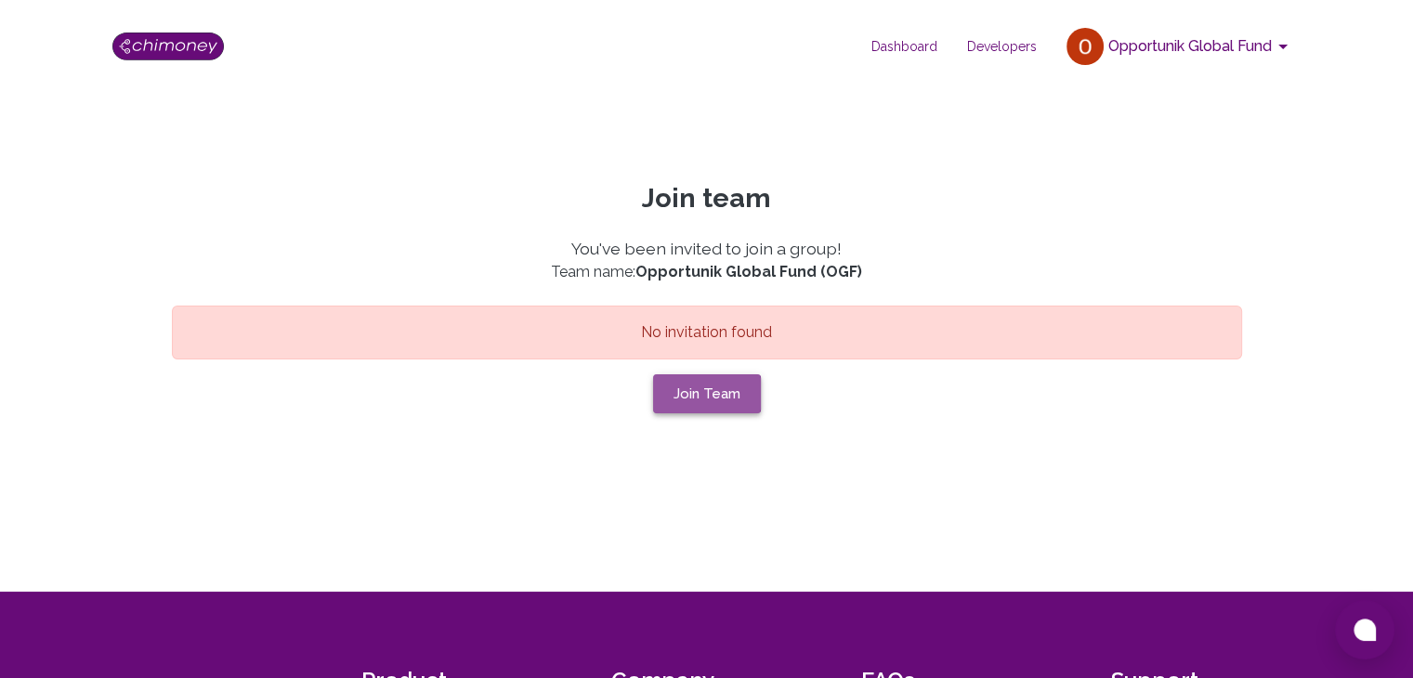
click at [701, 394] on button "Join Team" at bounding box center [707, 393] width 108 height 39
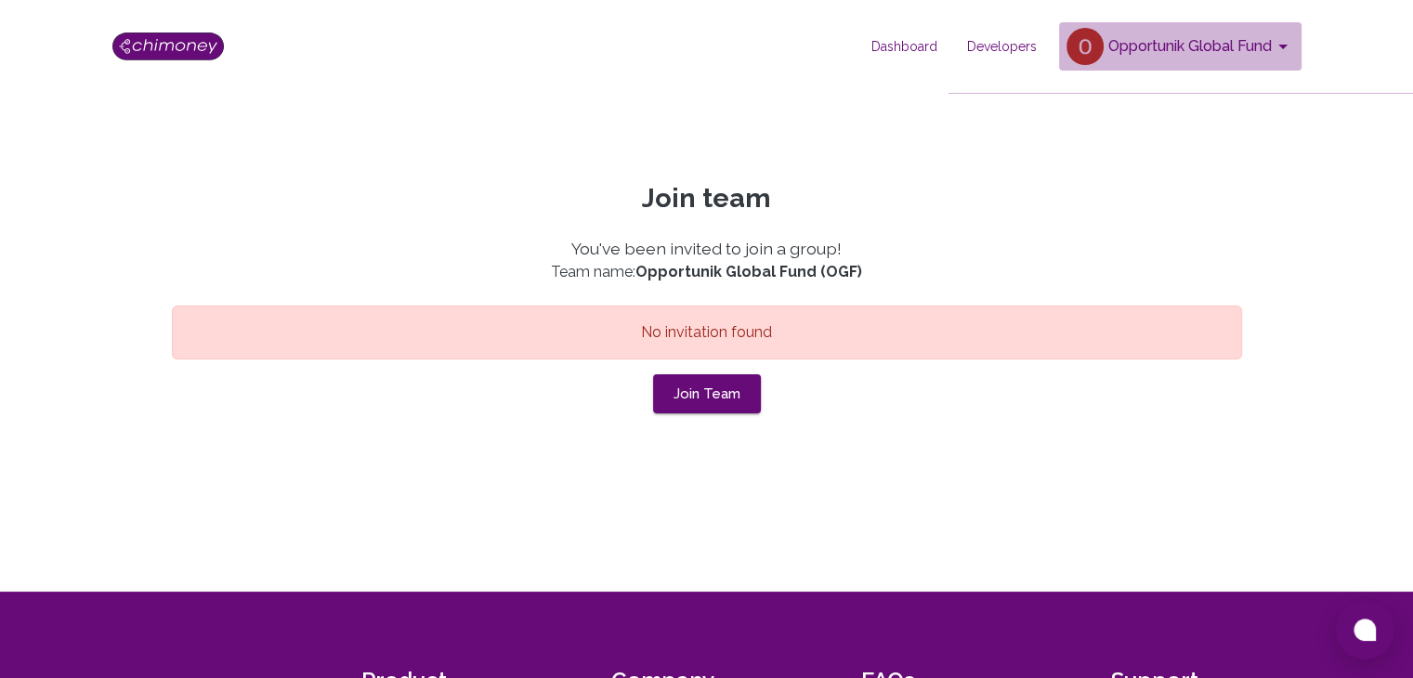
click at [1263, 46] on button "Opportunik Global Fund" at bounding box center [1180, 46] width 242 height 48
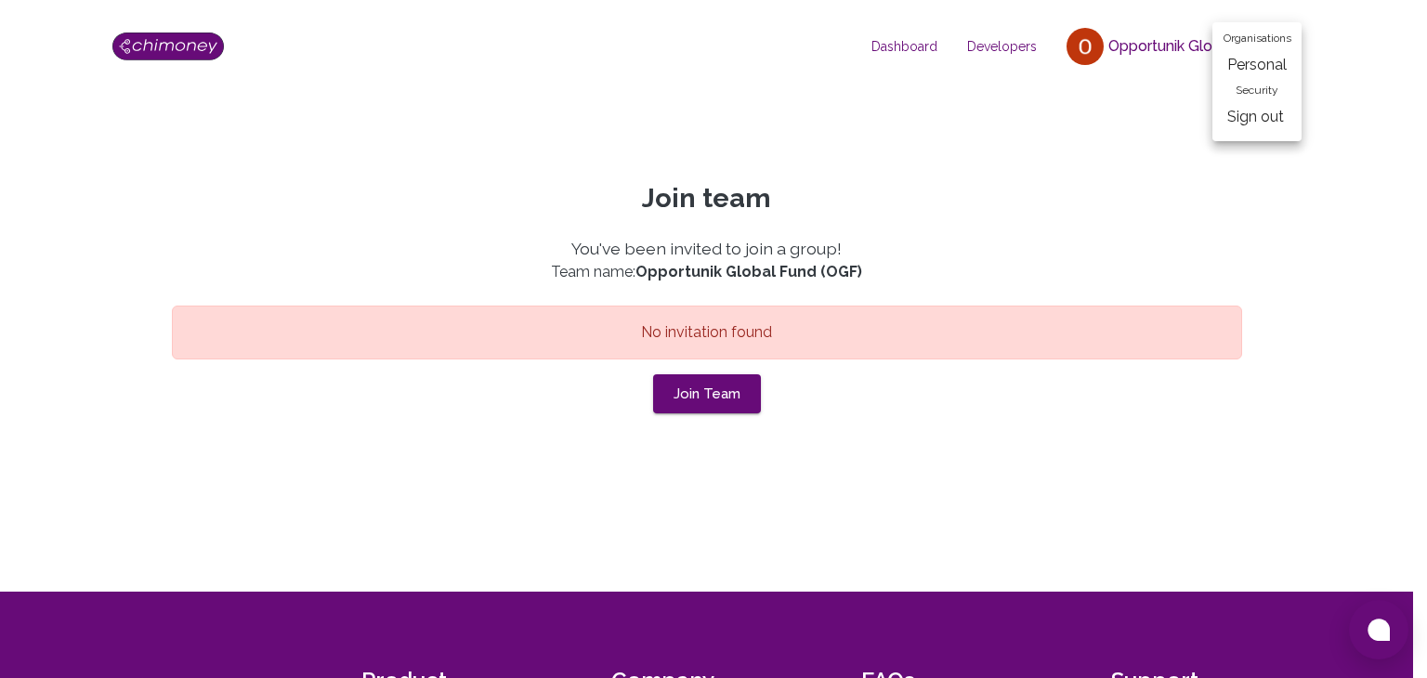
click at [713, 200] on div at bounding box center [713, 339] width 1427 height 678
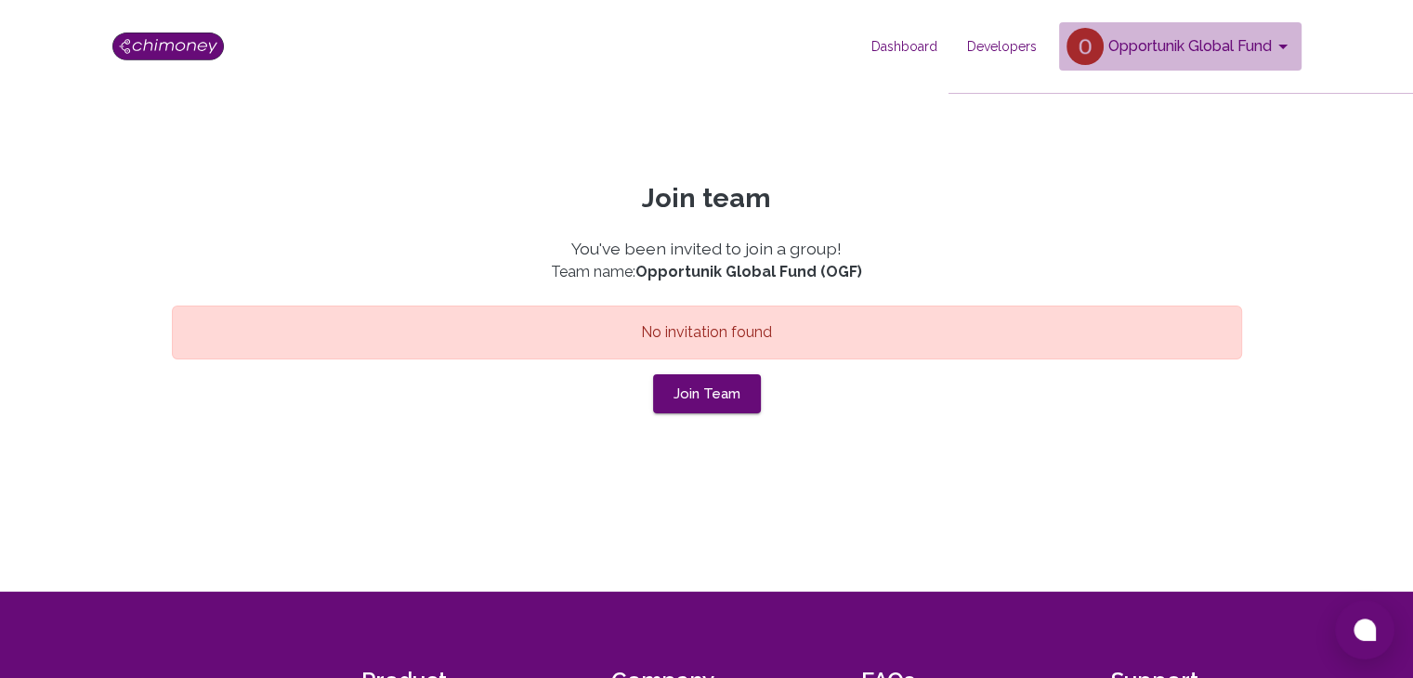
click at [1272, 38] on icon "account of current user" at bounding box center [1283, 46] width 22 height 22
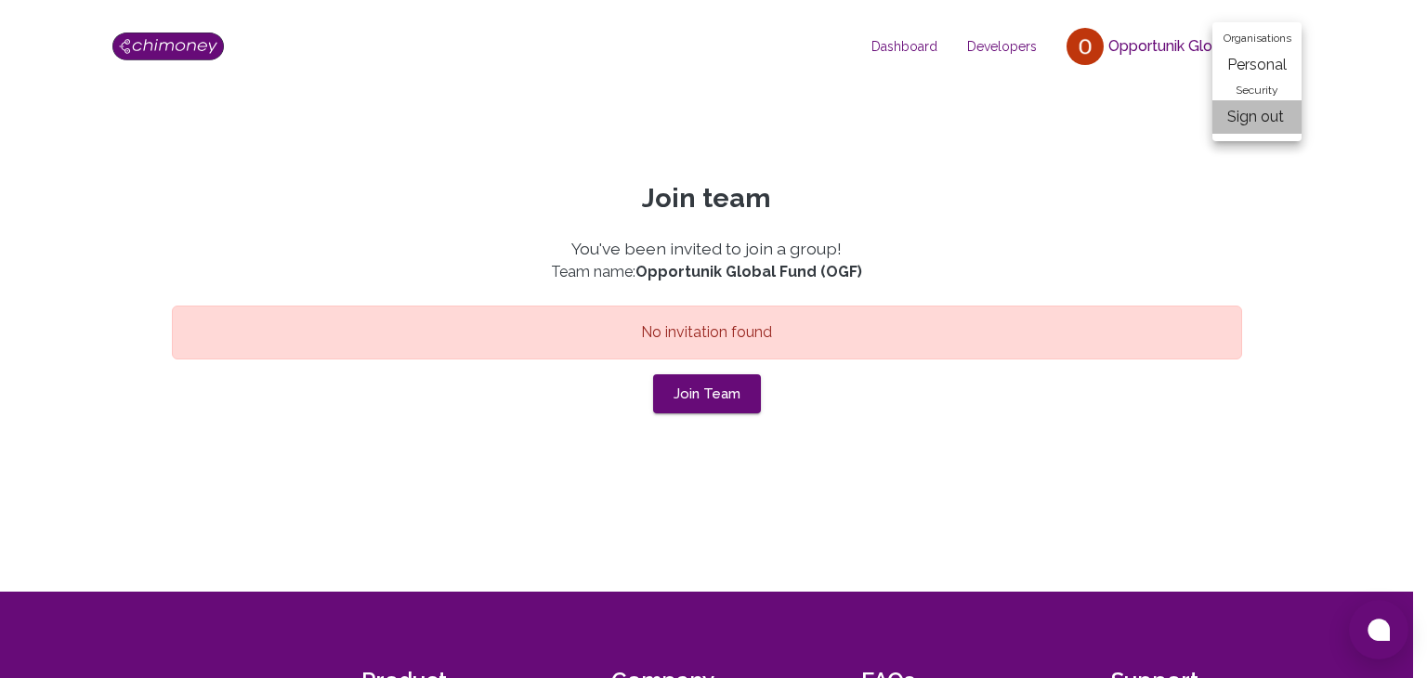
click at [1260, 124] on li "Sign out" at bounding box center [1256, 116] width 89 height 33
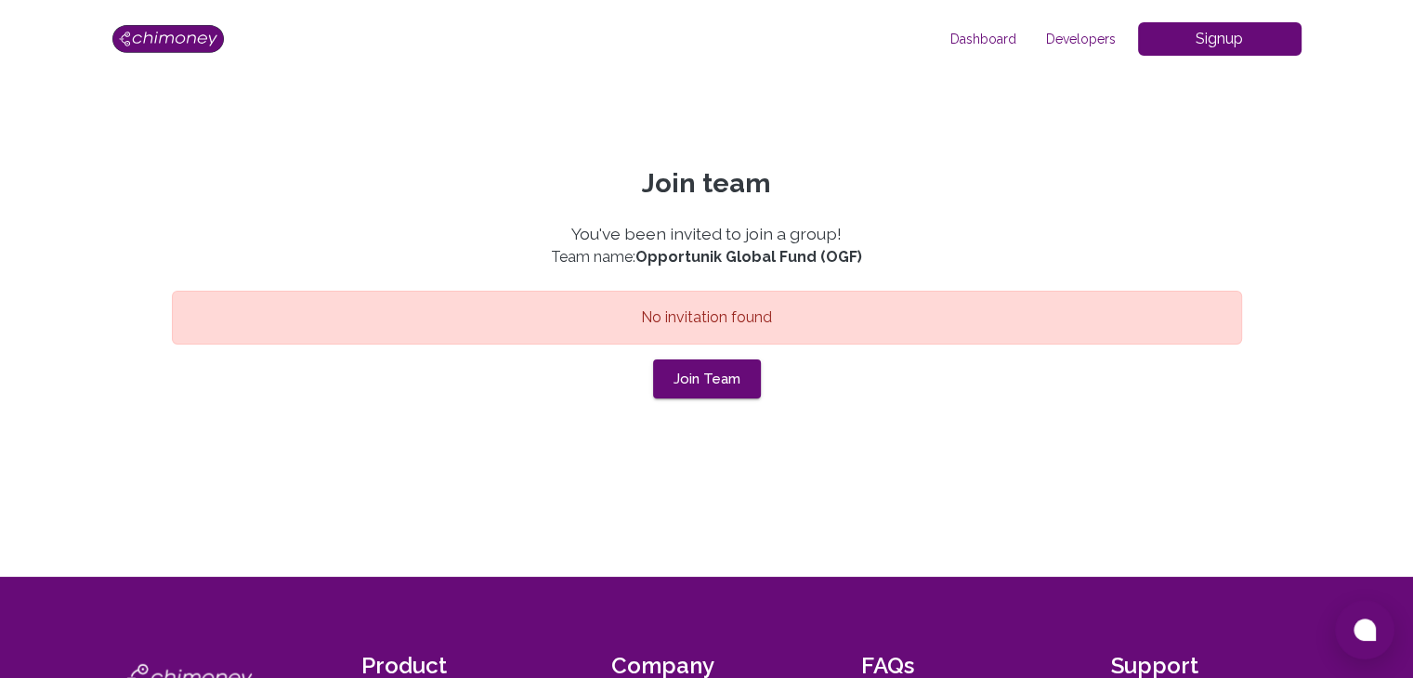
click at [178, 40] on img at bounding box center [167, 39] width 111 height 28
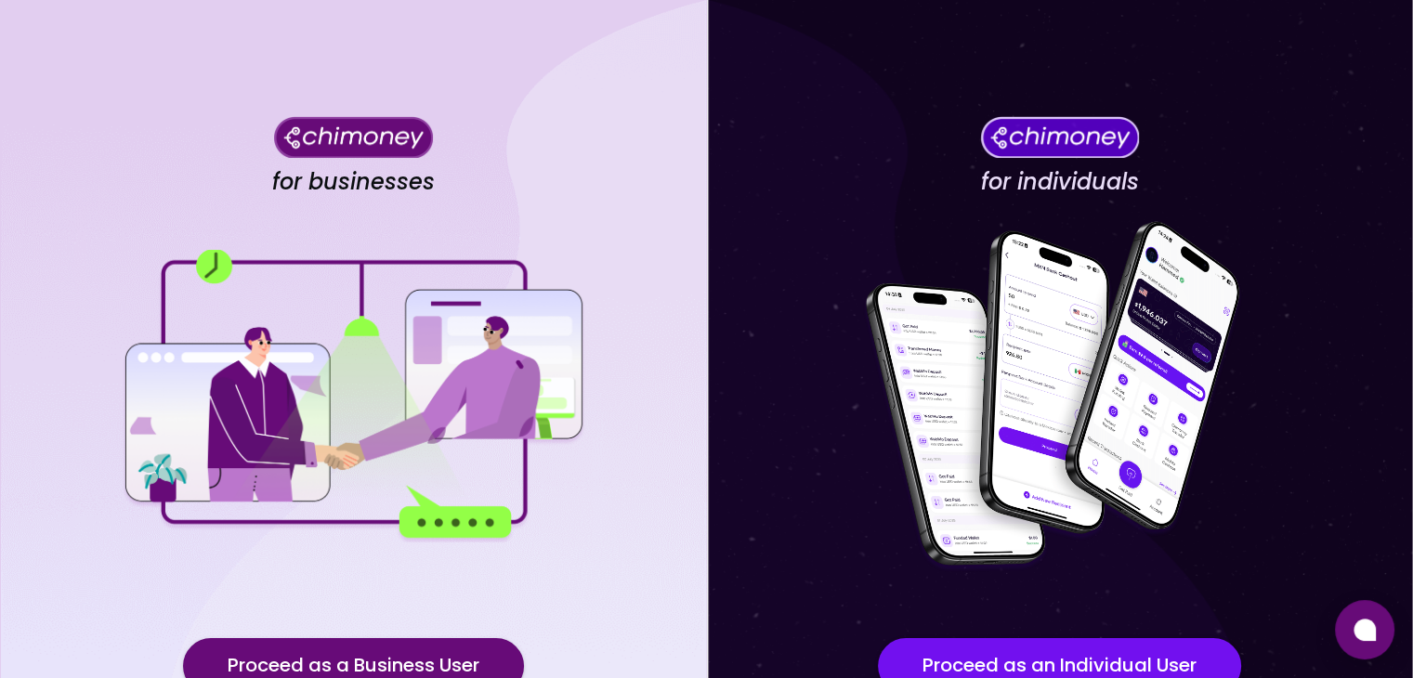
scroll to position [162, 0]
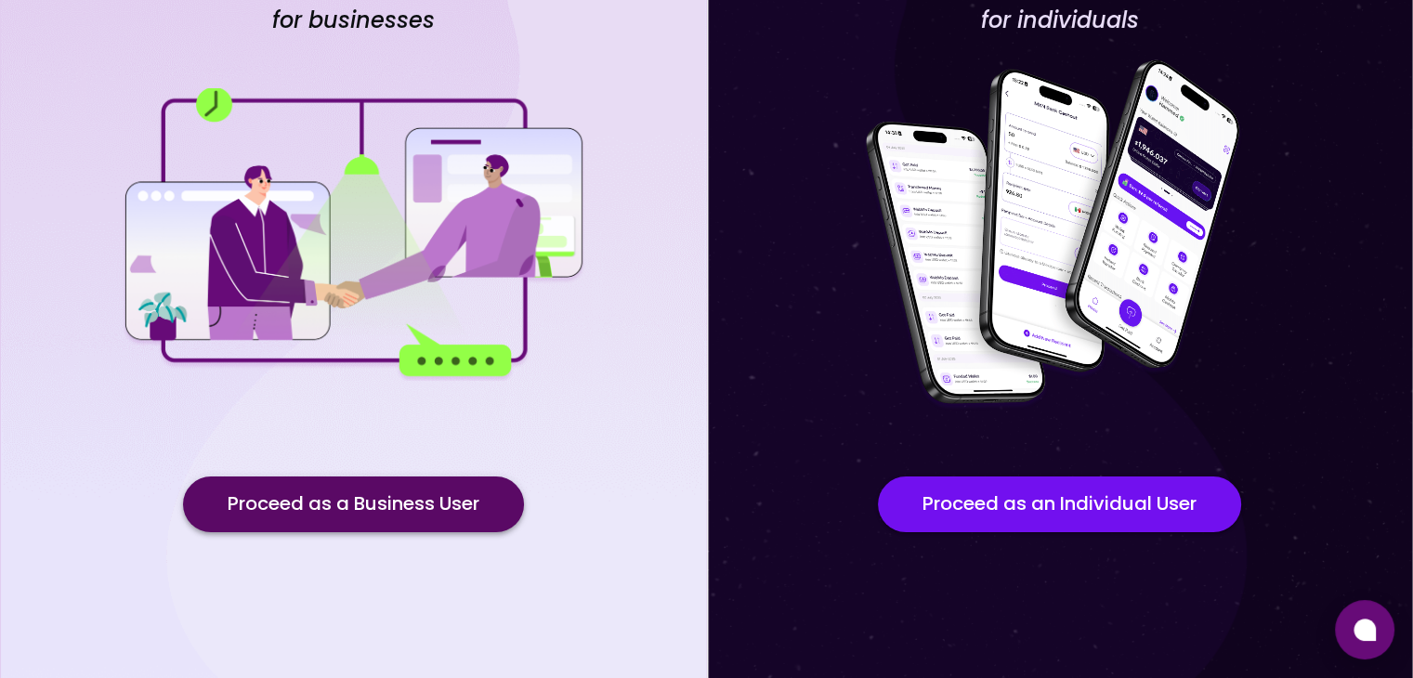
drag, startPoint x: 393, startPoint y: 540, endPoint x: 429, endPoint y: 491, distance: 61.1
click at [429, 491] on div "for businesses Proceed as a Business User" at bounding box center [353, 258] width 707 height 840
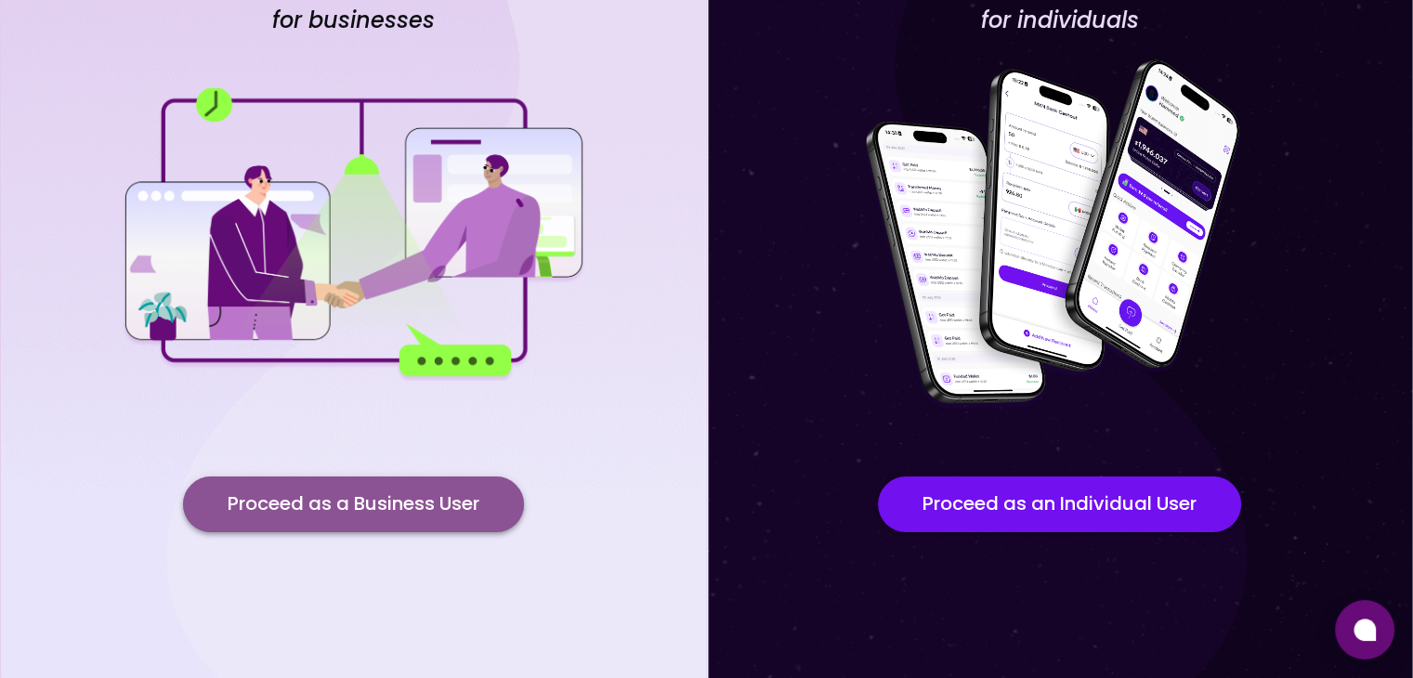
click at [429, 491] on button "Proceed as a Business User" at bounding box center [353, 505] width 341 height 56
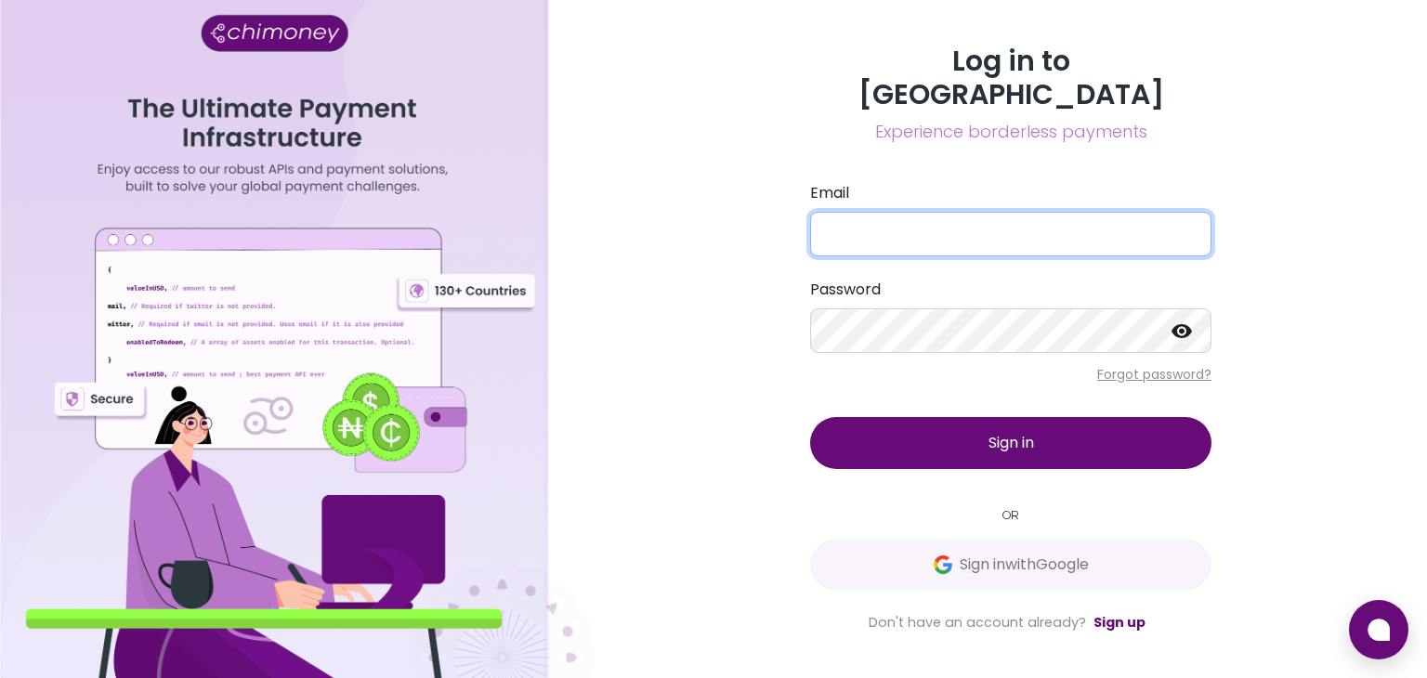
type input "[EMAIL_ADDRESS][DOMAIN_NAME]"
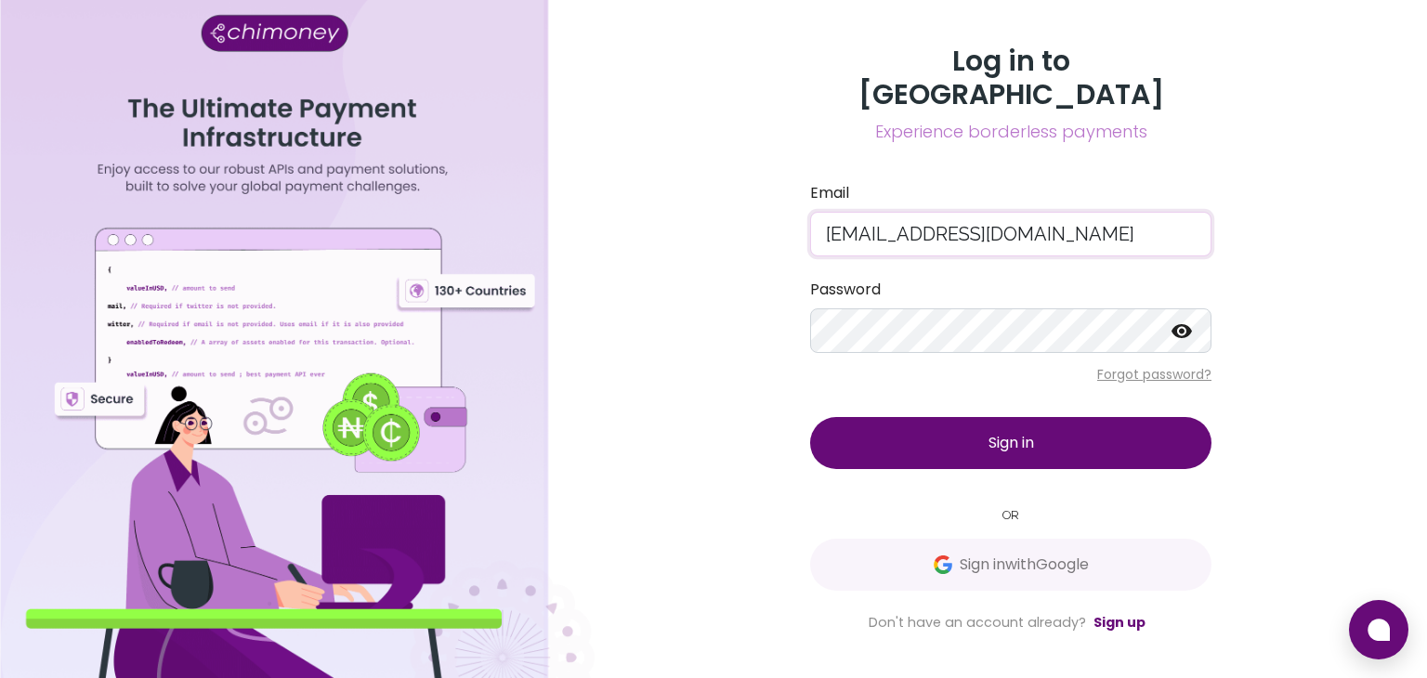
drag, startPoint x: 1033, startPoint y: 208, endPoint x: 754, endPoint y: 242, distance: 280.8
click at [754, 242] on div "Log in to Chimoney Experience borderless payments Email ask@opportunik.com Pass…" at bounding box center [1011, 339] width 832 height 678
click at [1179, 365] on p "Forgot password?" at bounding box center [1010, 374] width 401 height 19
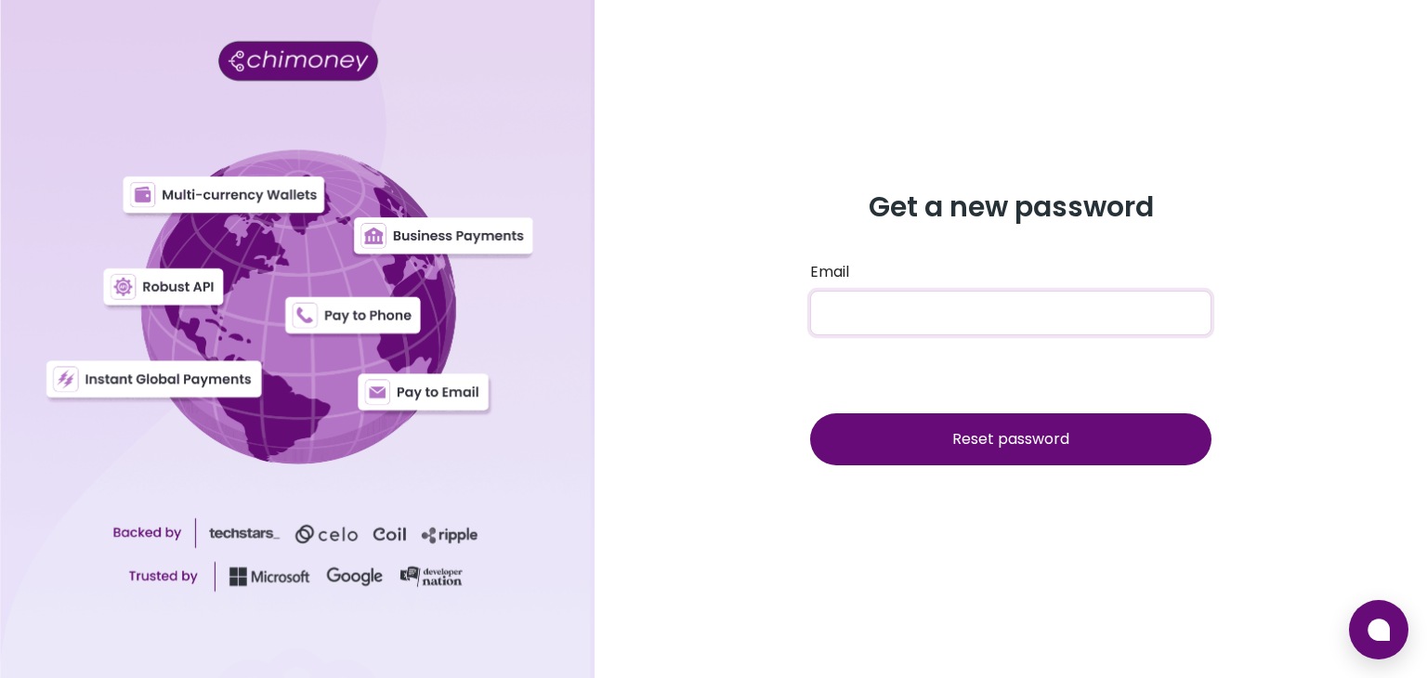
click at [939, 313] on input "Email" at bounding box center [1010, 313] width 401 height 45
paste input "[EMAIL_ADDRESS][DOMAIN_NAME]"
click at [855, 314] on input "[EMAIL_ADDRESS][DOMAIN_NAME]" at bounding box center [1010, 313] width 401 height 45
type input "compliance@opportunik.com"
click at [981, 435] on span "Reset password" at bounding box center [1010, 438] width 117 height 21
